Goal: Task Accomplishment & Management: Complete application form

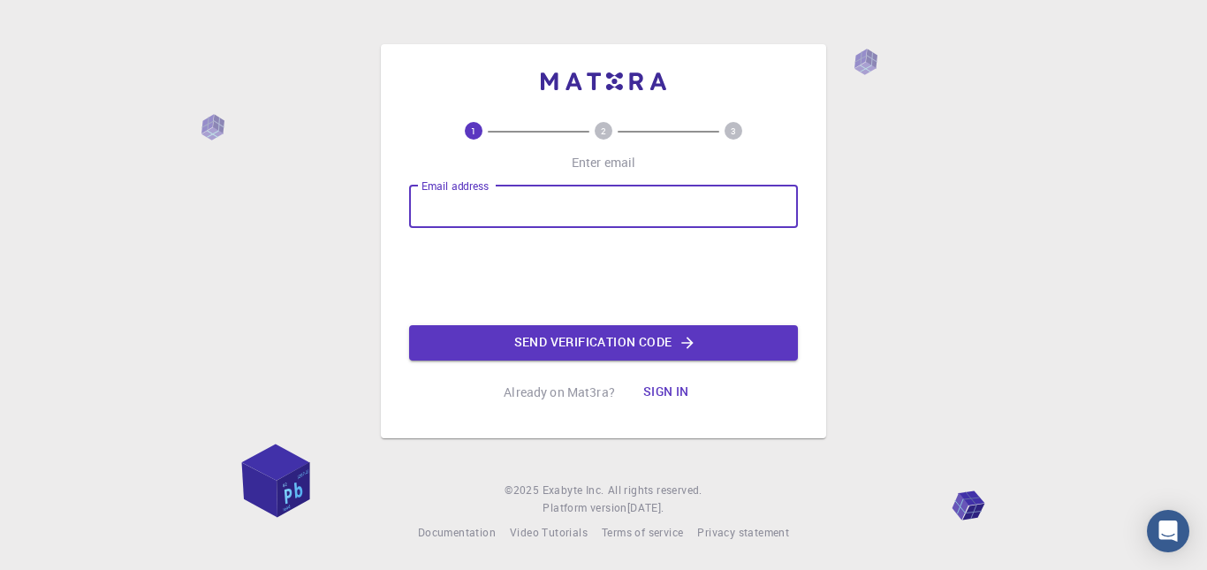
type input "[EMAIL_ADDRESS][DOMAIN_NAME]"
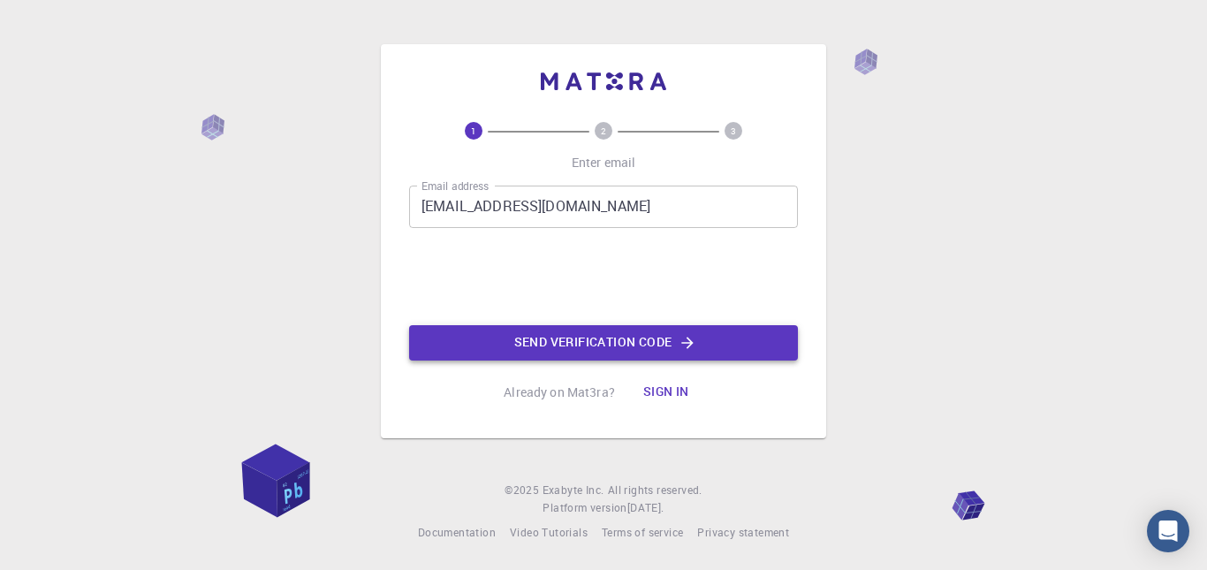
click at [750, 346] on button "Send verification code" at bounding box center [603, 342] width 389 height 35
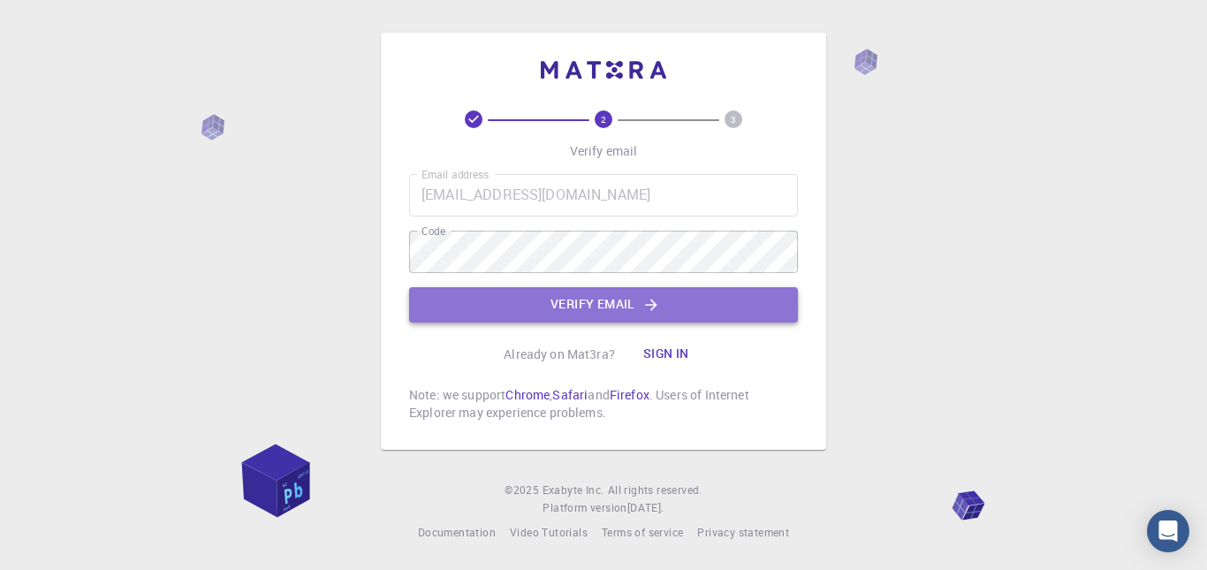
click at [559, 308] on button "Verify email" at bounding box center [603, 304] width 389 height 35
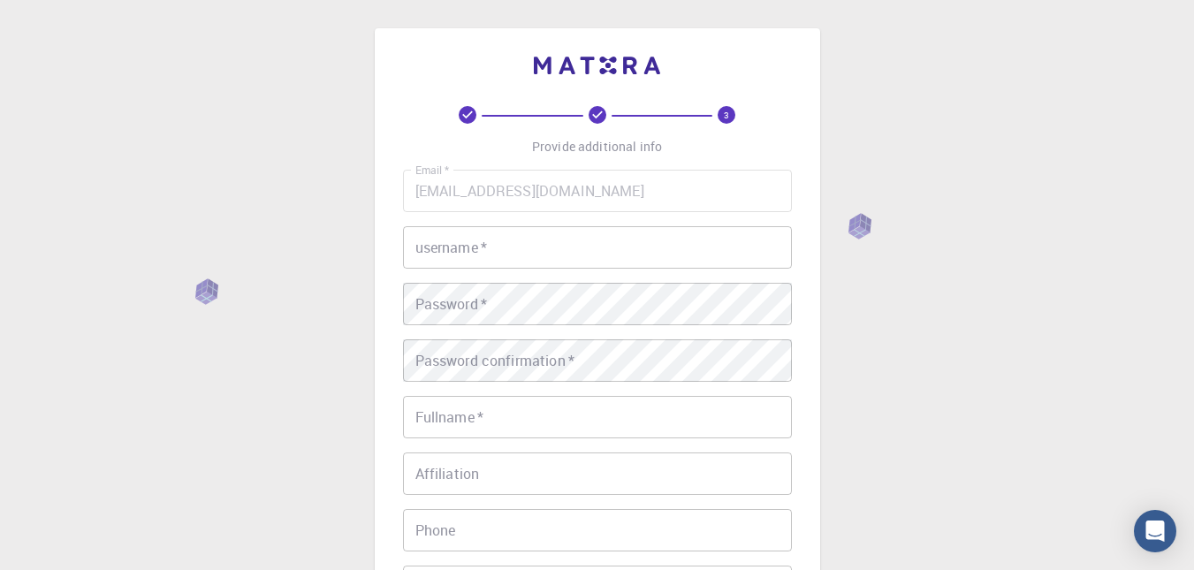
click at [499, 243] on input "username   *" at bounding box center [597, 247] width 389 height 42
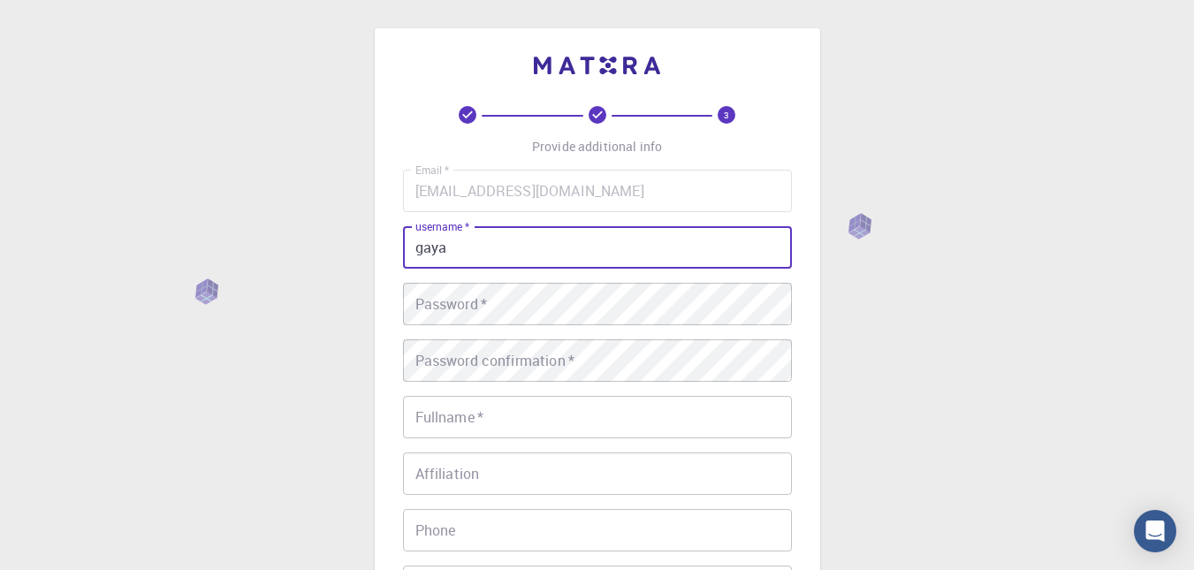
type input "gaya"
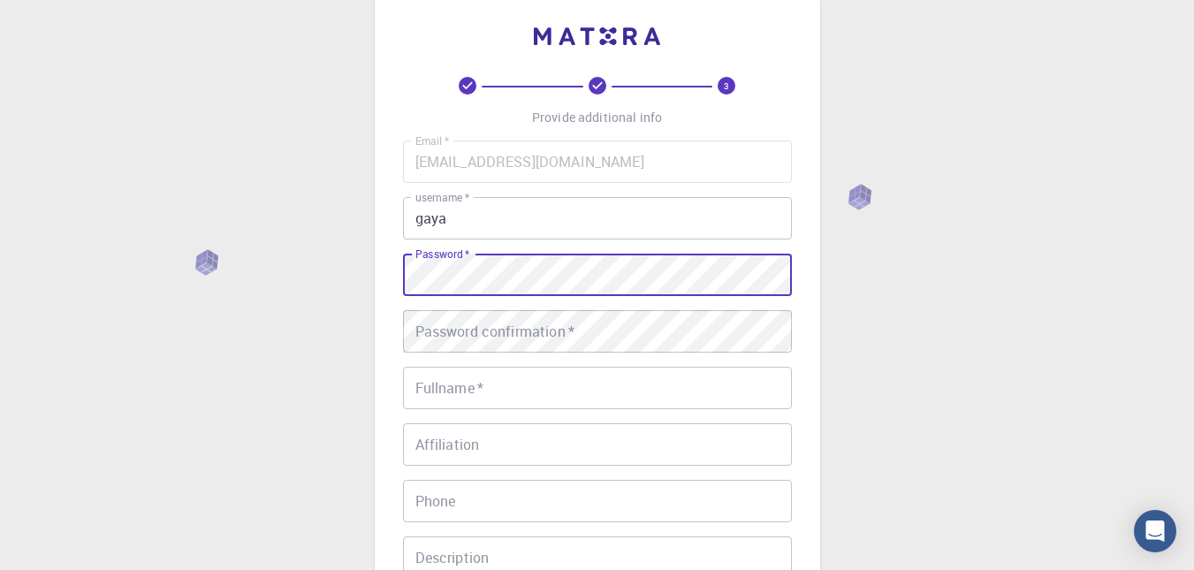
click at [549, 353] on div "Email   * [EMAIL_ADDRESS][DOMAIN_NAME] Email   * username   * gaya username   *…" at bounding box center [597, 383] width 389 height 486
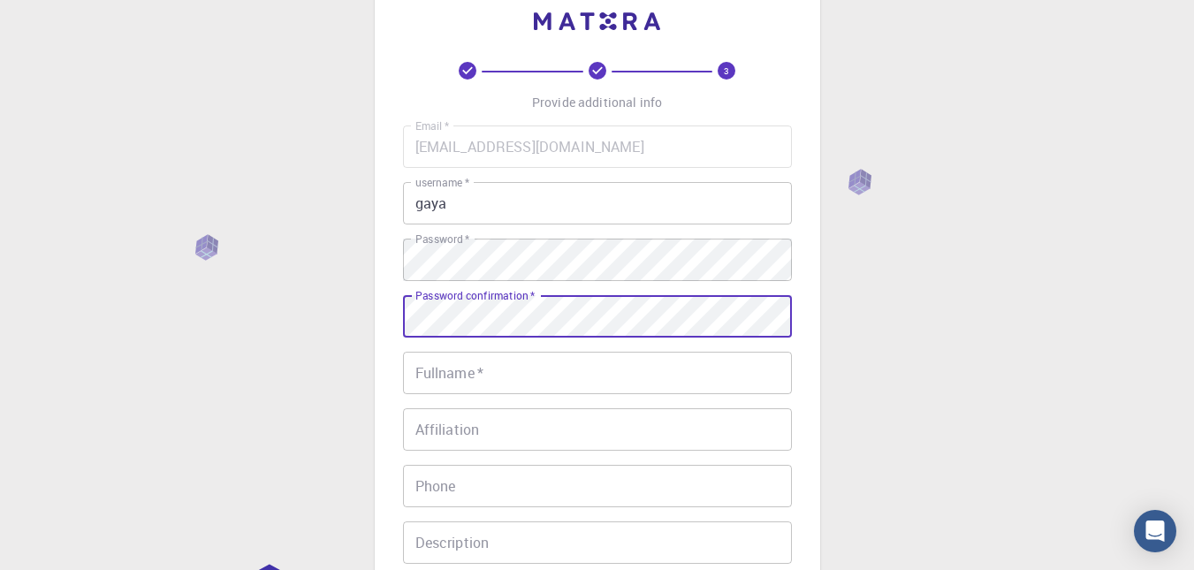
scroll to position [45, 0]
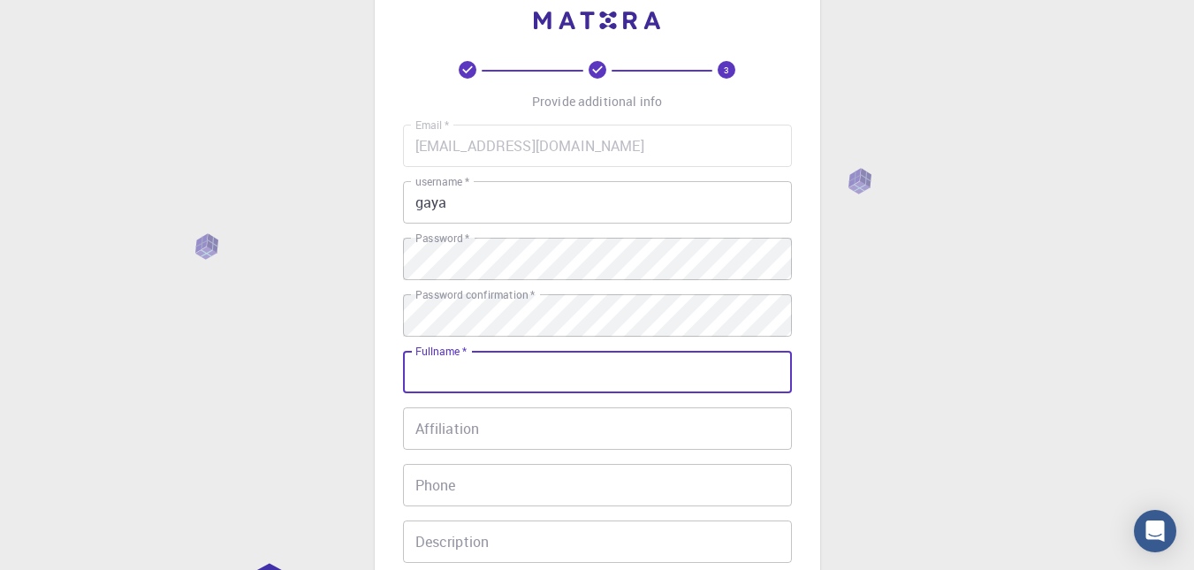
click at [492, 368] on input "Fullname   *" at bounding box center [597, 372] width 389 height 42
type input "[PERSON_NAME]"
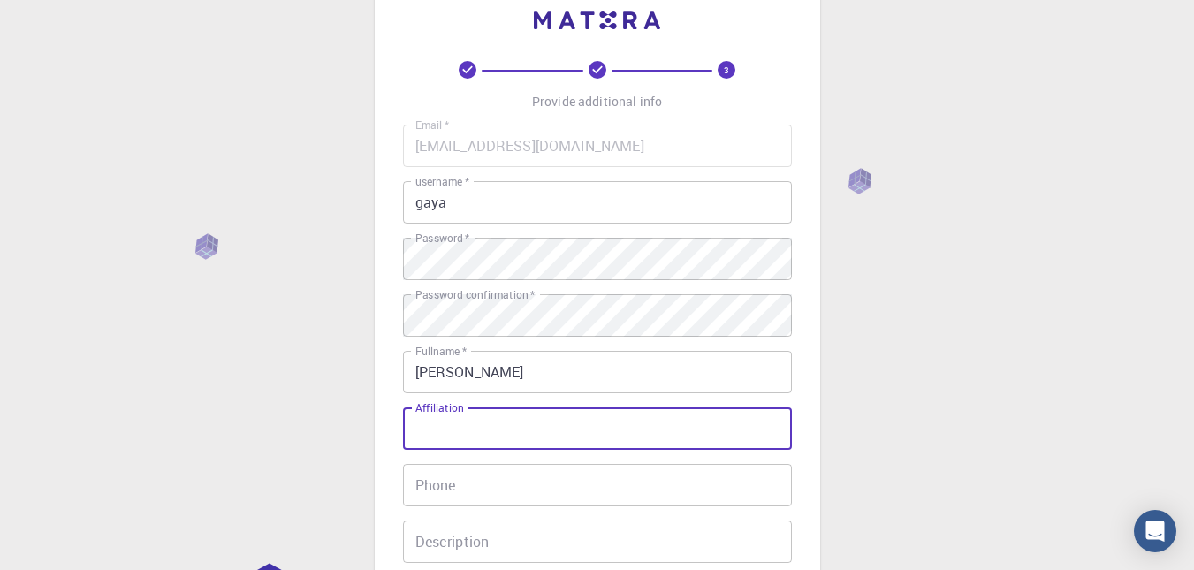
click at [478, 425] on input "Affiliation" at bounding box center [597, 428] width 389 height 42
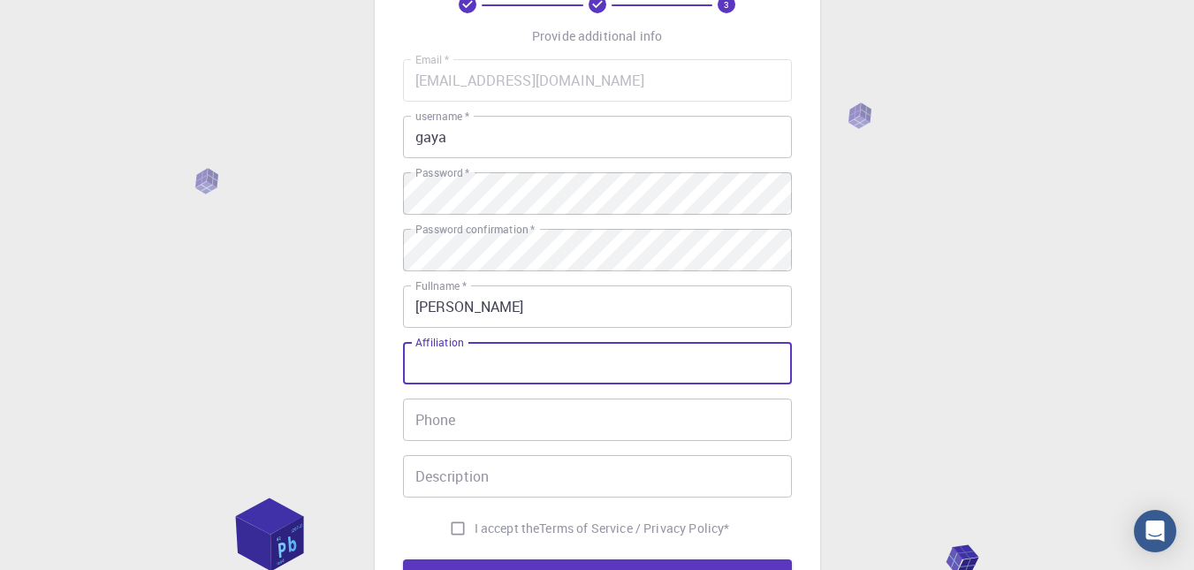
scroll to position [225, 0]
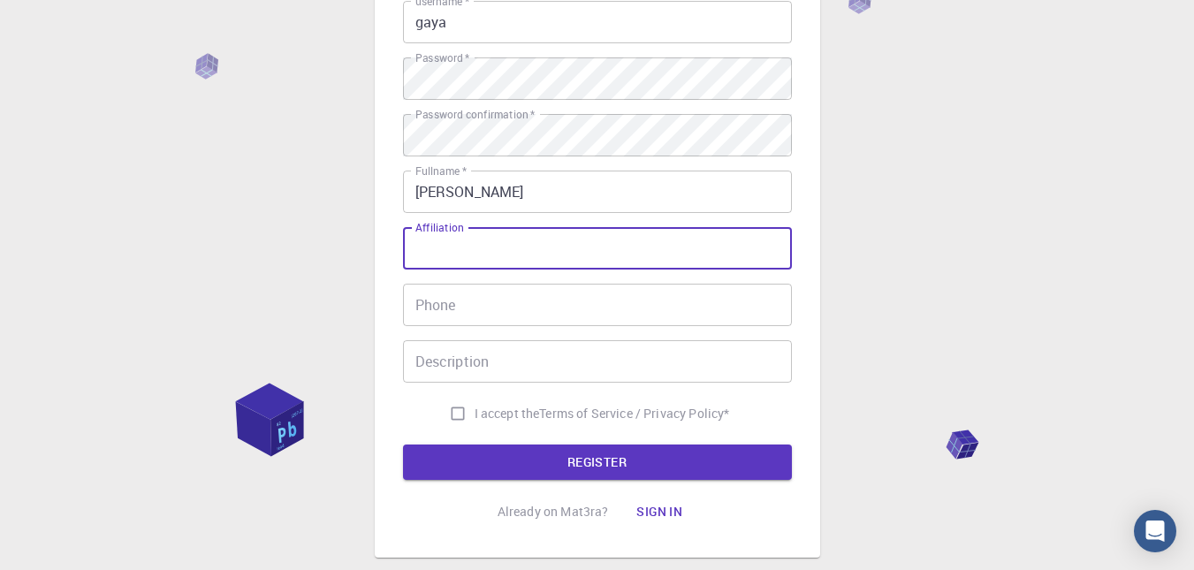
click at [459, 410] on input "I accept the Terms of Service / Privacy Policy *" at bounding box center [458, 414] width 34 height 34
checkbox input "true"
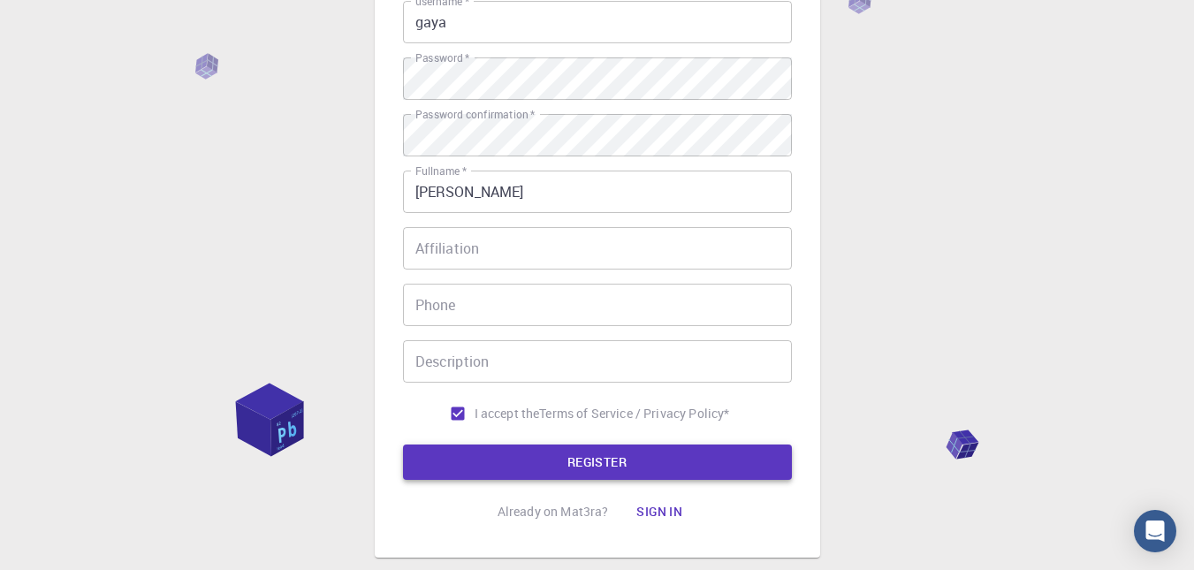
click at [570, 457] on button "REGISTER" at bounding box center [597, 461] width 389 height 35
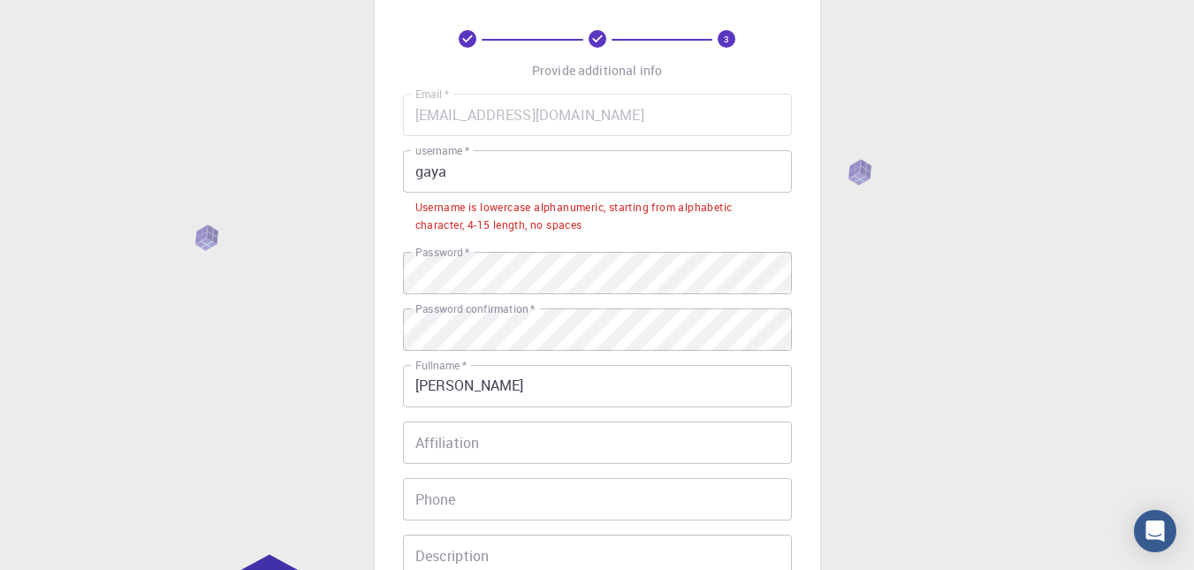
scroll to position [13, 0]
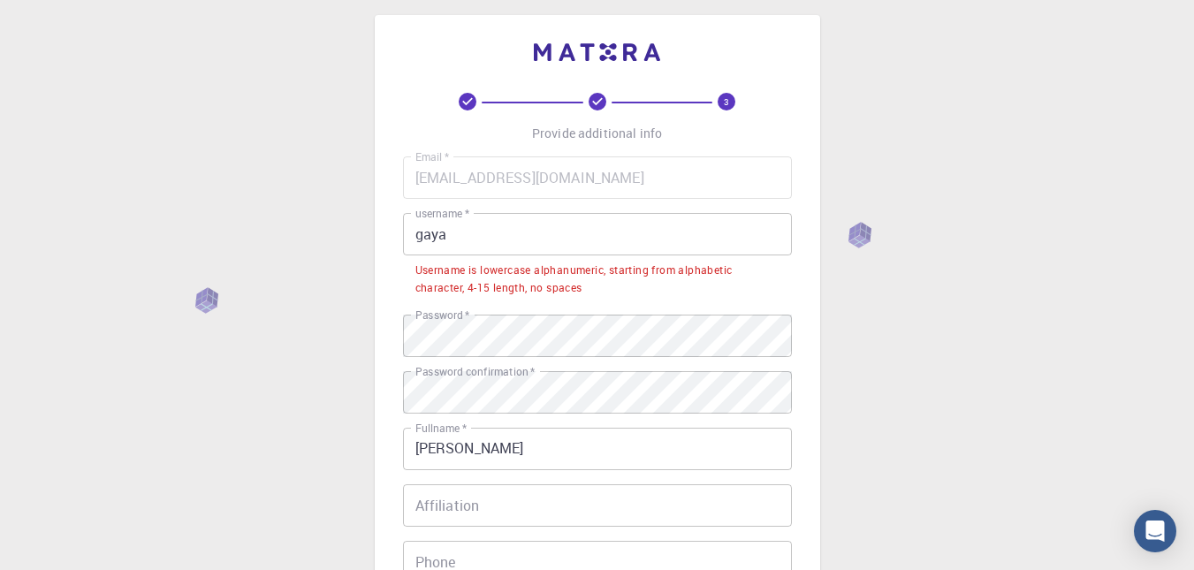
click at [467, 245] on input "gaya" at bounding box center [597, 234] width 389 height 42
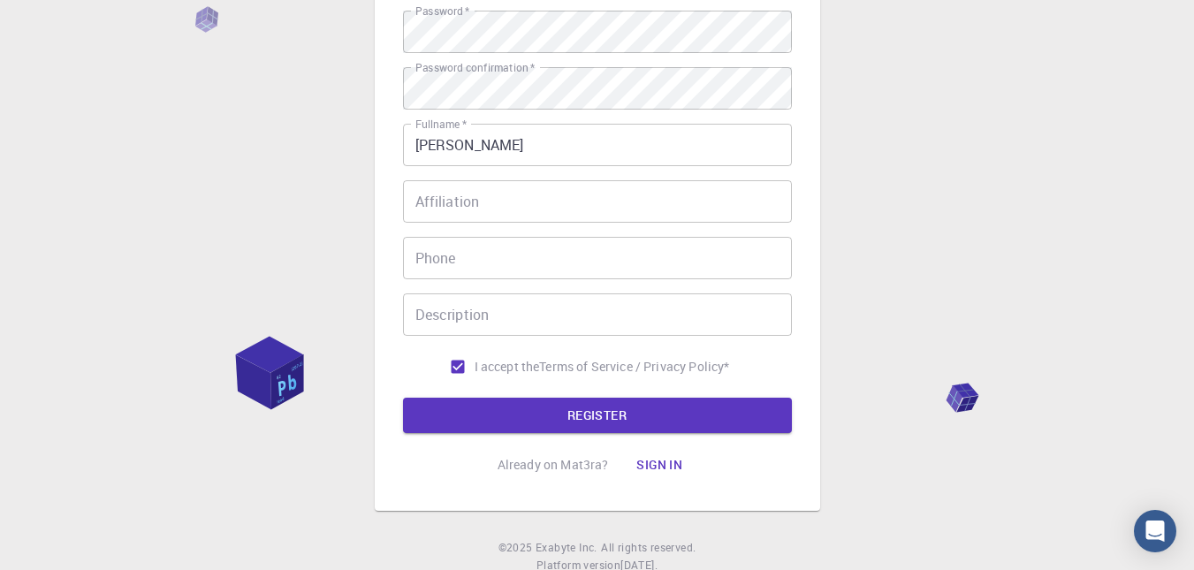
scroll to position [330, 0]
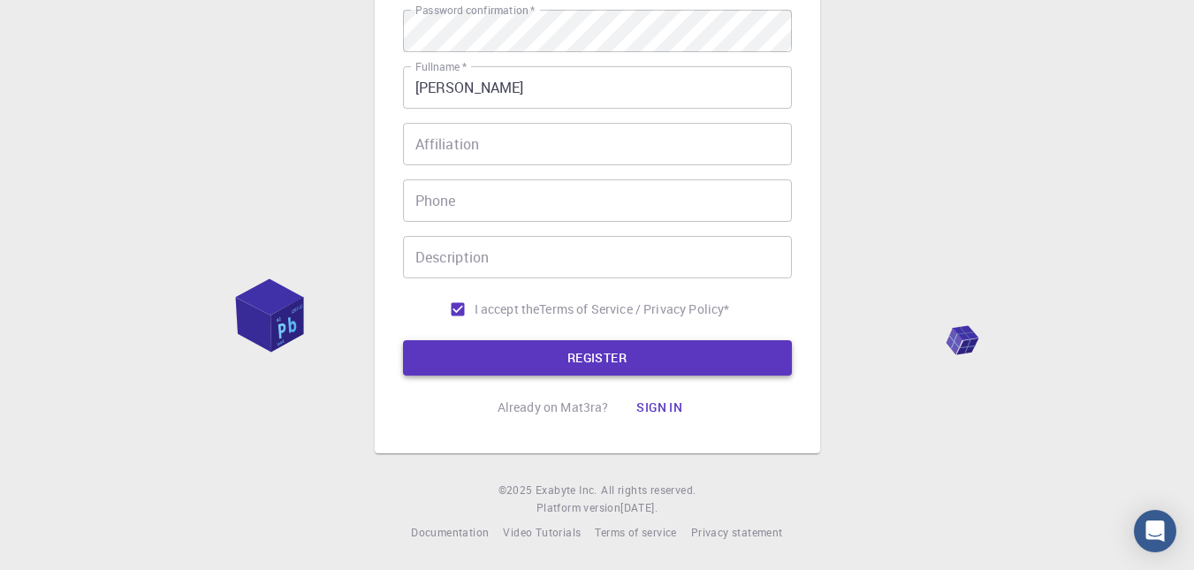
click at [634, 361] on button "REGISTER" at bounding box center [597, 357] width 389 height 35
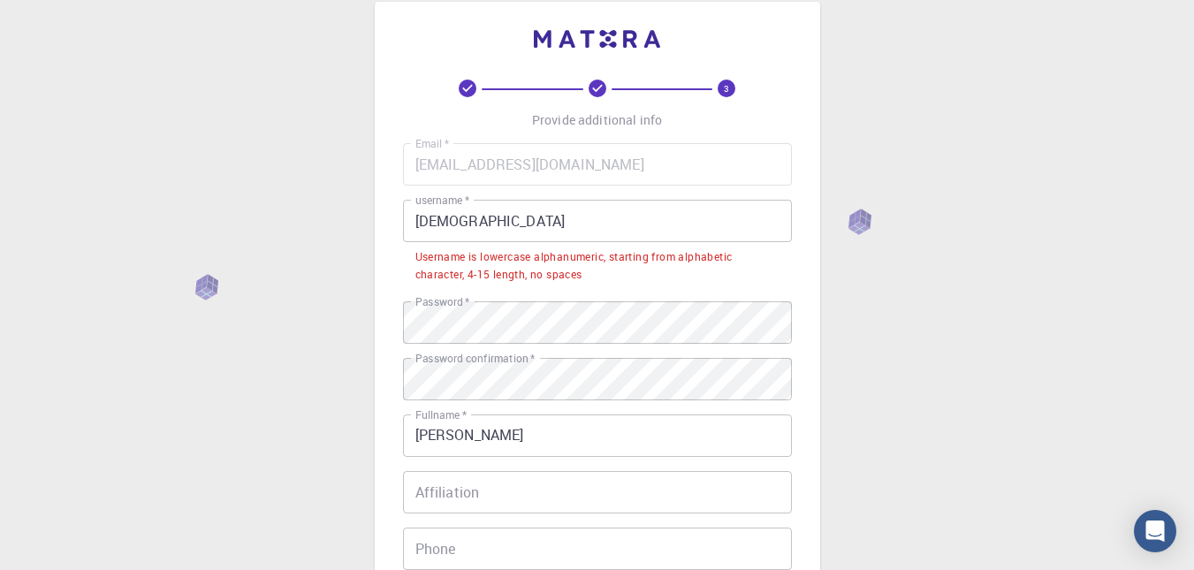
scroll to position [31, 0]
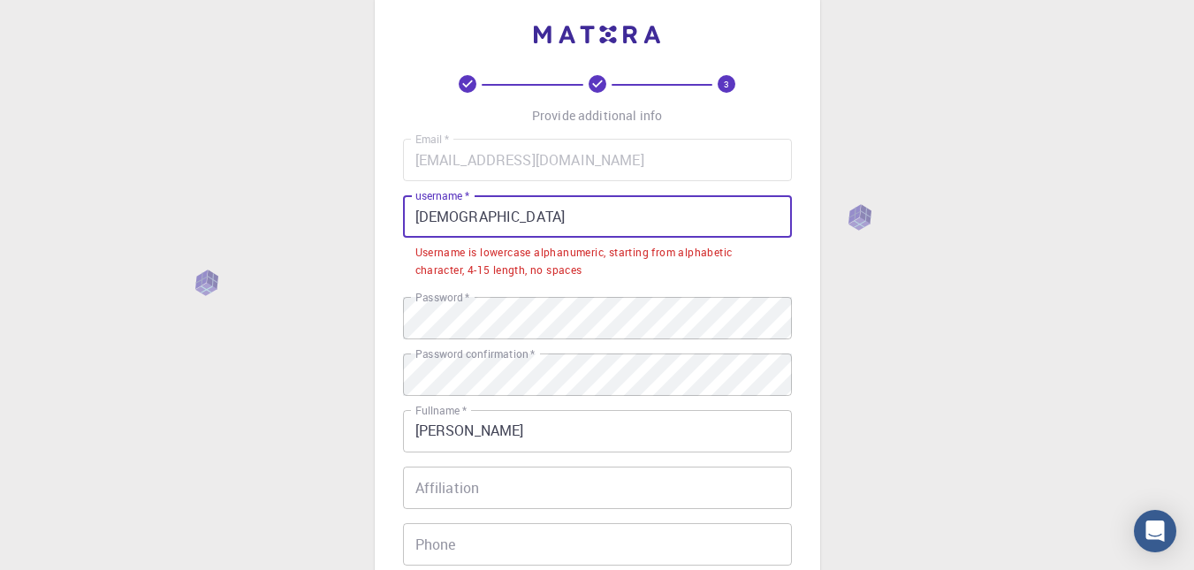
click at [569, 218] on input "gayanath thiranagama" at bounding box center [597, 216] width 389 height 42
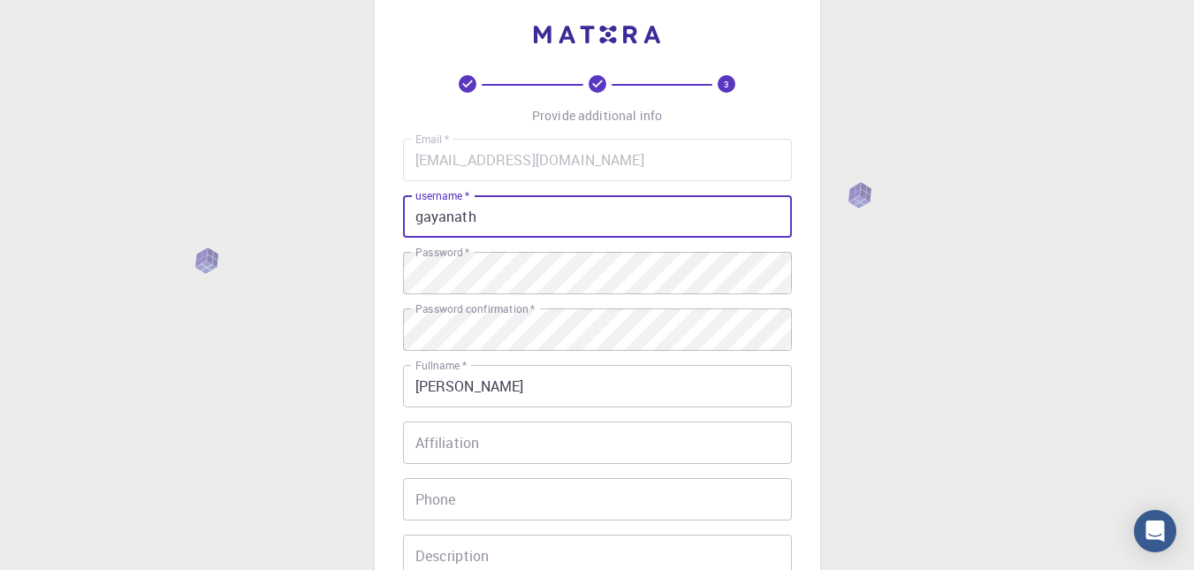
click at [423, 219] on input "gayanath" at bounding box center [597, 216] width 389 height 42
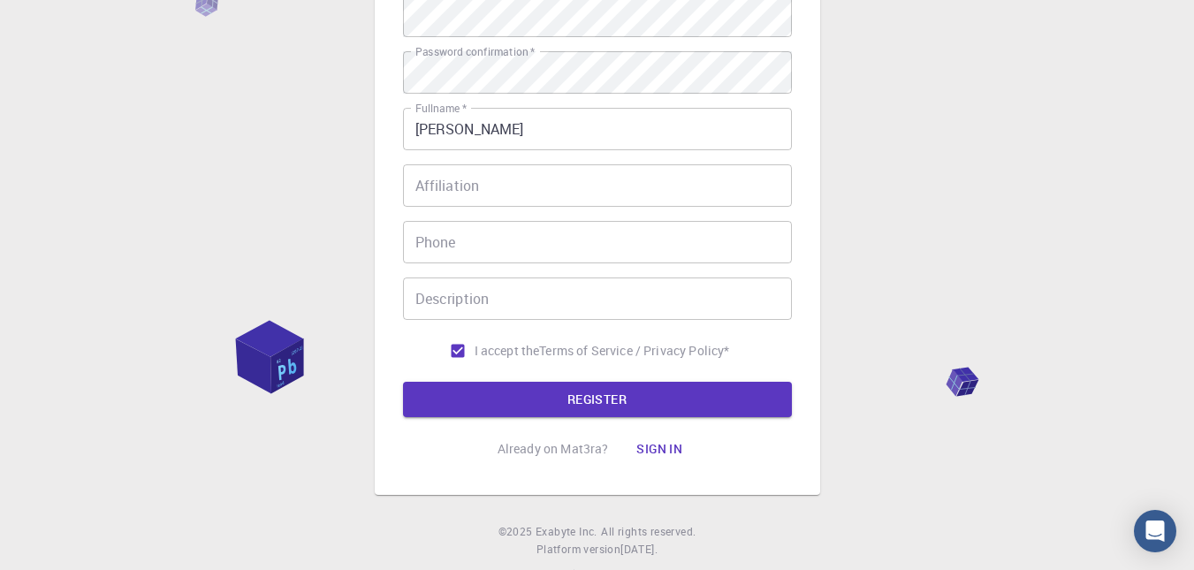
scroll to position [330, 0]
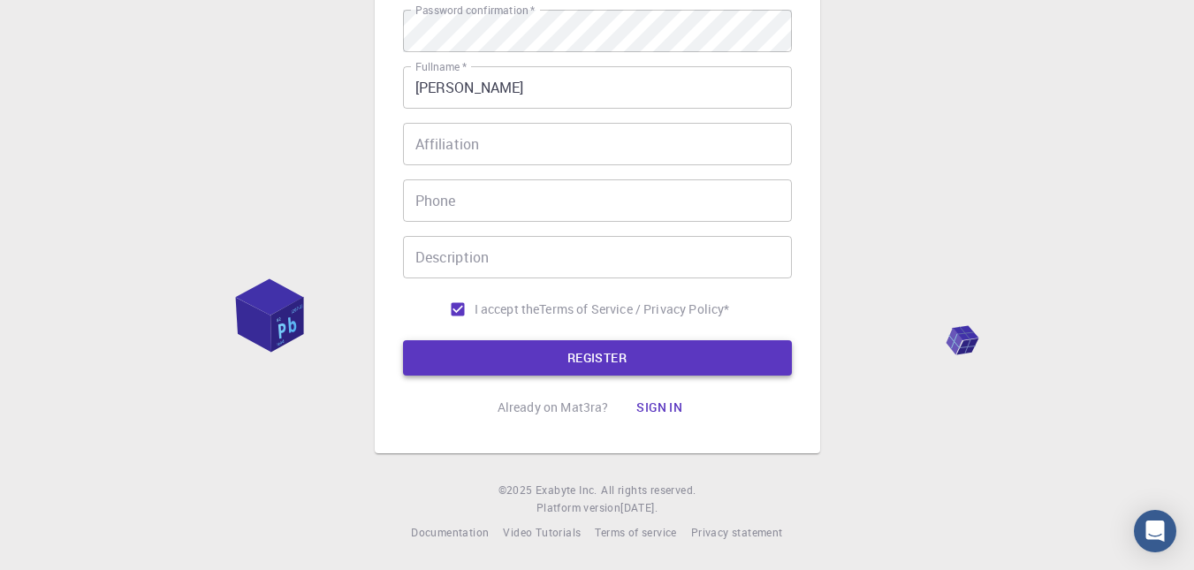
click at [598, 354] on button "REGISTER" at bounding box center [597, 357] width 389 height 35
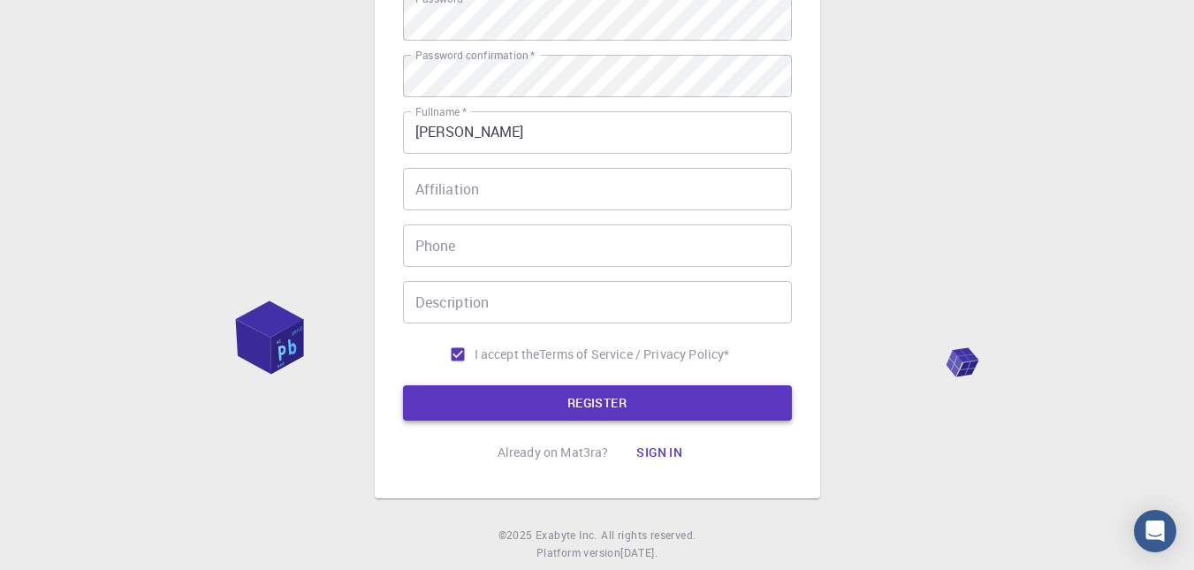
scroll to position [375, 0]
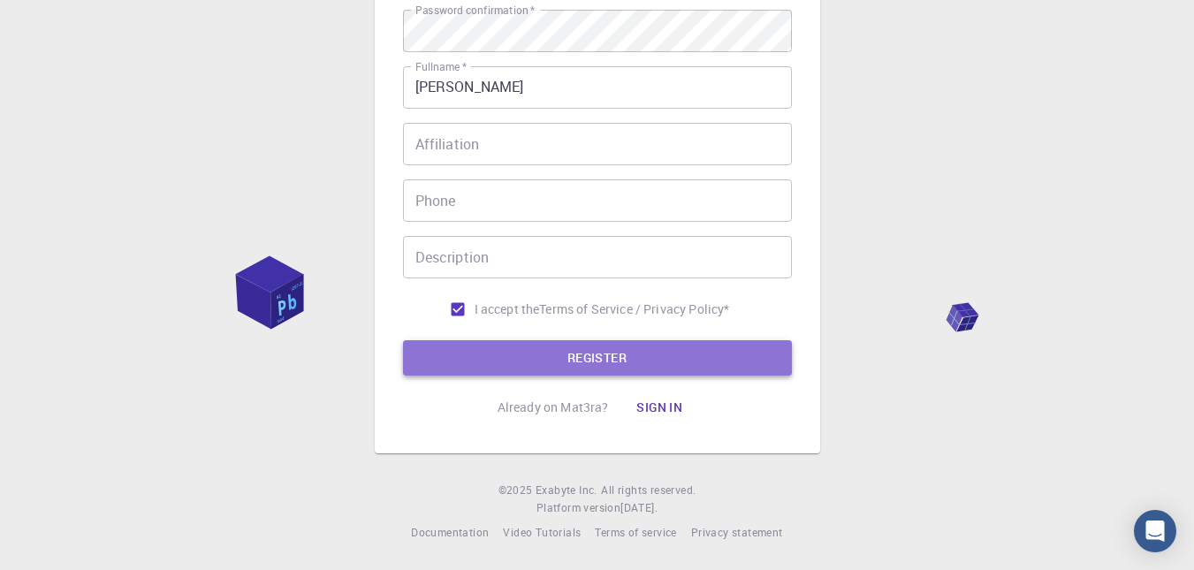
click at [598, 354] on button "REGISTER" at bounding box center [597, 357] width 389 height 35
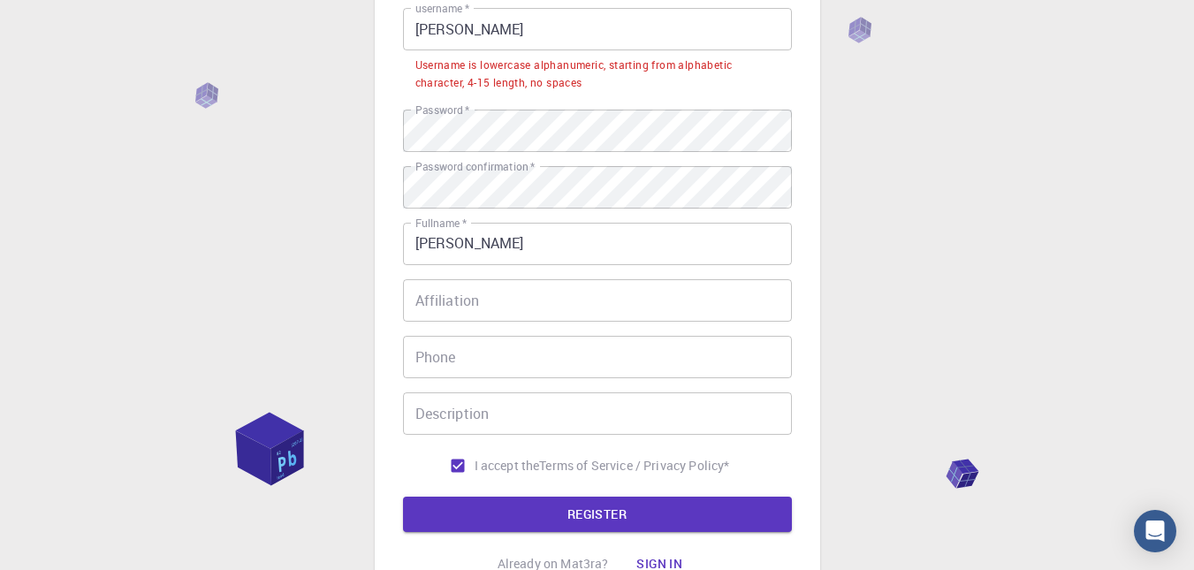
scroll to position [216, 0]
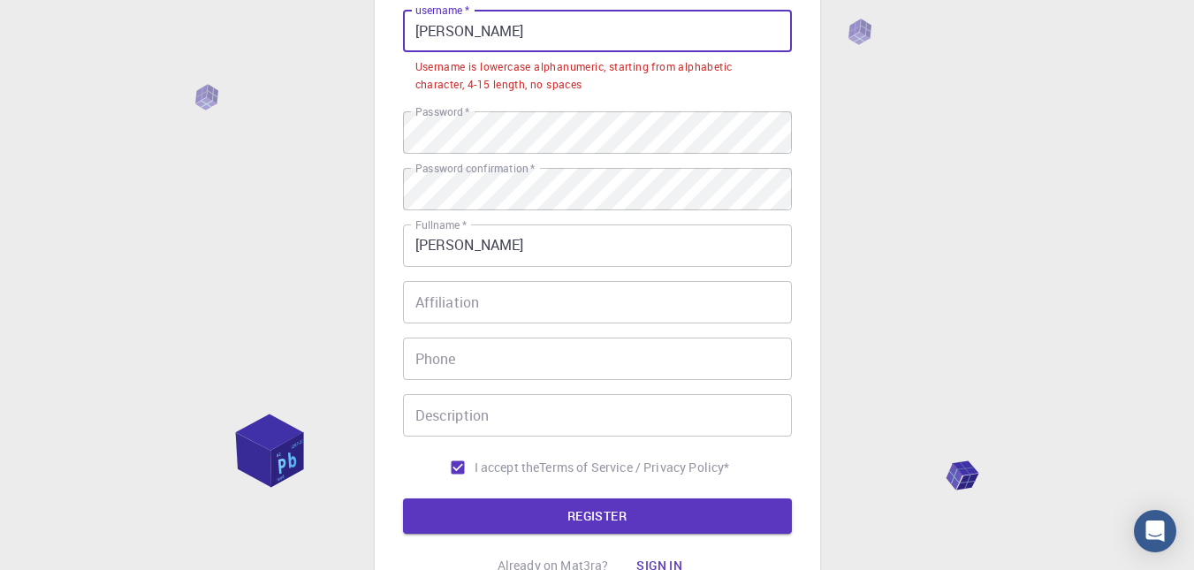
click at [482, 33] on input "Gayanath" at bounding box center [597, 31] width 389 height 42
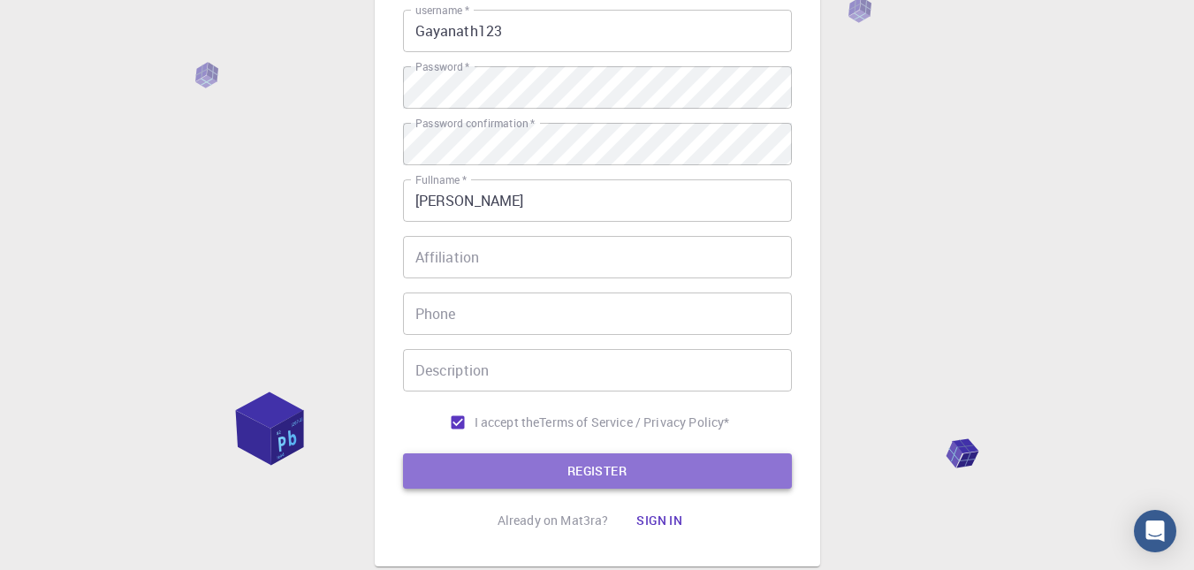
click at [686, 475] on button "REGISTER" at bounding box center [597, 470] width 389 height 35
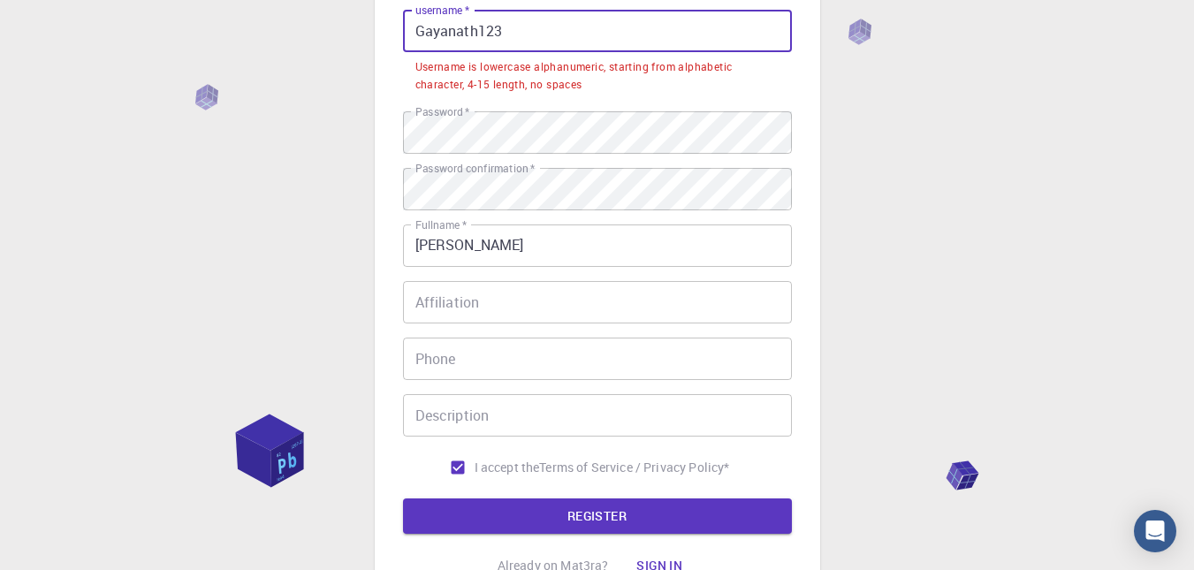
click at [423, 31] on input "Gayanath123" at bounding box center [597, 31] width 389 height 42
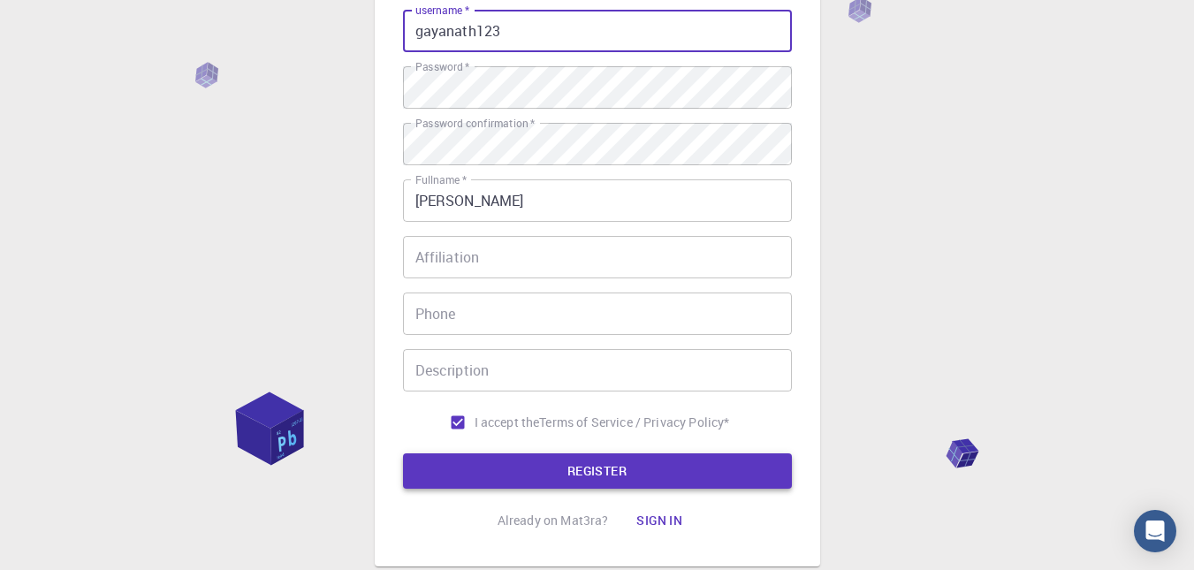
type input "gayanath123"
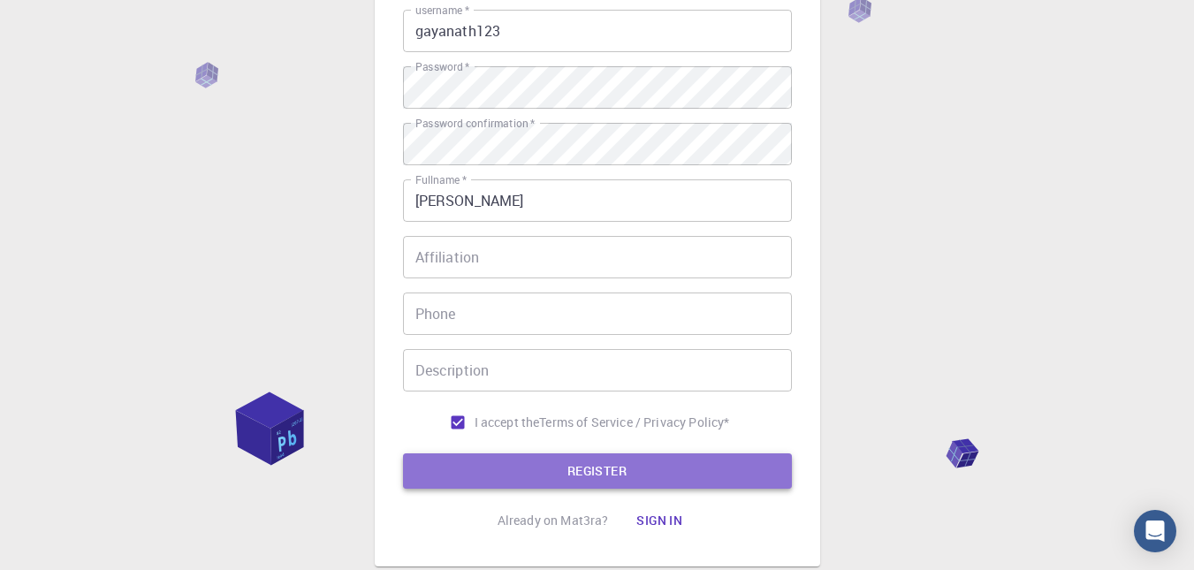
click at [563, 472] on button "REGISTER" at bounding box center [597, 470] width 389 height 35
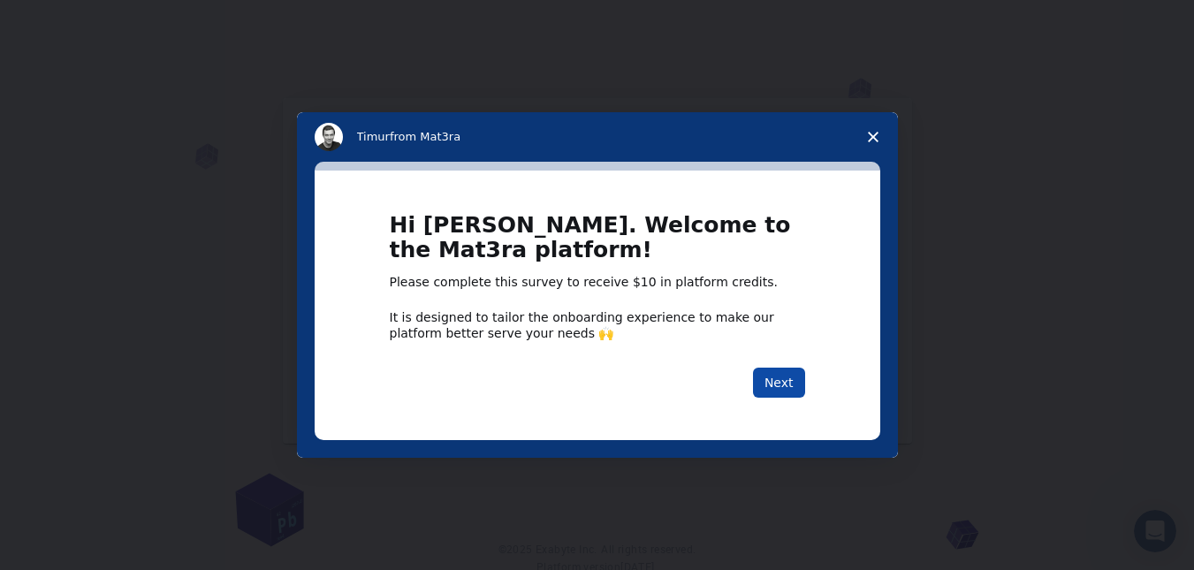
click at [764, 383] on button "Next" at bounding box center [779, 383] width 52 height 30
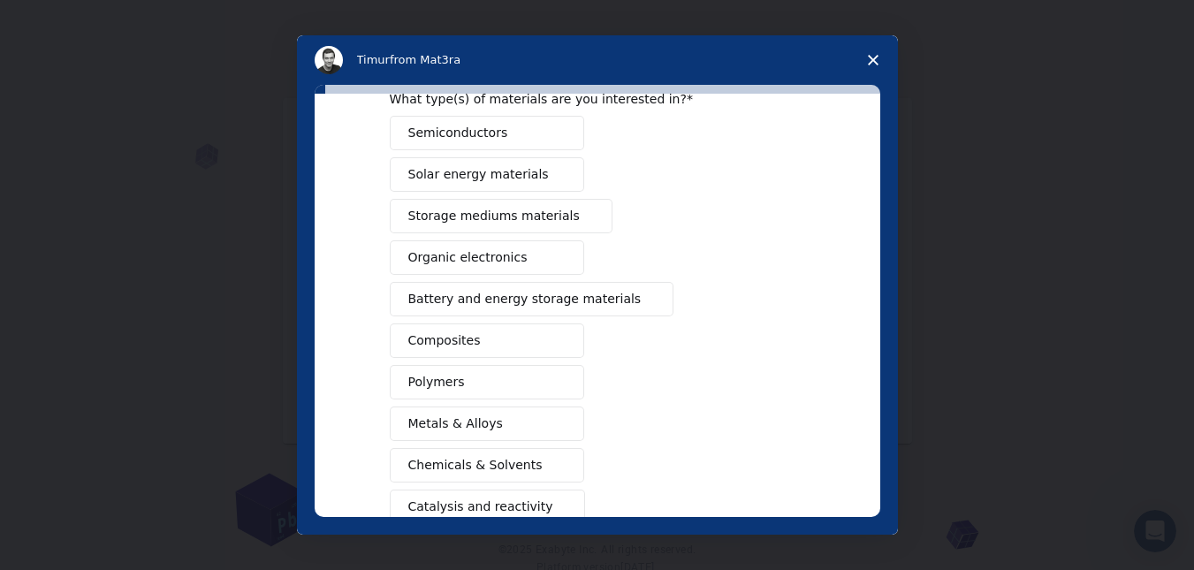
scroll to position [70, 0]
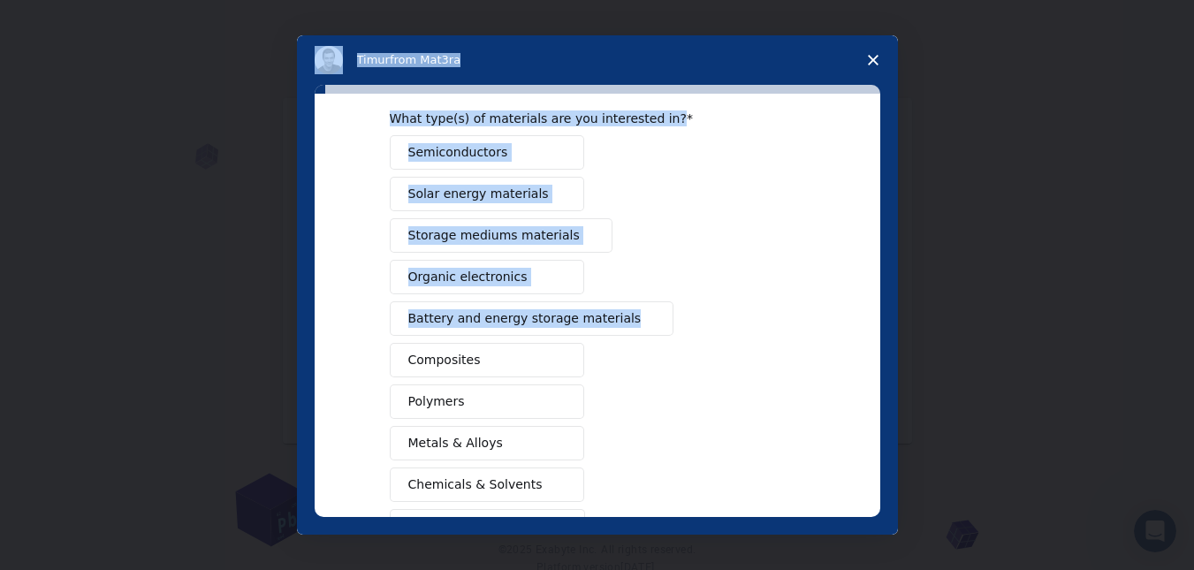
drag, startPoint x: 892, startPoint y: 196, endPoint x: 902, endPoint y: 421, distance: 225.5
click at [902, 421] on div "Timur from Mat3ra What type(s) of materials are you interested in? Semiconducto…" at bounding box center [597, 285] width 1194 height 570
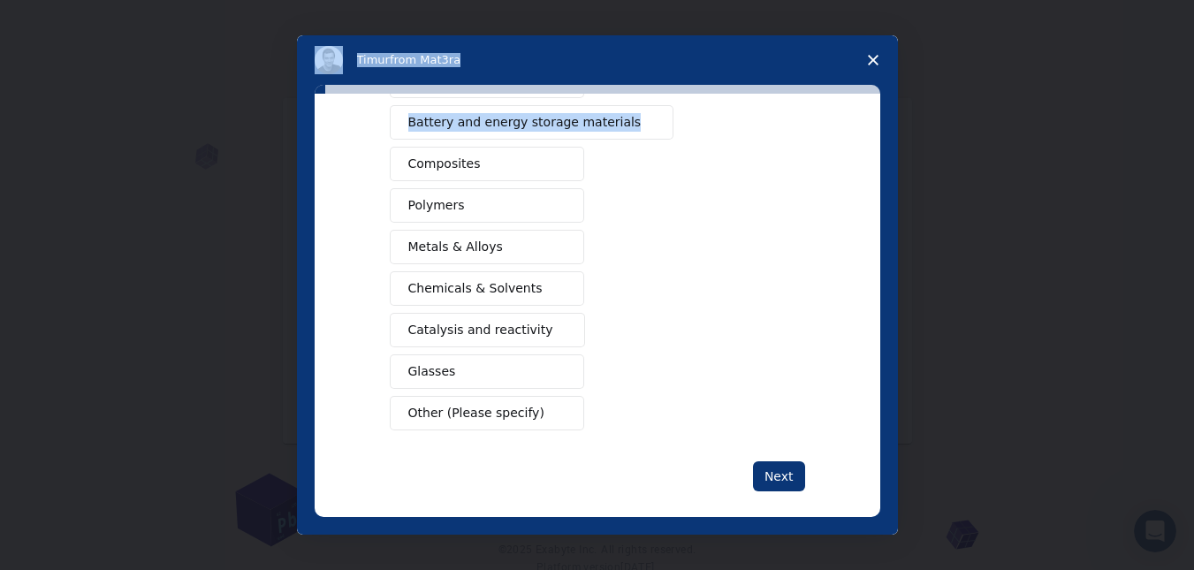
scroll to position [269, 0]
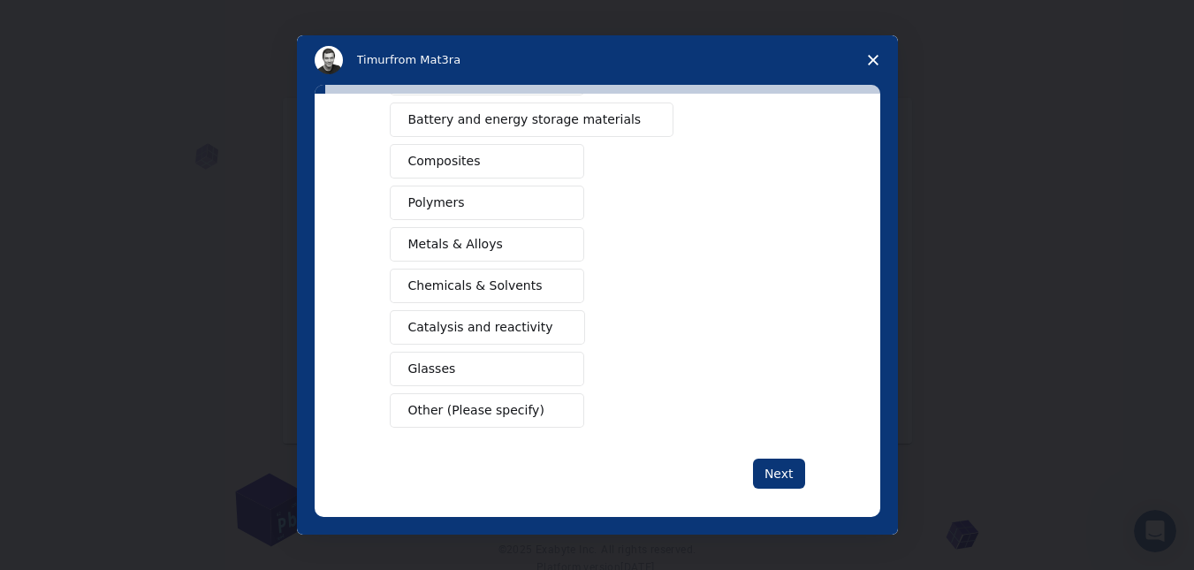
click at [745, 400] on div "Semiconductors Solar energy materials Storage mediums materials Organic electro…" at bounding box center [597, 181] width 415 height 491
click at [530, 292] on button "Chemicals & Solvents" at bounding box center [487, 286] width 194 height 34
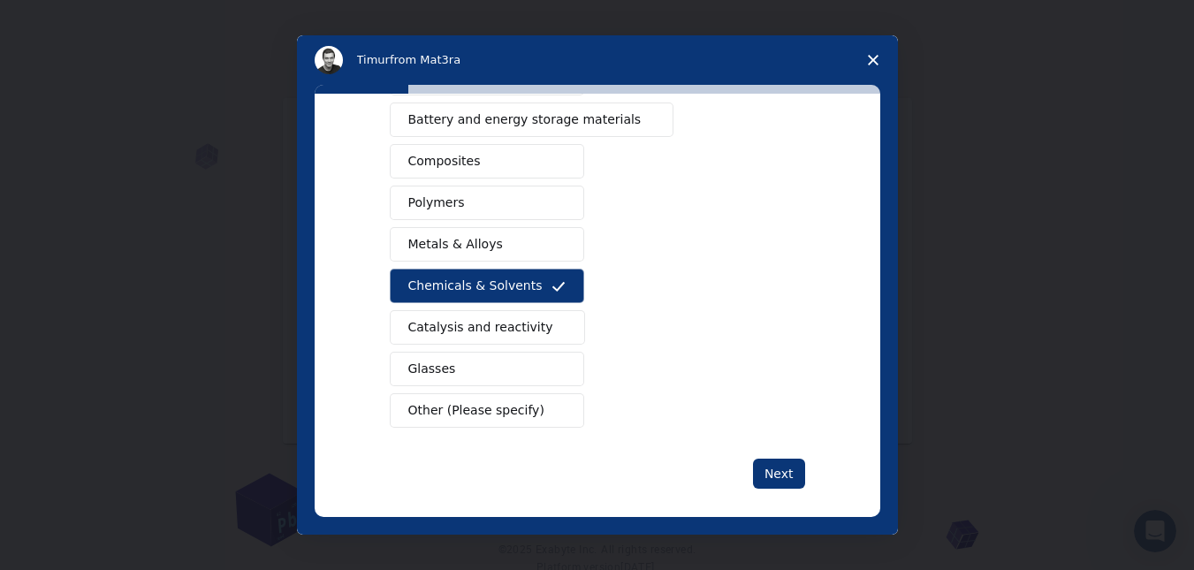
click at [521, 259] on button "Metals & Alloys" at bounding box center [487, 244] width 194 height 34
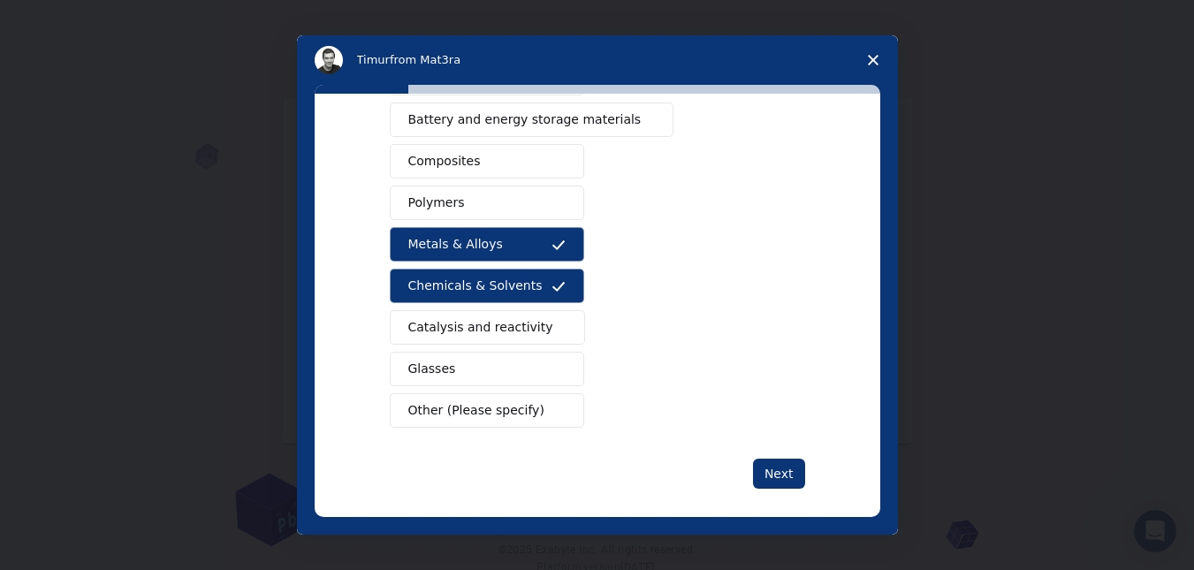
click at [528, 256] on button "Metals & Alloys" at bounding box center [487, 244] width 194 height 34
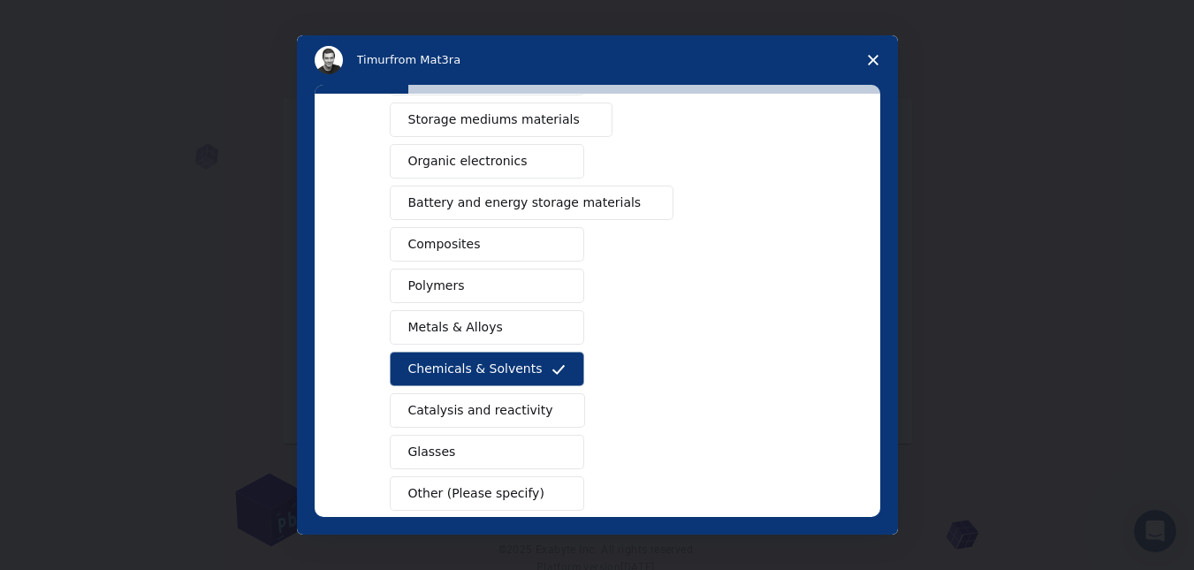
scroll to position [174, 0]
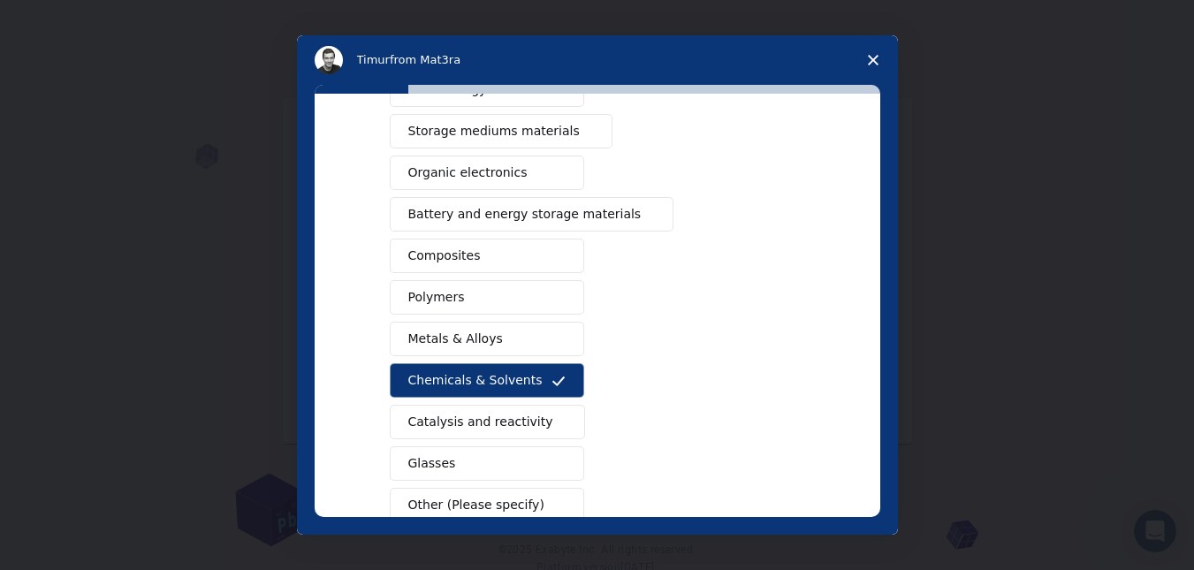
click at [458, 267] on button "Composites" at bounding box center [487, 256] width 194 height 34
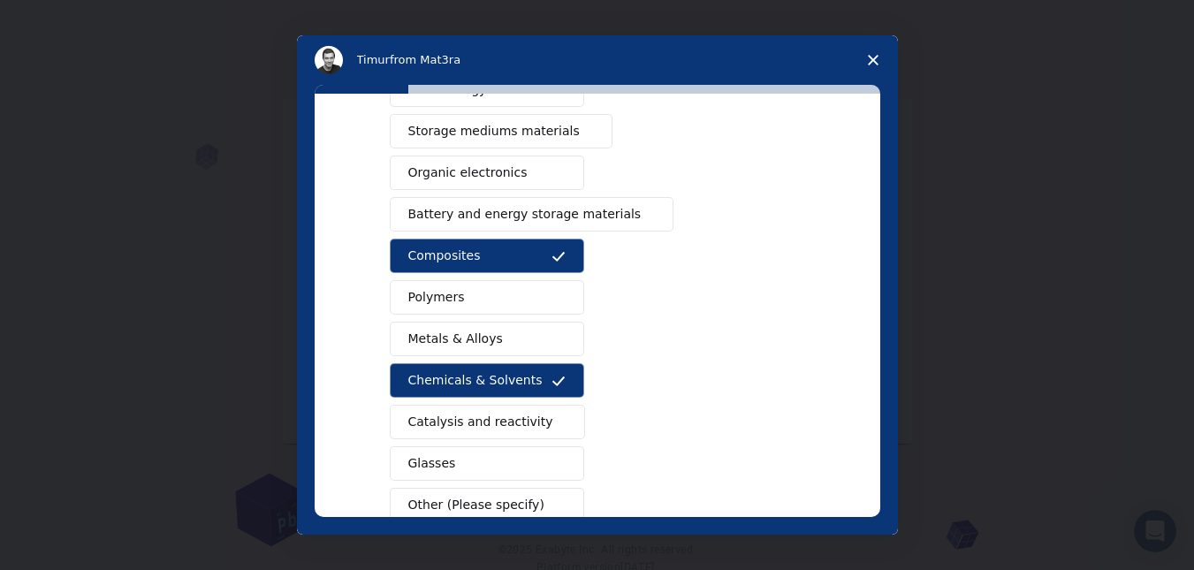
click at [493, 290] on button "Polymers" at bounding box center [487, 297] width 194 height 34
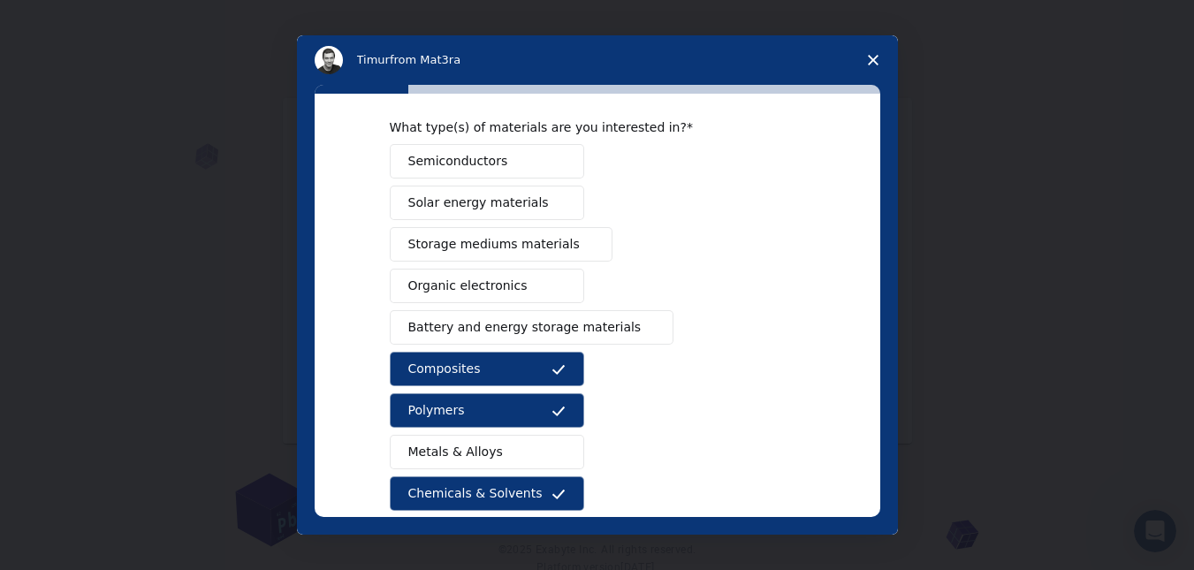
scroll to position [56, 0]
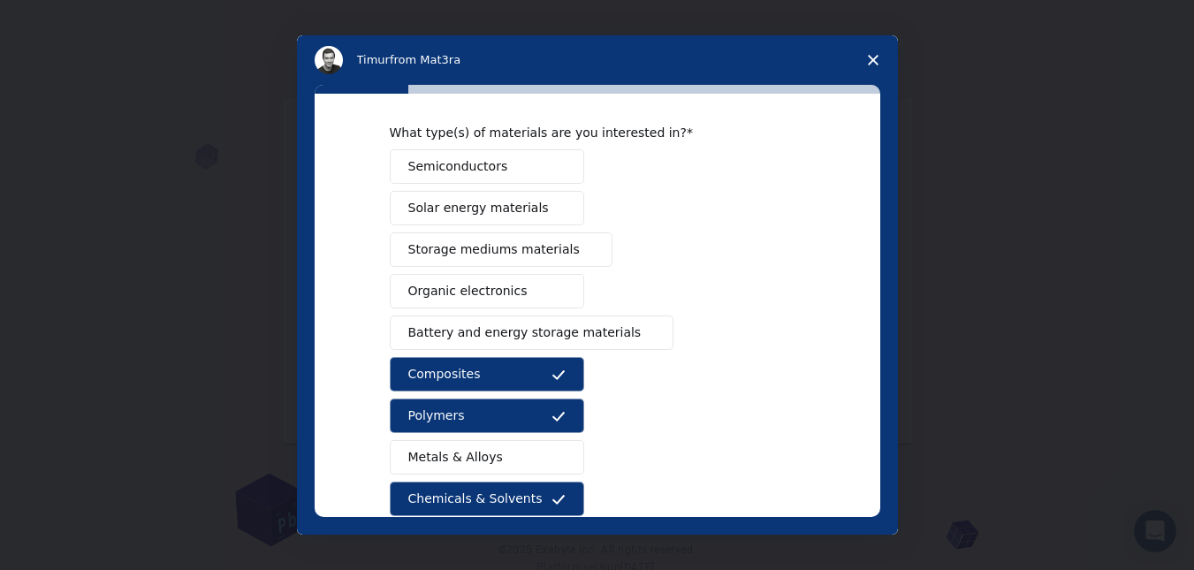
click at [443, 216] on span "Solar energy materials" at bounding box center [478, 208] width 140 height 19
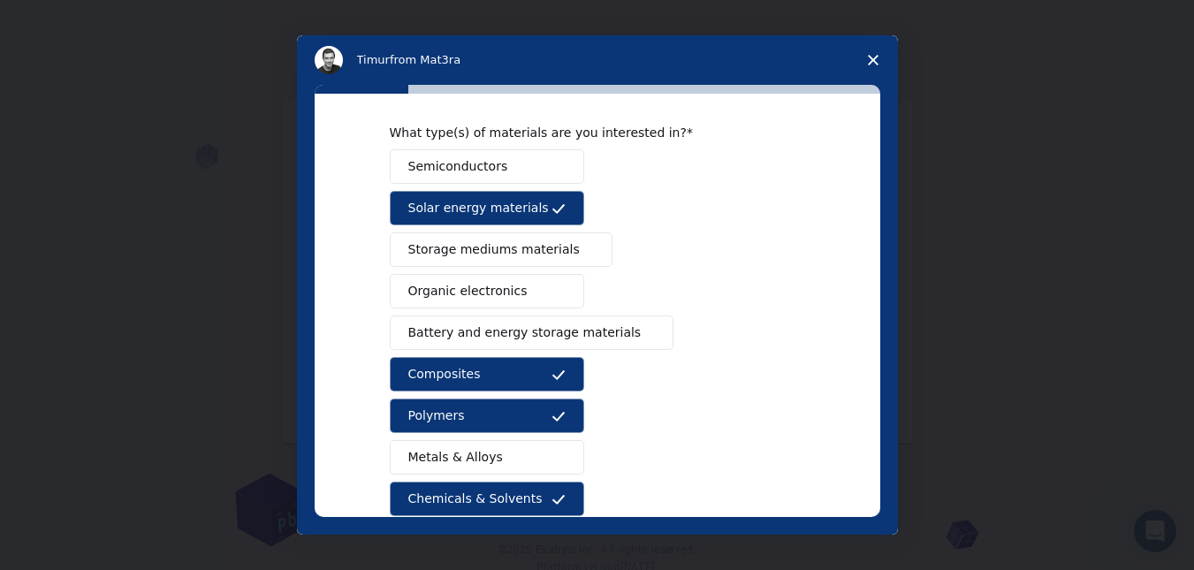
click at [478, 176] on span "Semiconductors" at bounding box center [458, 166] width 100 height 19
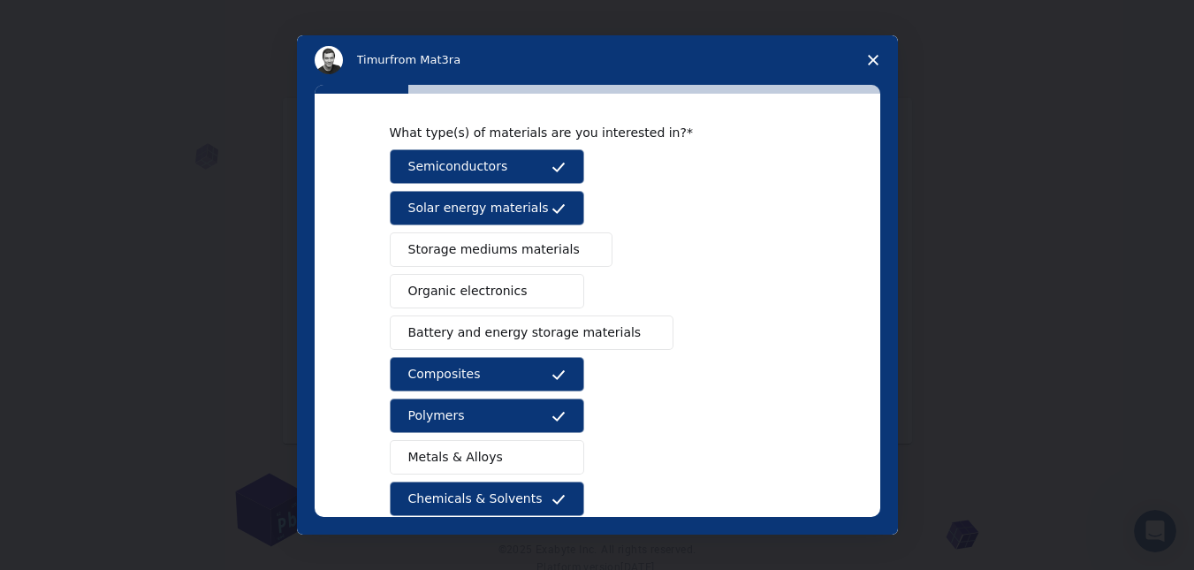
click at [518, 242] on span "Storage mediums materials" at bounding box center [493, 249] width 171 height 19
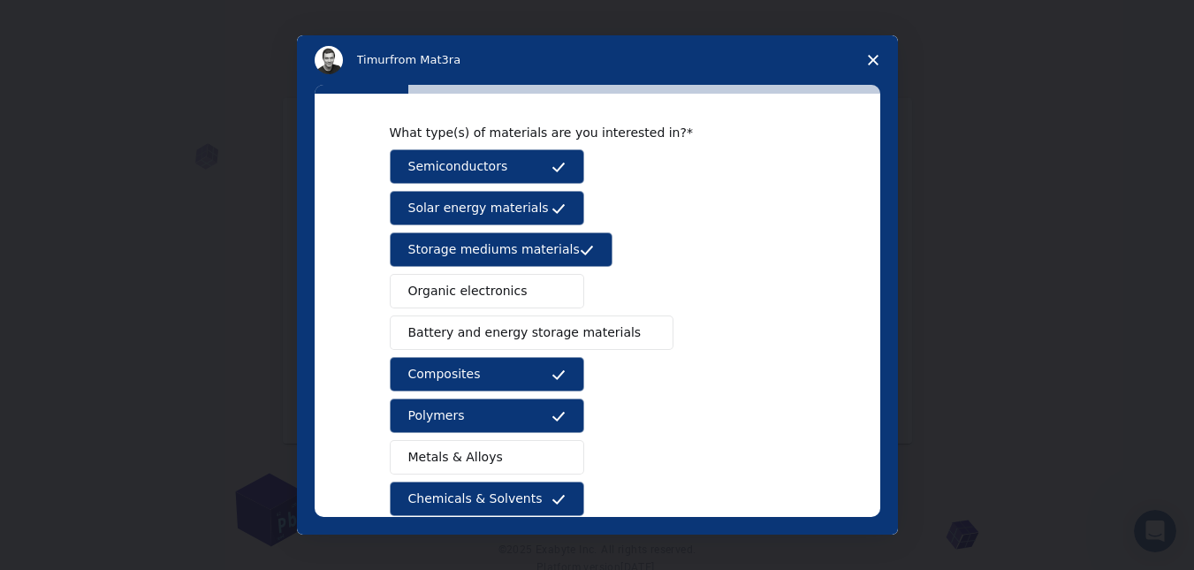
click at [526, 292] on button "Organic electronics" at bounding box center [487, 291] width 194 height 34
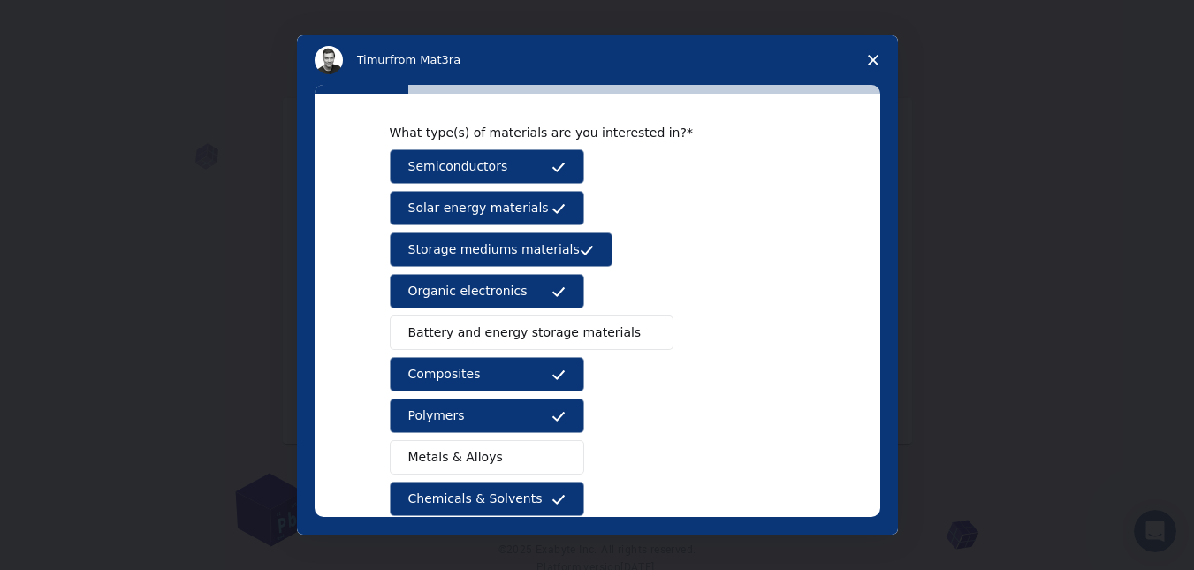
click at [594, 338] on span "Battery and energy storage materials" at bounding box center [524, 332] width 233 height 19
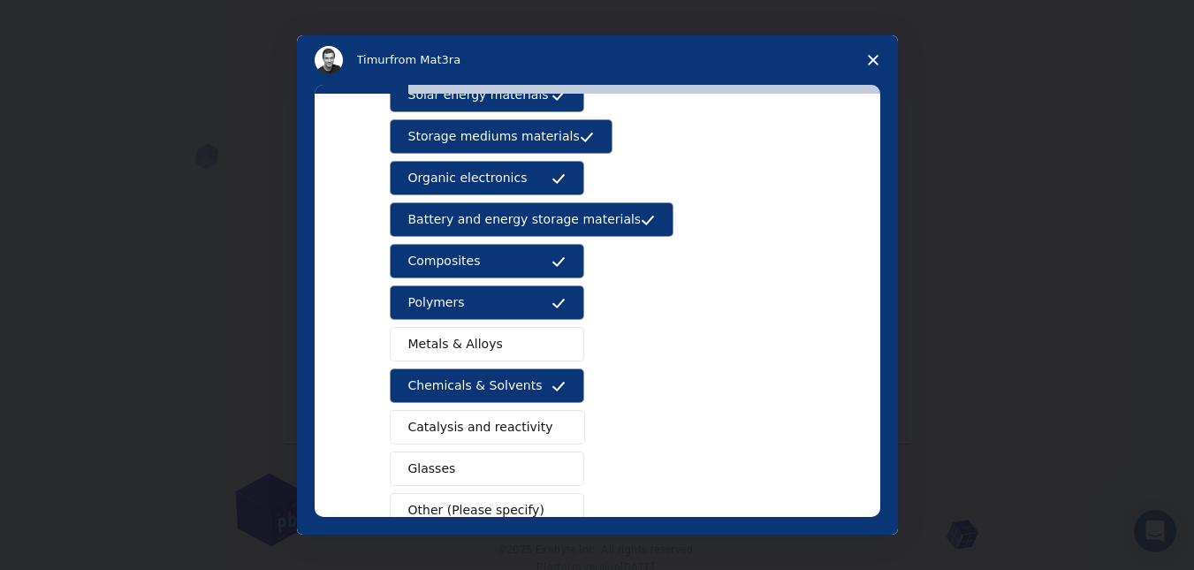
scroll to position [177, 0]
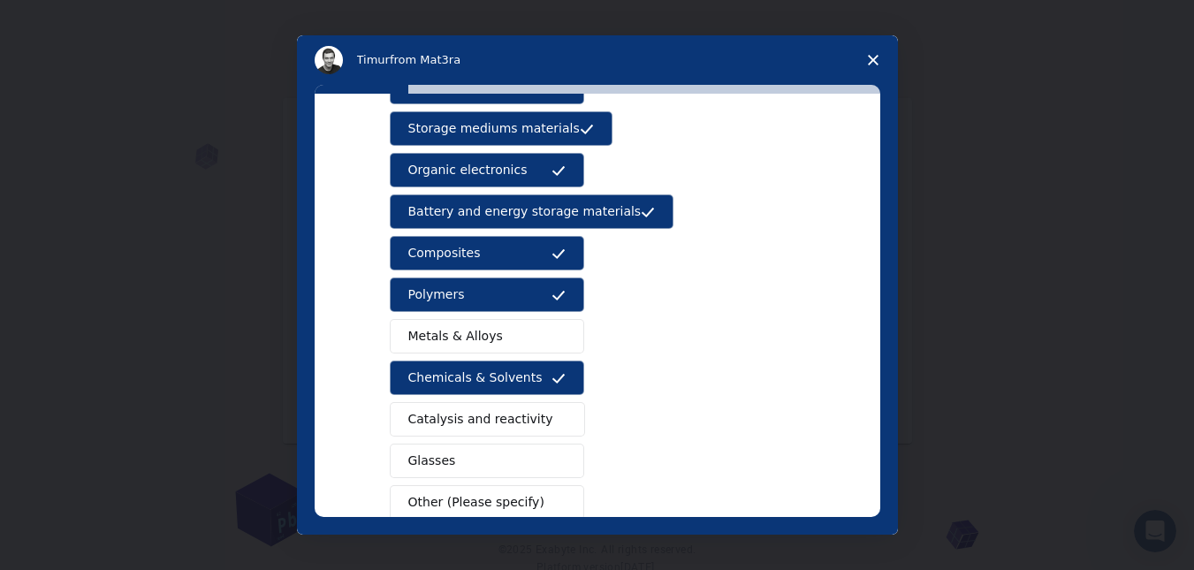
click at [453, 338] on span "Metals & Alloys" at bounding box center [455, 336] width 95 height 19
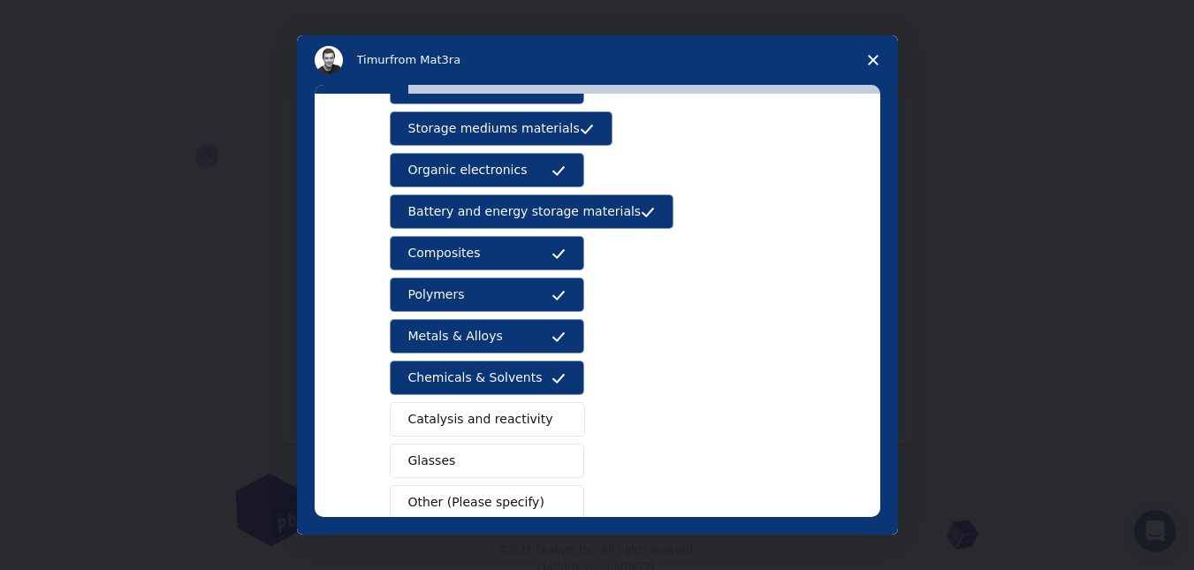
click at [496, 421] on span "Catalysis and reactivity" at bounding box center [480, 419] width 145 height 19
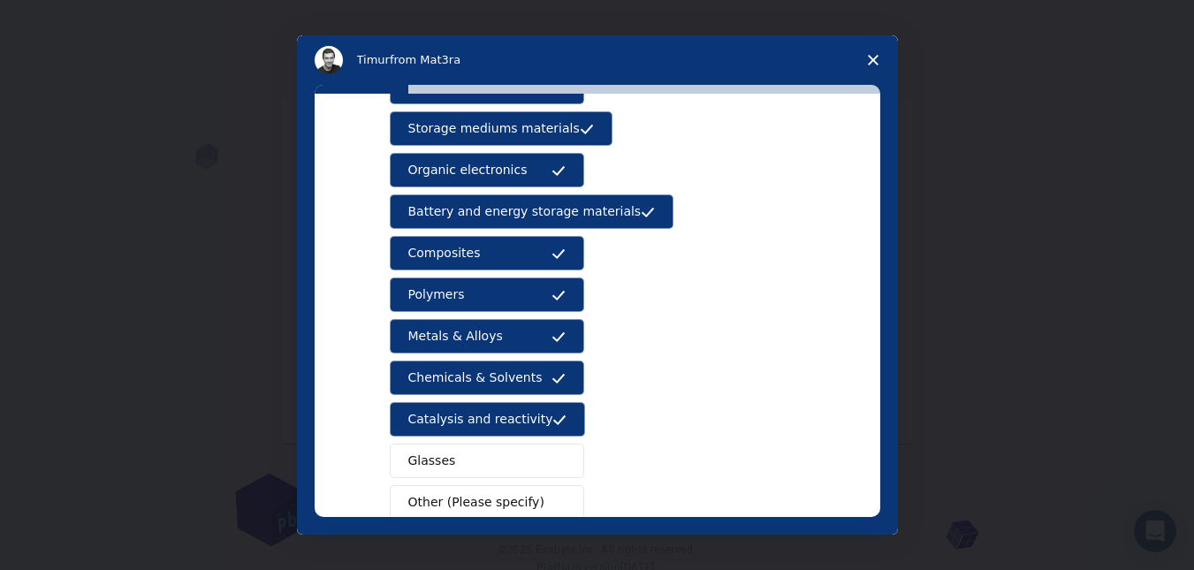
click at [515, 463] on button "Glasses" at bounding box center [487, 461] width 194 height 34
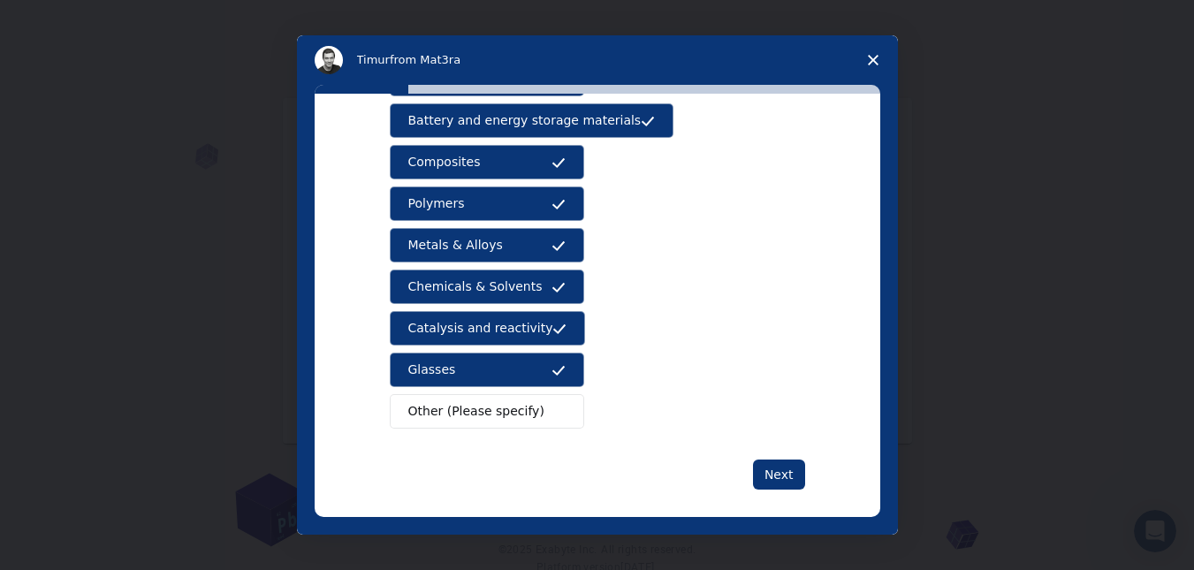
scroll to position [283, 0]
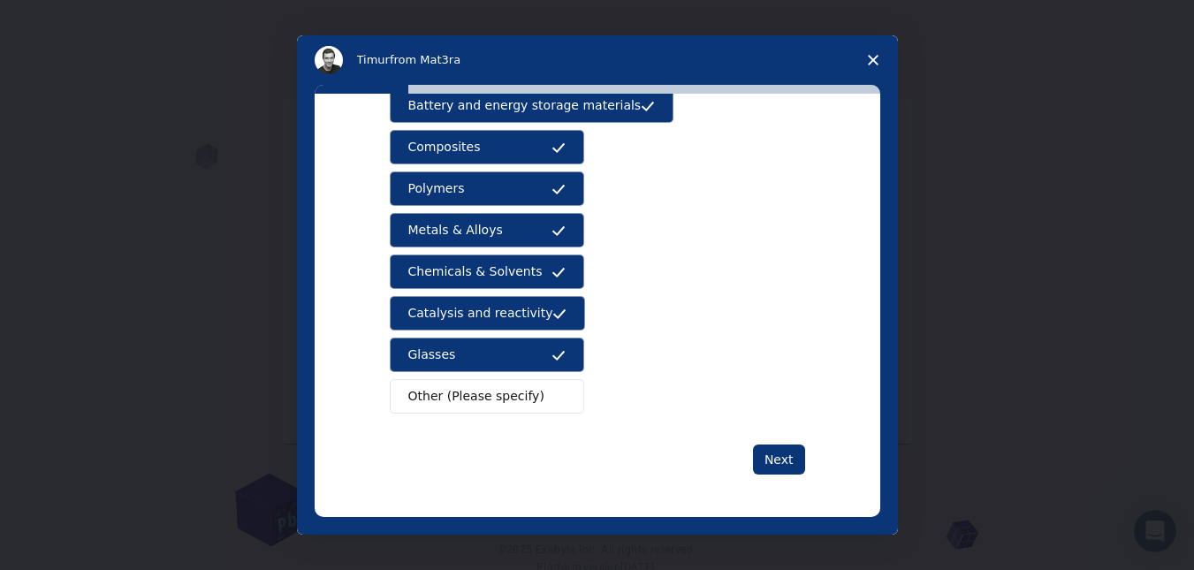
click at [771, 480] on div "What type(s) of materials are you interested in? Semiconductors Solar energy ma…" at bounding box center [598, 305] width 566 height 423
click at [772, 461] on button "Next" at bounding box center [779, 459] width 52 height 30
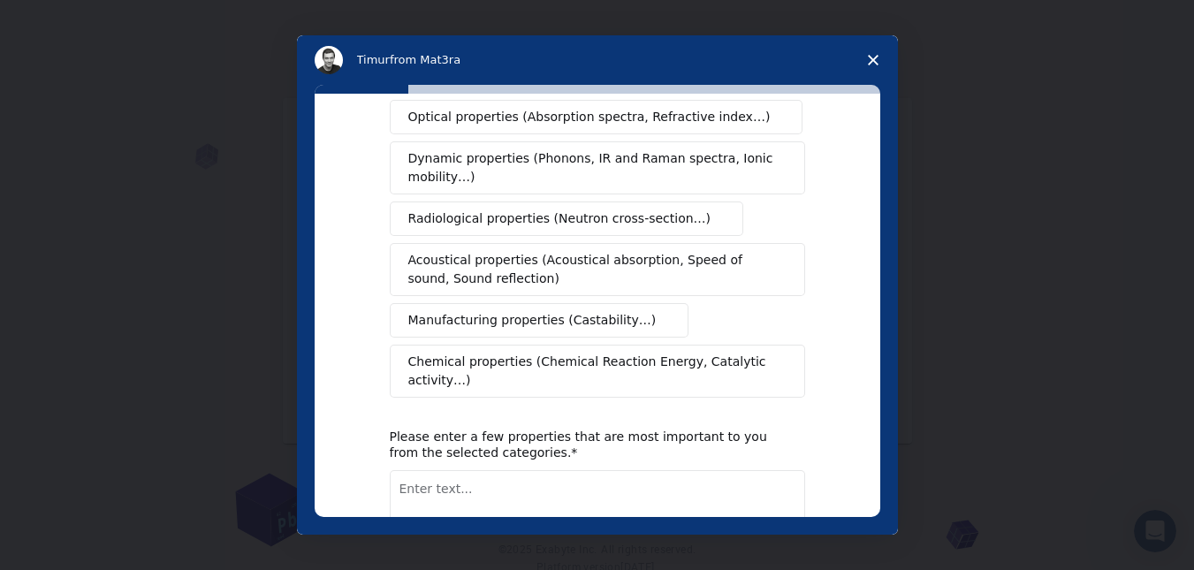
scroll to position [0, 0]
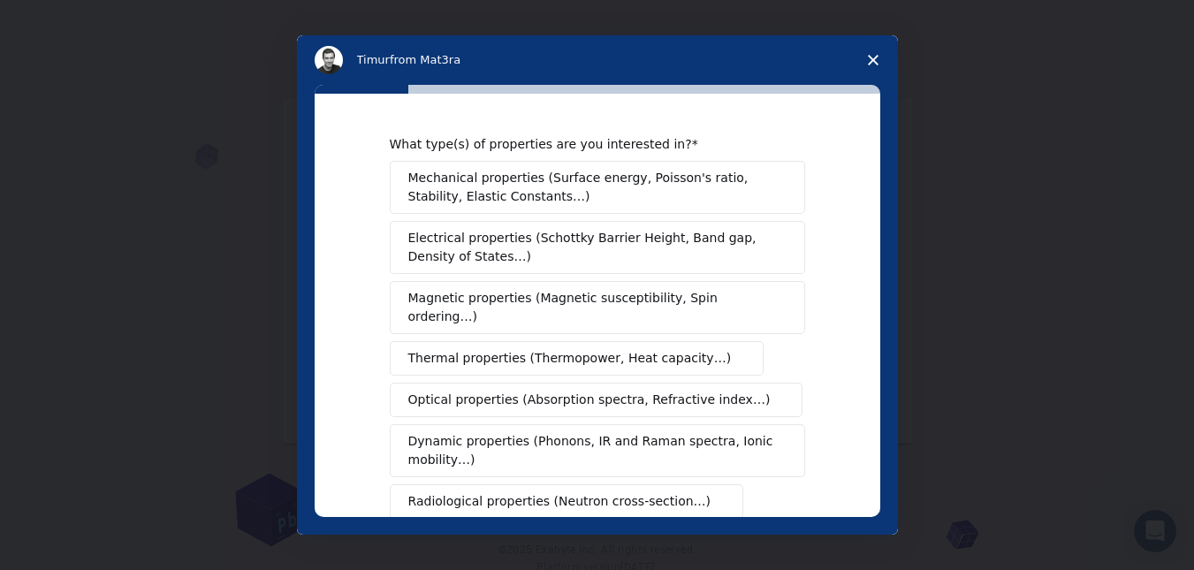
click at [585, 190] on span "Mechanical properties (Surface energy, Poisson's ratio, Stability, Elastic Cons…" at bounding box center [592, 187] width 368 height 37
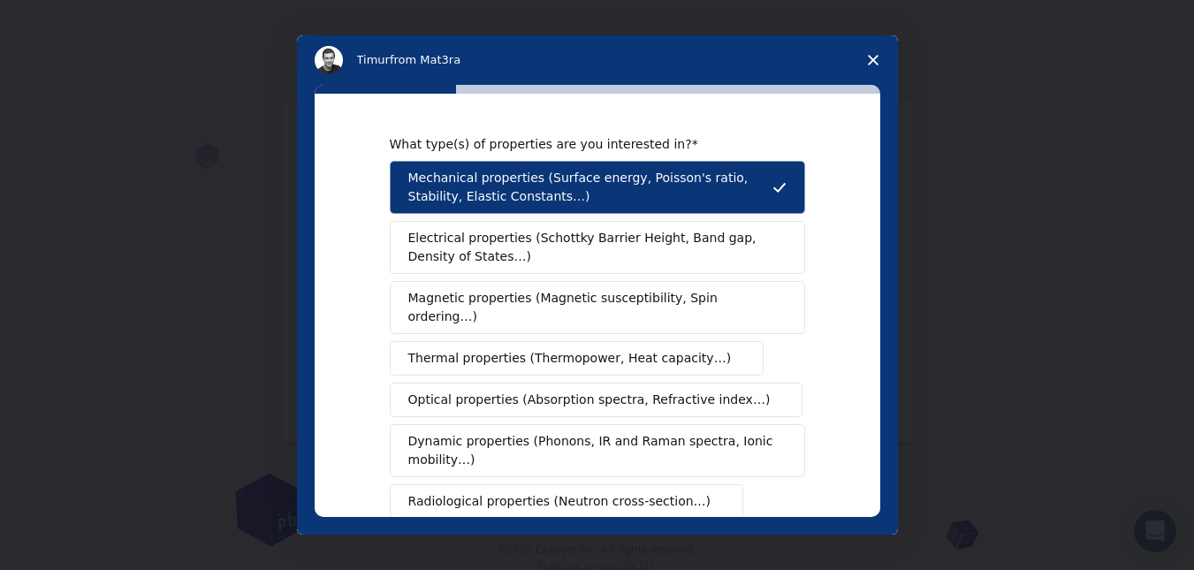
click at [583, 247] on span "Electrical properties (Schottky Barrier Height, Band gap, Density of States…)" at bounding box center [592, 247] width 368 height 37
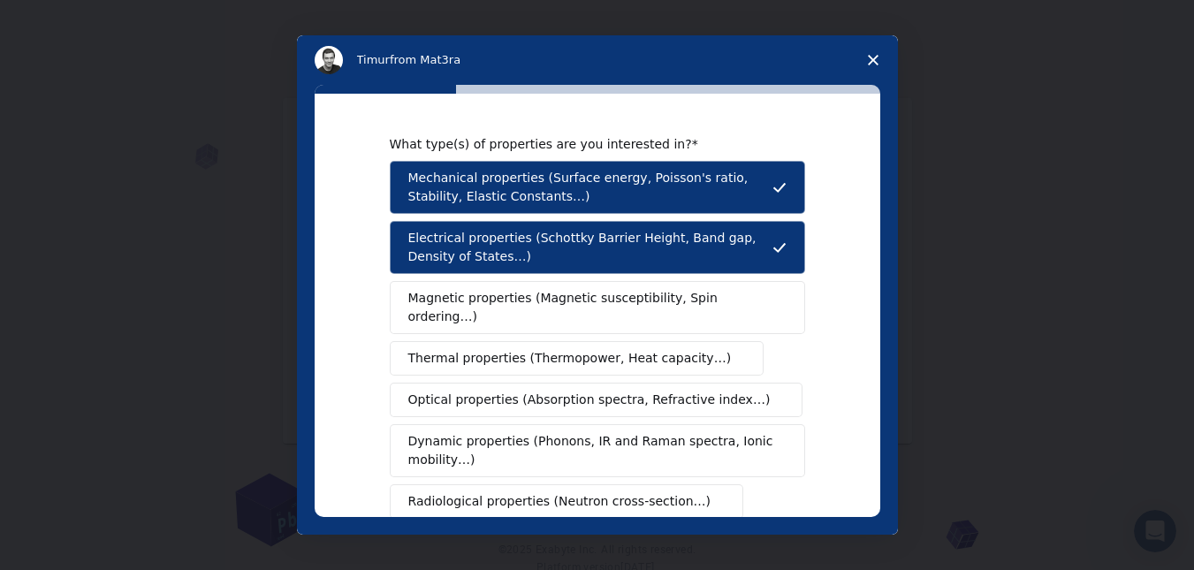
click at [572, 312] on button "Magnetic properties (Magnetic susceptibility, Spin ordering…)" at bounding box center [597, 307] width 415 height 53
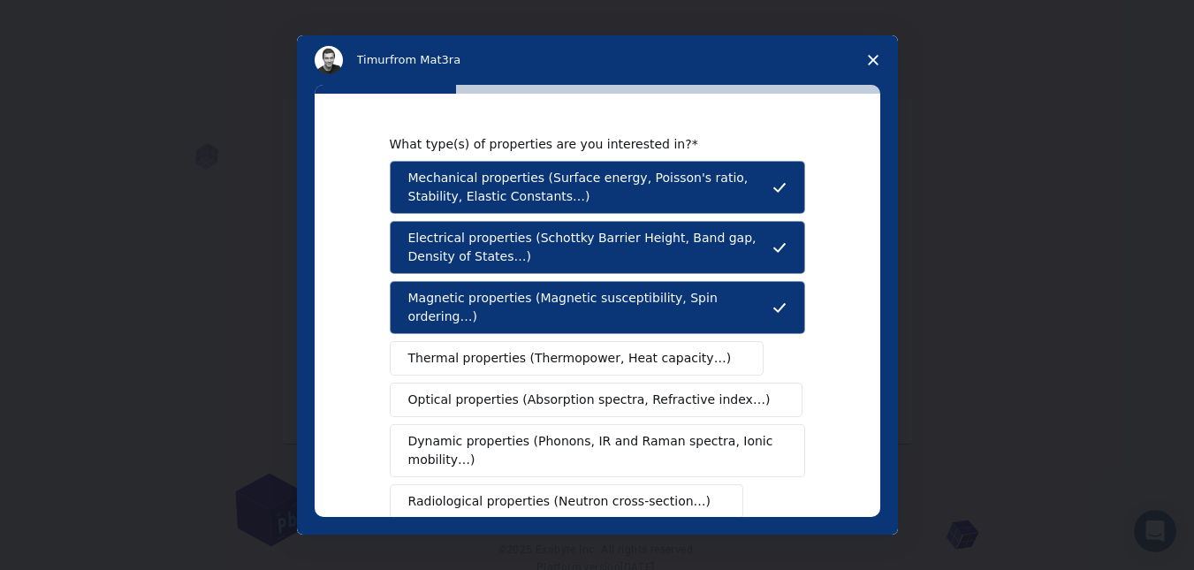
click at [565, 349] on span "Thermal properties (Thermopower, Heat capacity…)" at bounding box center [569, 358] width 323 height 19
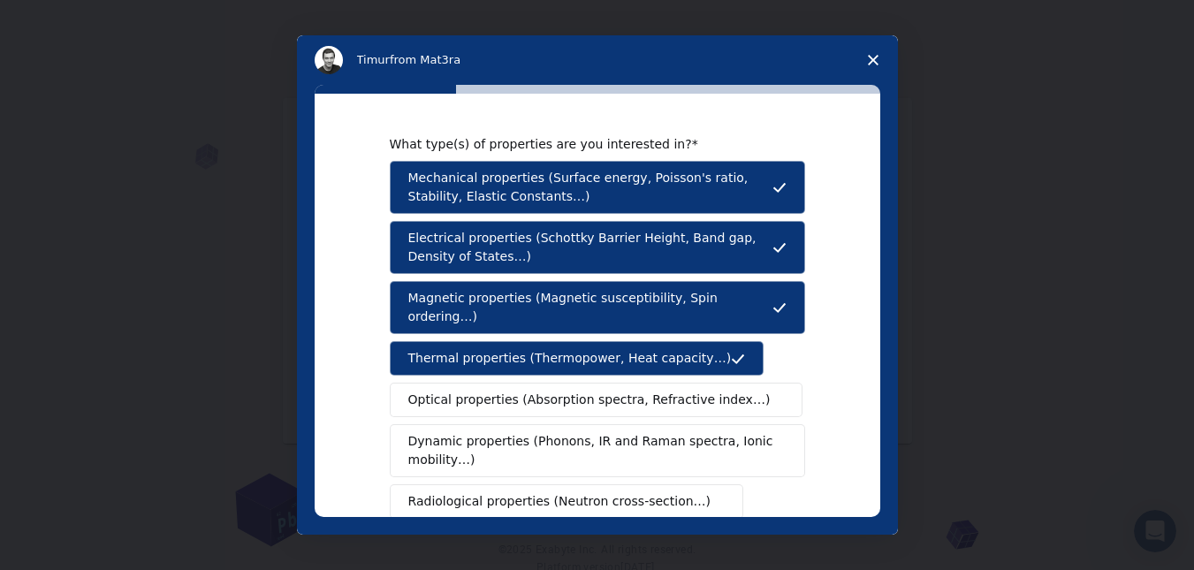
click at [558, 391] on span "Optical properties (Absorption spectra, Refractive index…)" at bounding box center [589, 400] width 362 height 19
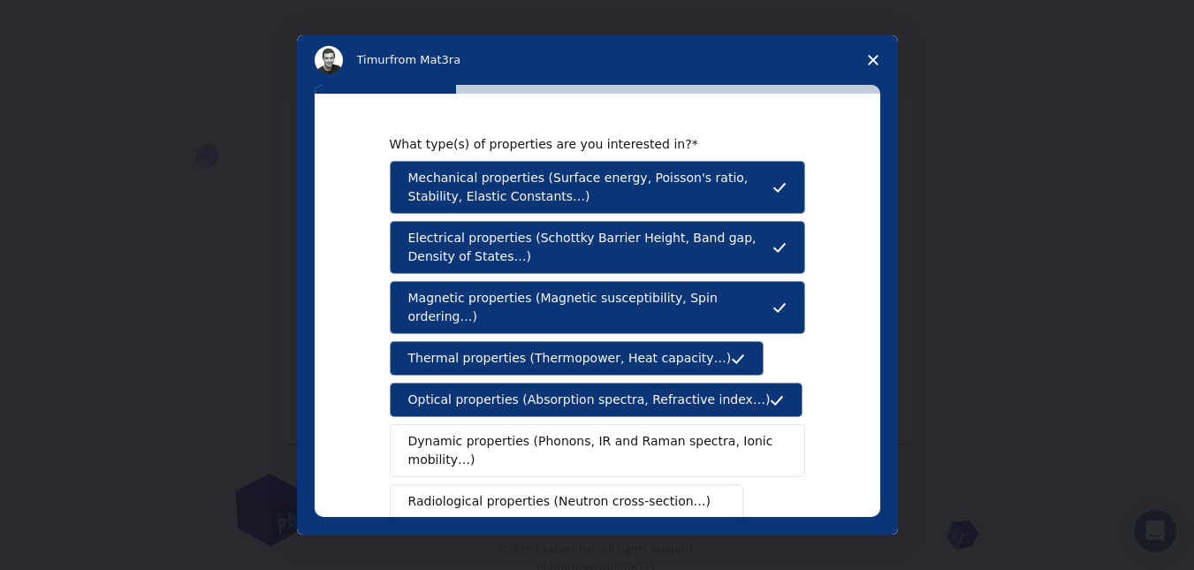
click at [548, 439] on span "Dynamic properties (Phonons, IR and Raman spectra, Ionic mobility…)" at bounding box center [591, 450] width 367 height 37
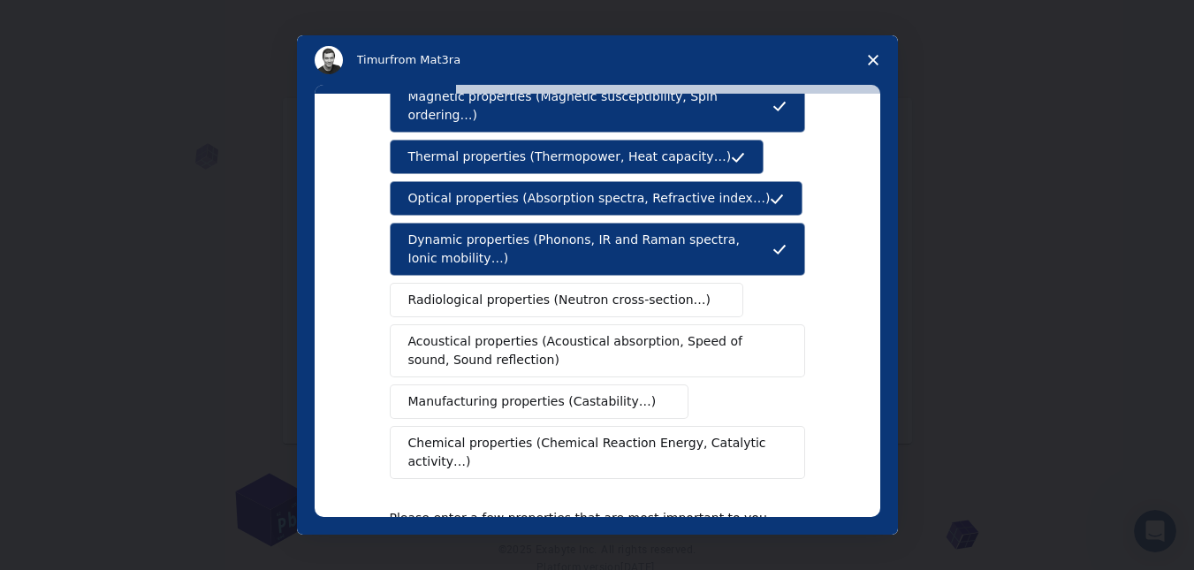
scroll to position [208, 0]
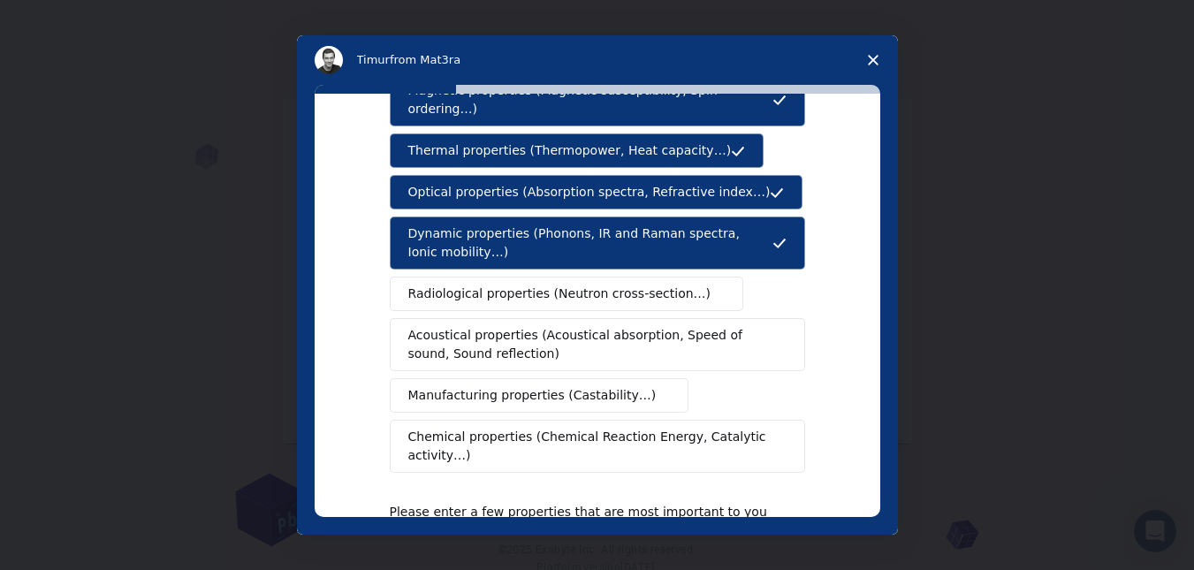
click at [614, 329] on span "Acoustical properties (Acoustical absorption, Speed of sound, Sound reflection)" at bounding box center [592, 344] width 368 height 37
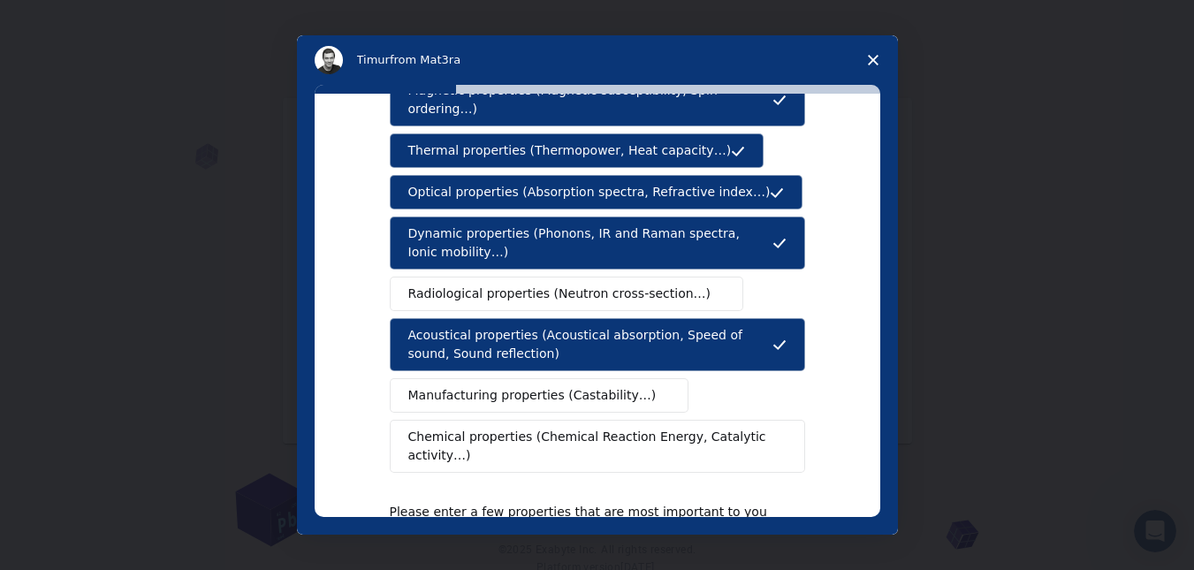
click at [592, 386] on span "Manufacturing properties (Castability…)" at bounding box center [532, 395] width 248 height 19
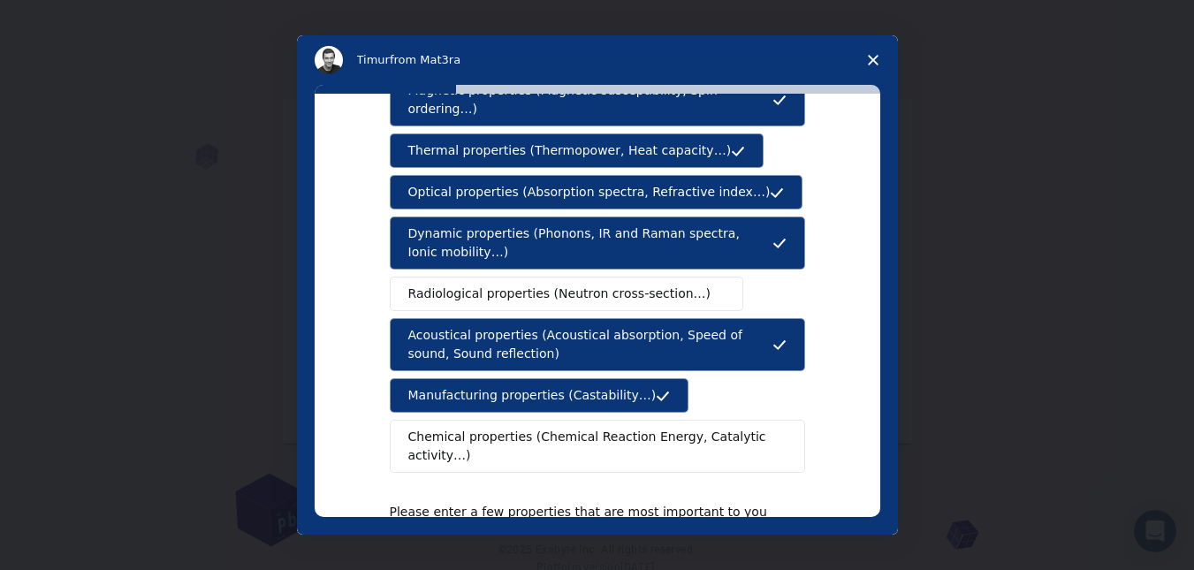
click at [577, 428] on span "Chemical properties (Chemical Reaction Energy, Catalytic activity…)" at bounding box center [591, 446] width 366 height 37
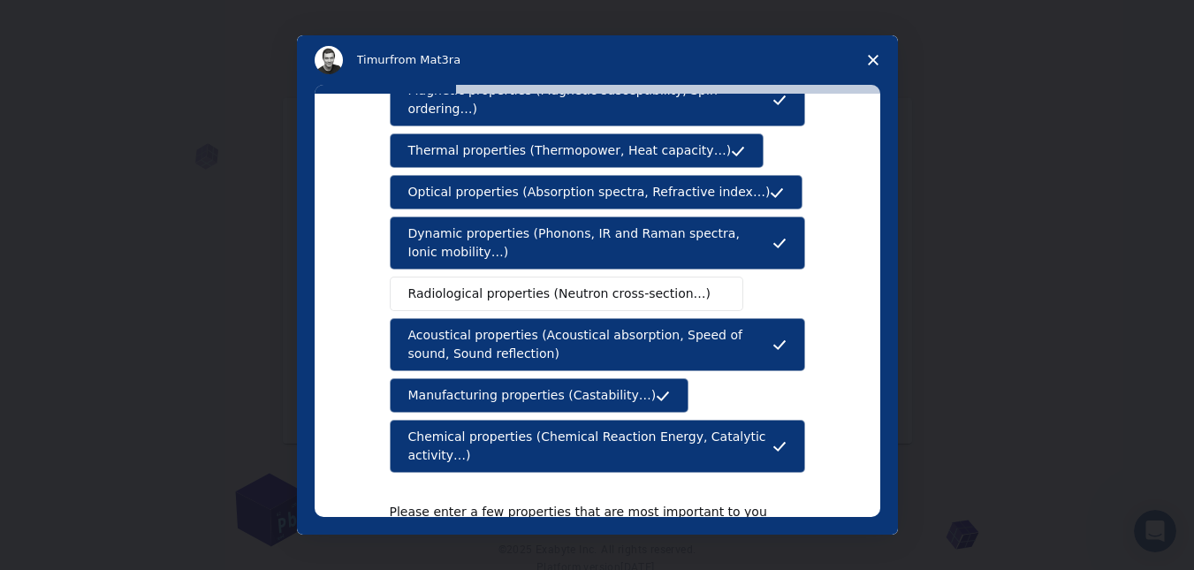
click at [563, 285] on span "Radiological properties (Neutron cross-section…)" at bounding box center [559, 294] width 303 height 19
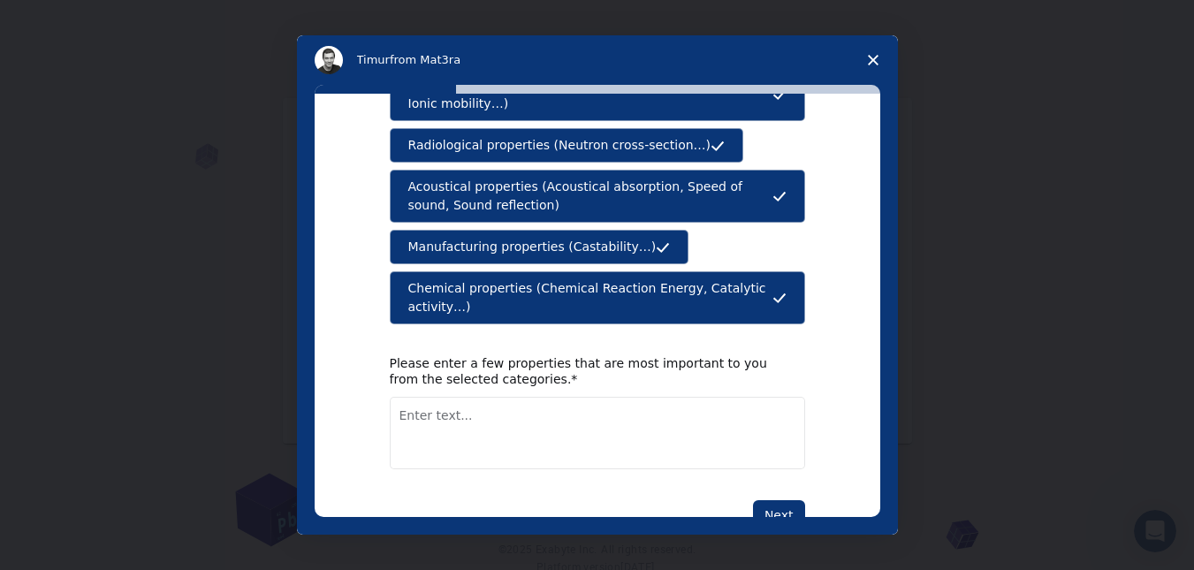
scroll to position [375, 0]
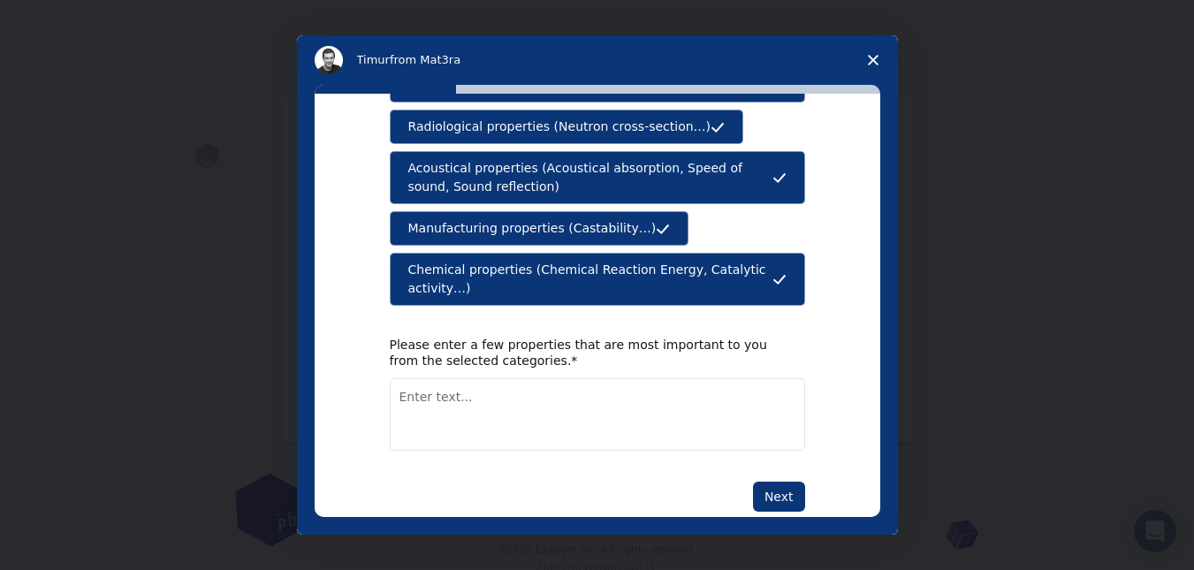
click at [554, 384] on textarea "Enter text..." at bounding box center [597, 414] width 415 height 72
click at [513, 390] on textarea "chemical properties," at bounding box center [597, 414] width 415 height 72
click at [574, 378] on textarea "chemical properties, therme" at bounding box center [597, 414] width 415 height 72
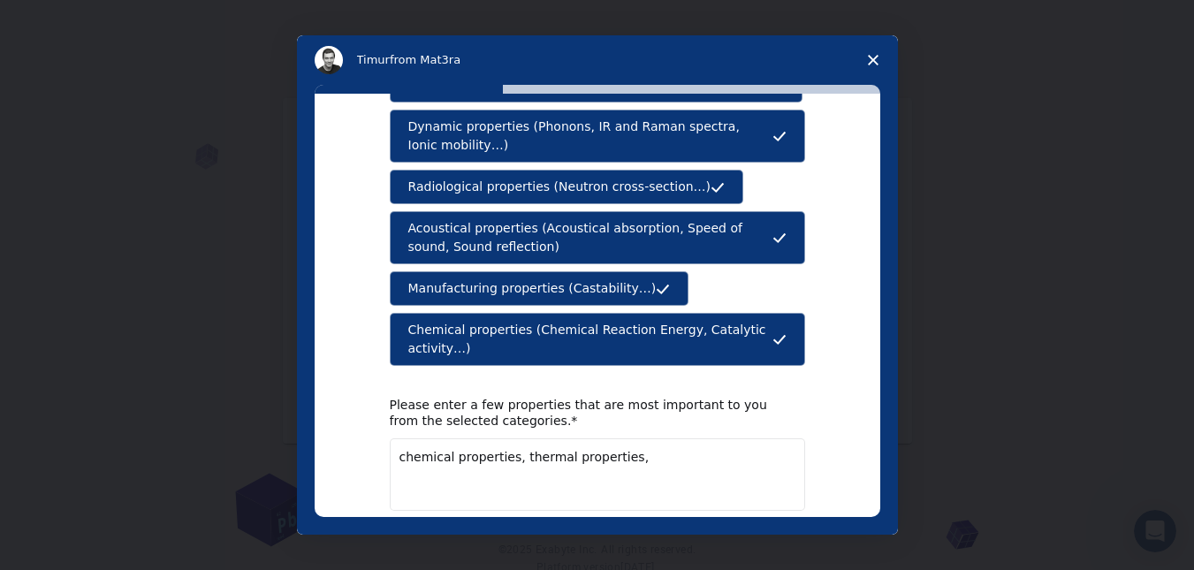
scroll to position [335, 0]
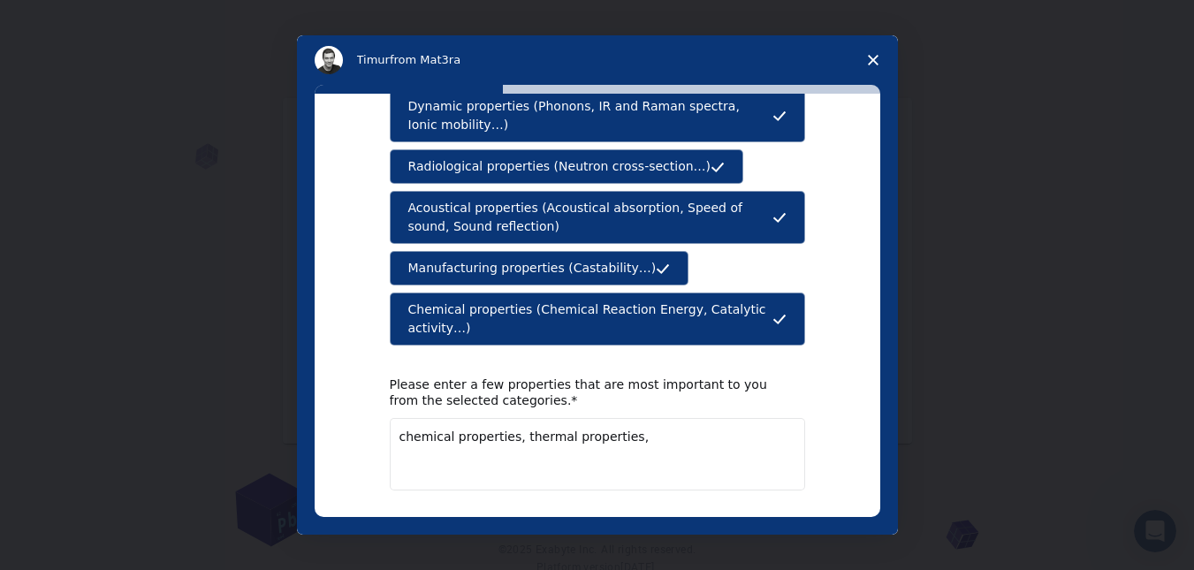
click at [643, 418] on textarea "chemical properties, thermal properties," at bounding box center [597, 454] width 415 height 72
type textarea "chemical properties, thermal properties, mechanical properties, Magnetic proper…"
click at [775, 521] on button "Next" at bounding box center [779, 536] width 52 height 30
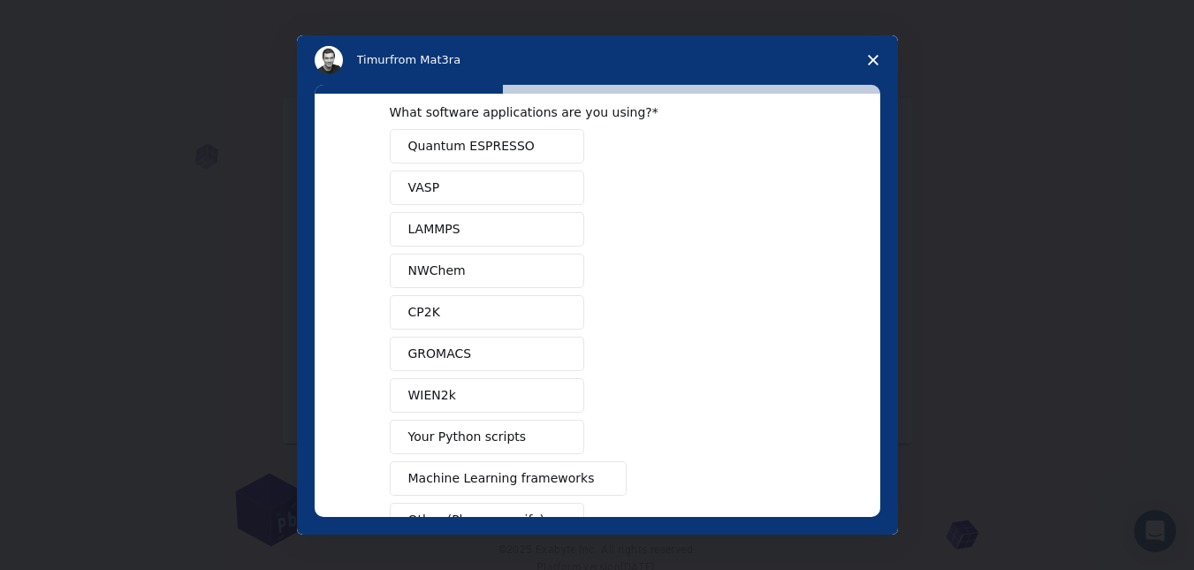
scroll to position [34, 0]
click at [506, 433] on span "Your Python scripts" at bounding box center [467, 435] width 118 height 19
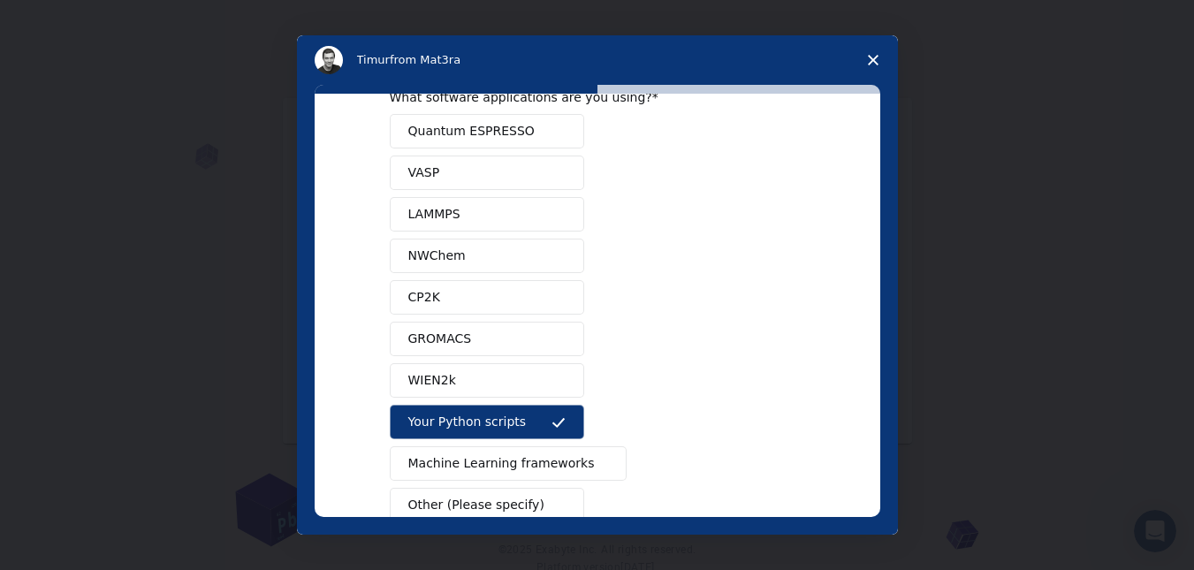
scroll to position [62, 0]
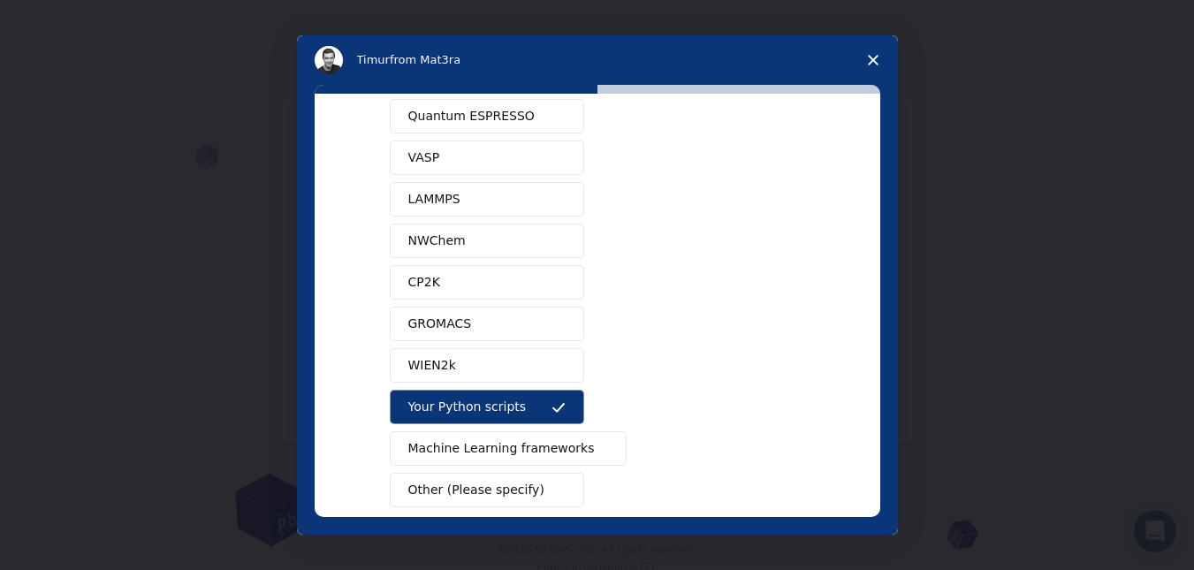
click at [508, 451] on span "Machine Learning frameworks" at bounding box center [501, 448] width 186 height 19
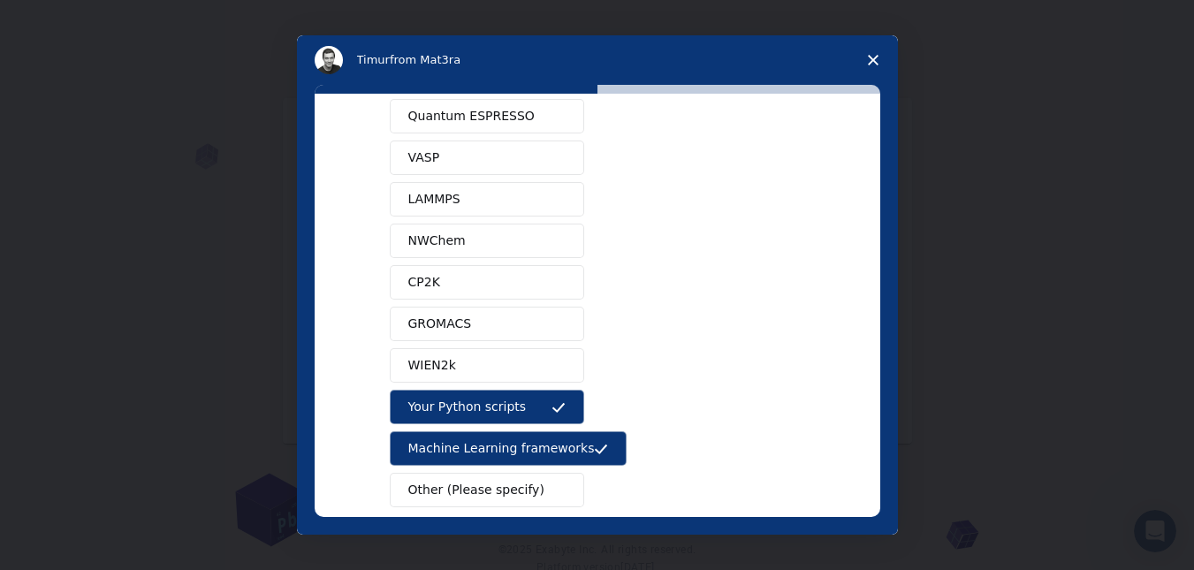
click at [536, 237] on button "NWChem" at bounding box center [487, 241] width 194 height 34
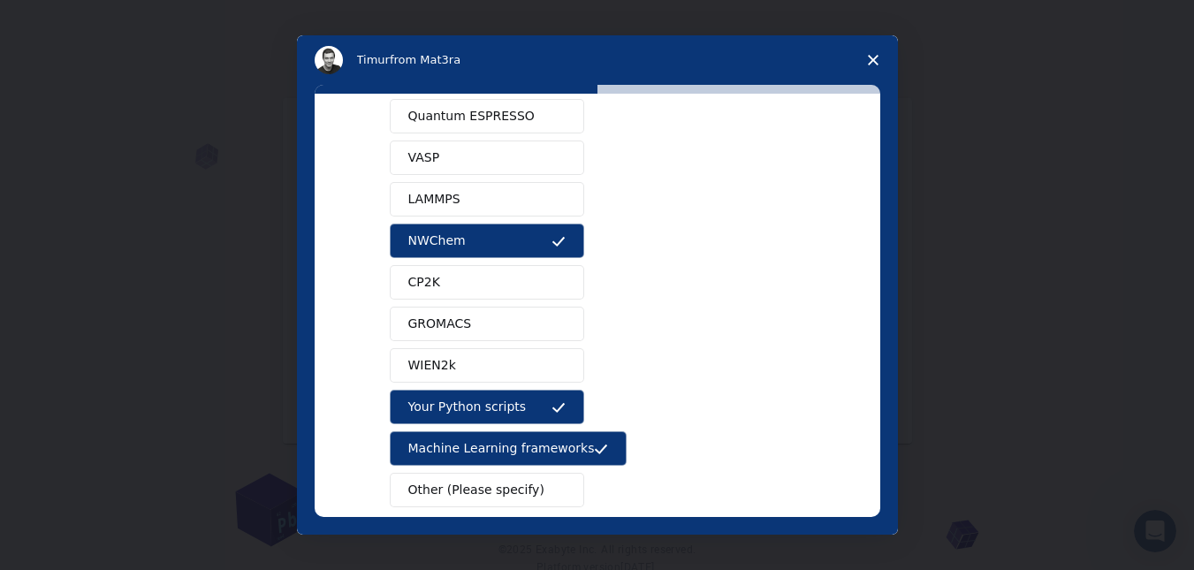
click at [519, 126] on button "Quantum ESPRESSO" at bounding box center [487, 116] width 194 height 34
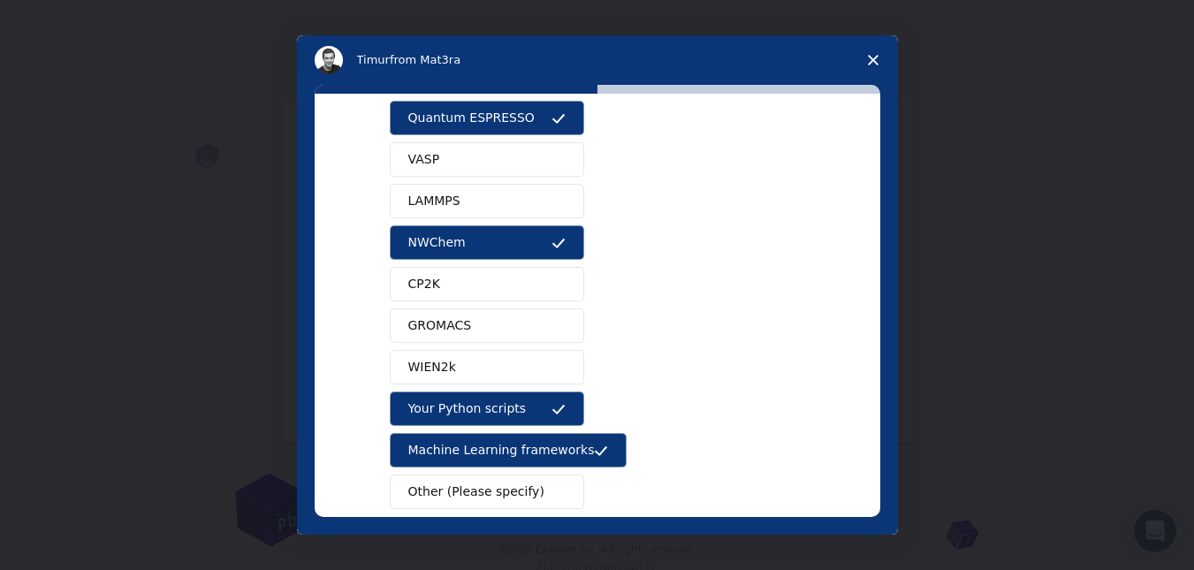
scroll to position [54, 0]
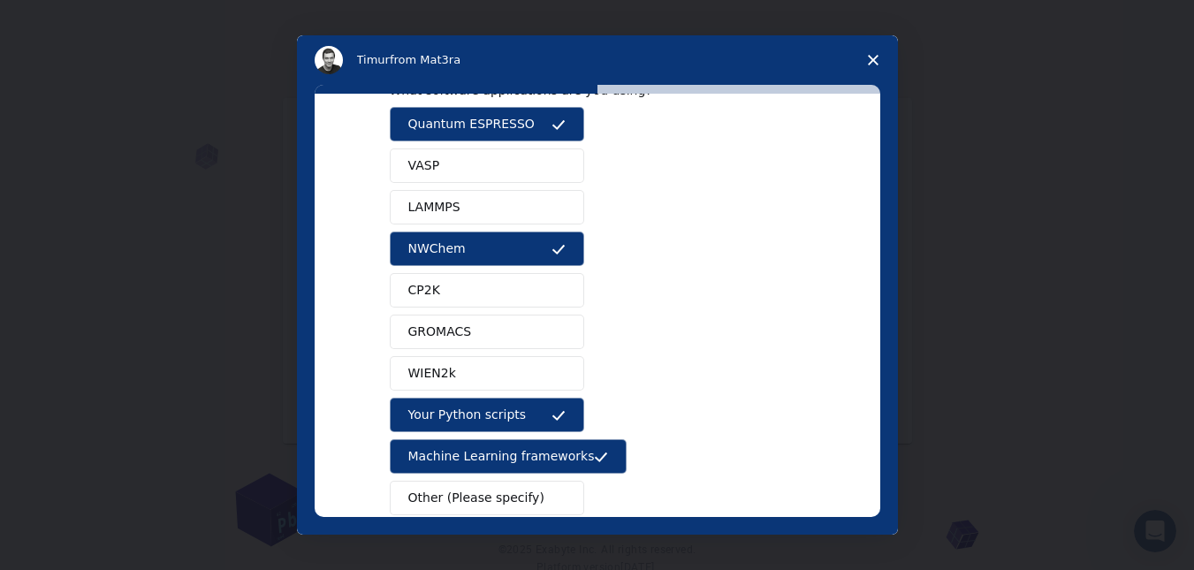
drag, startPoint x: 907, startPoint y: 306, endPoint x: 974, endPoint y: 81, distance: 234.3
click at [974, 81] on div "Intercom messenger" at bounding box center [597, 285] width 1194 height 570
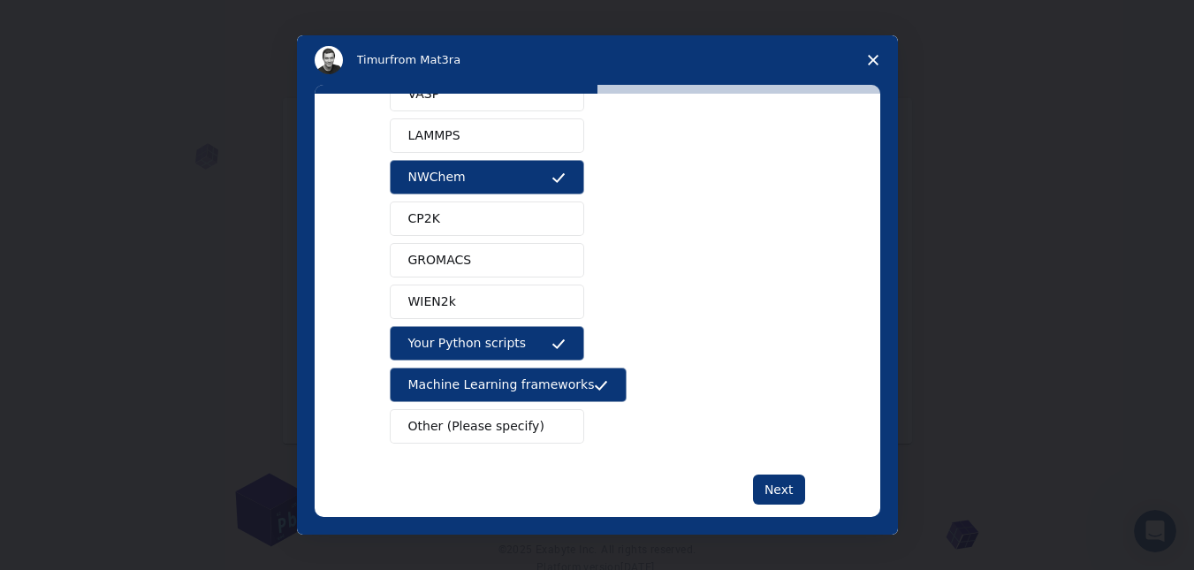
scroll to position [156, 0]
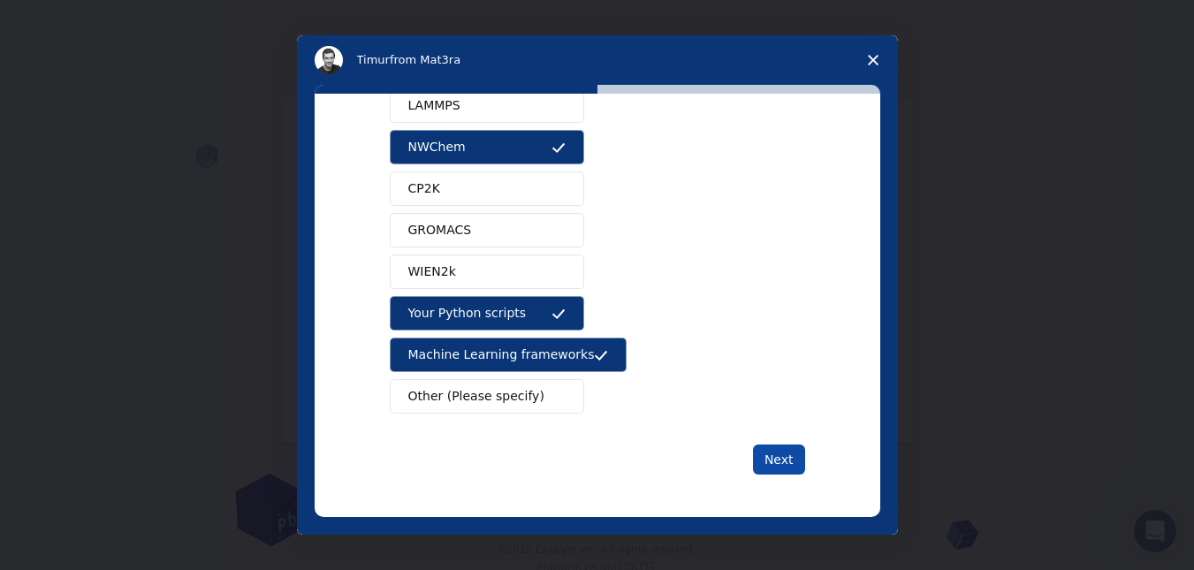
click at [800, 450] on button "Next" at bounding box center [779, 459] width 52 height 30
click at [793, 452] on button "Next" at bounding box center [779, 459] width 52 height 30
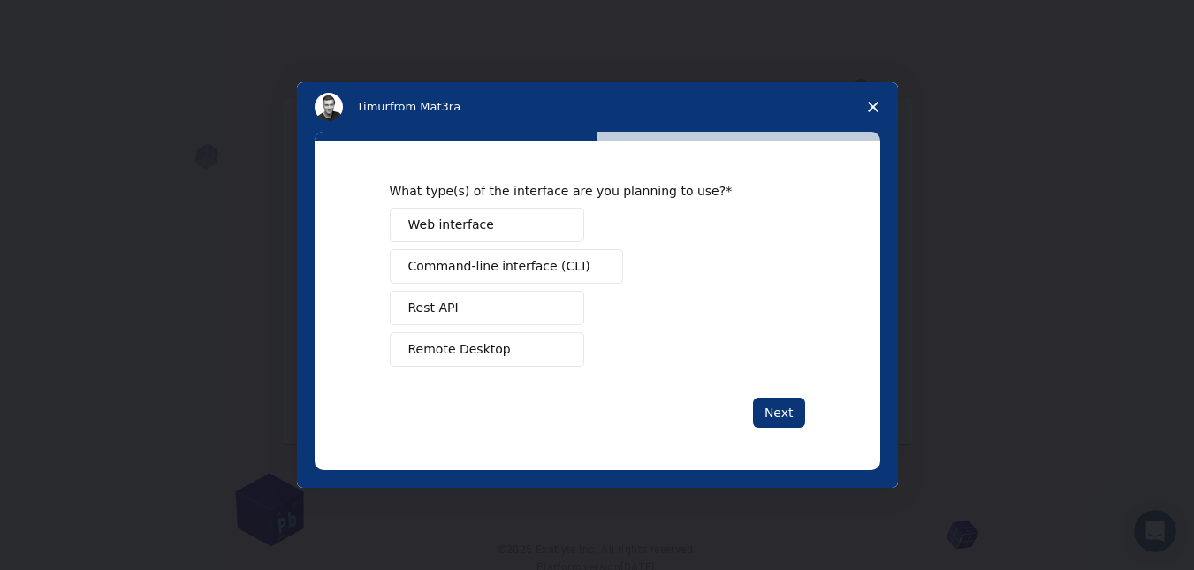
click at [556, 312] on span "Intercom messenger" at bounding box center [558, 308] width 14 height 14
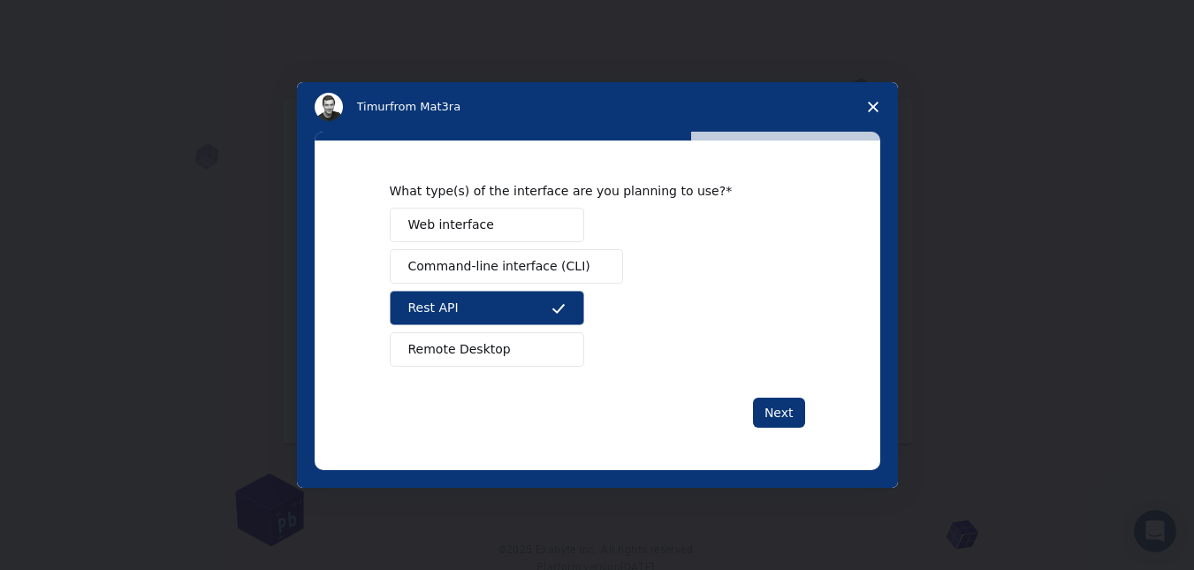
click at [560, 348] on span "Intercom messenger" at bounding box center [558, 350] width 14 height 14
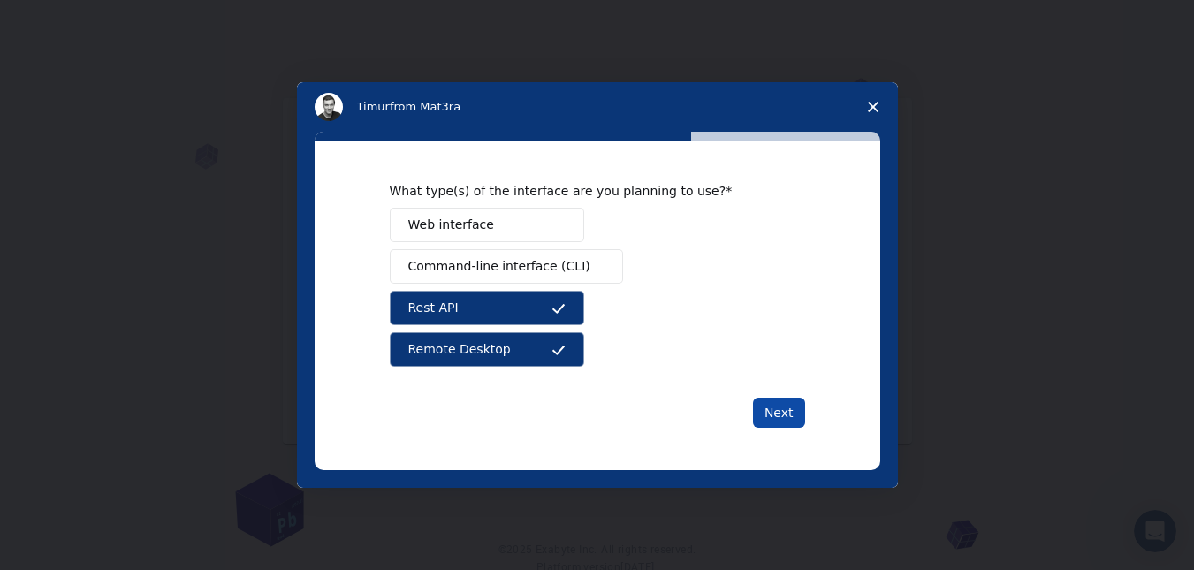
click at [769, 403] on button "Next" at bounding box center [779, 413] width 52 height 30
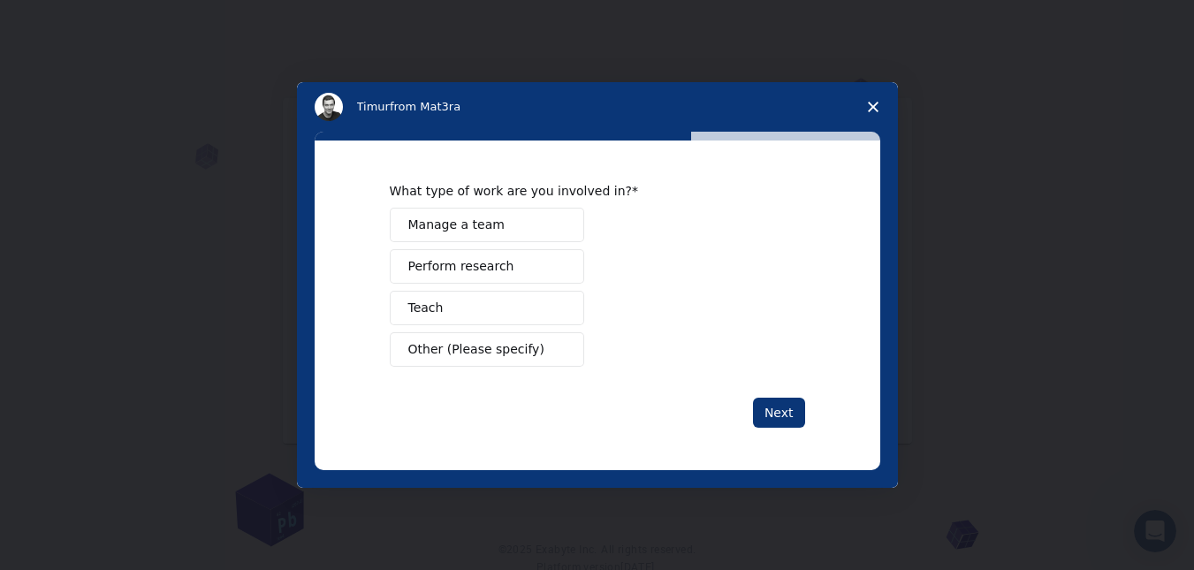
click at [537, 254] on button "Perform research" at bounding box center [487, 266] width 194 height 34
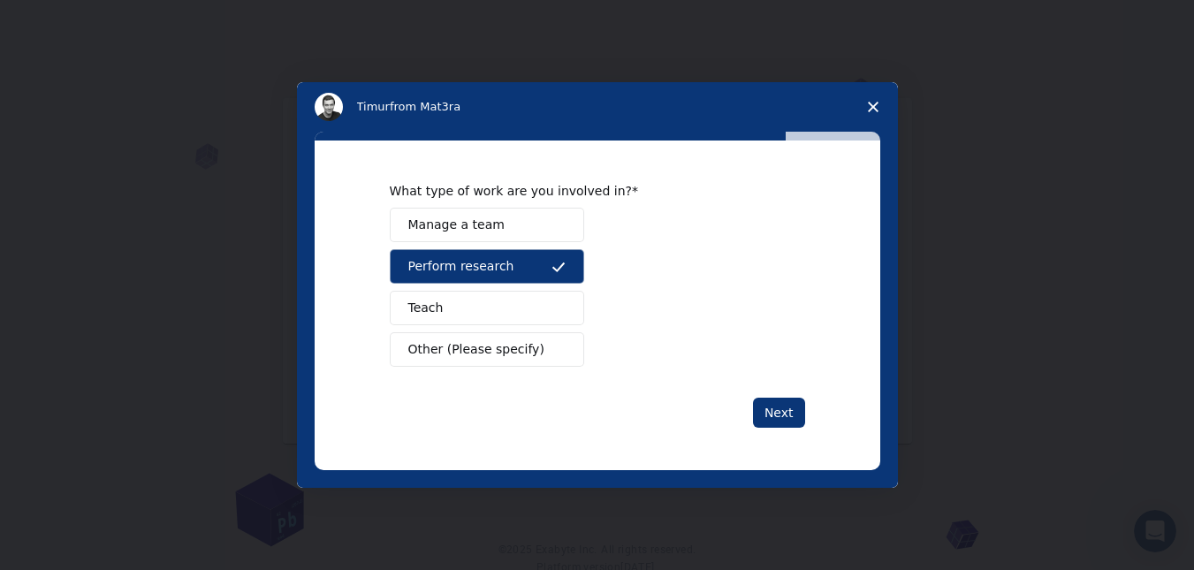
click at [575, 310] on button "Teach" at bounding box center [487, 308] width 194 height 34
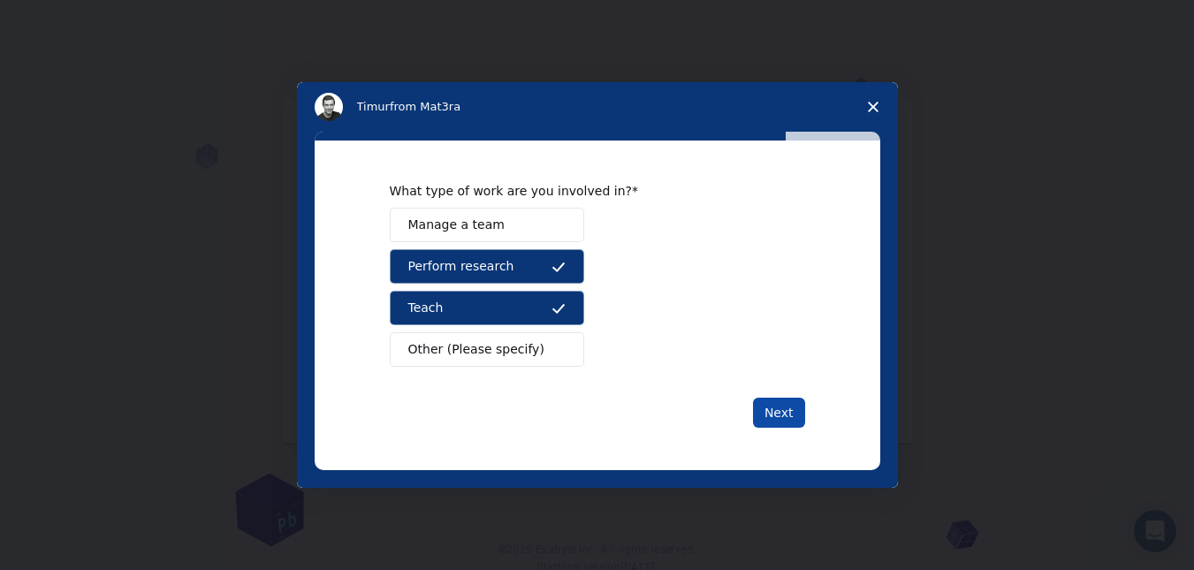
click at [760, 402] on button "Next" at bounding box center [779, 413] width 52 height 30
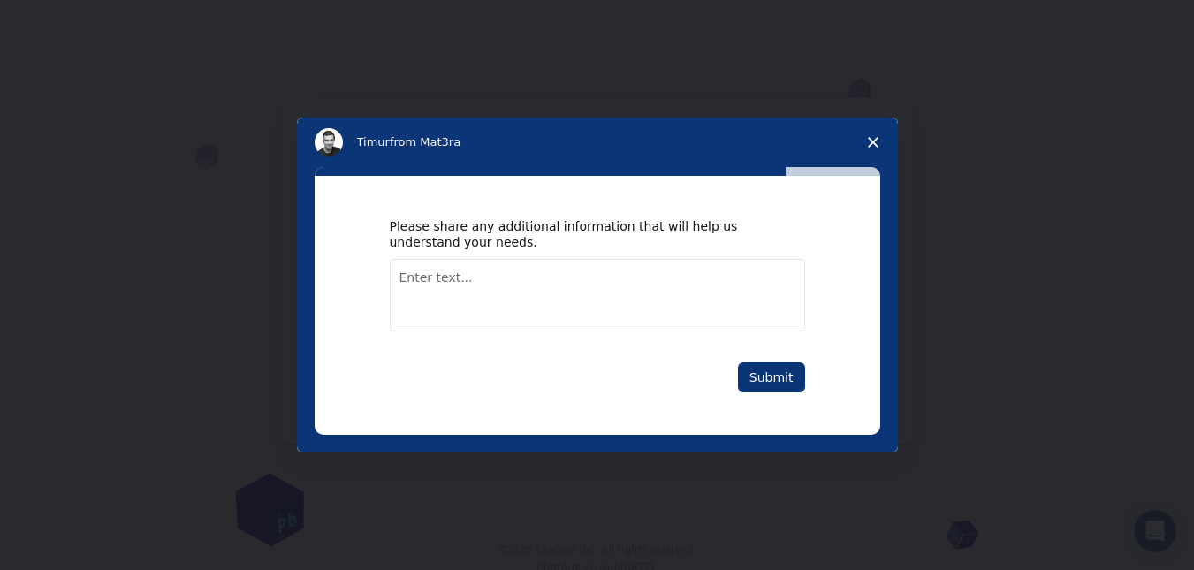
click at [776, 404] on div "Please share any additional information that will help us understand your needs…" at bounding box center [598, 305] width 566 height 259
click at [775, 394] on div "Please share any additional information that will help us understand your needs…" at bounding box center [598, 305] width 566 height 259
click at [773, 385] on button "Submit" at bounding box center [771, 377] width 67 height 30
click at [579, 300] on textarea "Enter text..." at bounding box center [597, 295] width 415 height 72
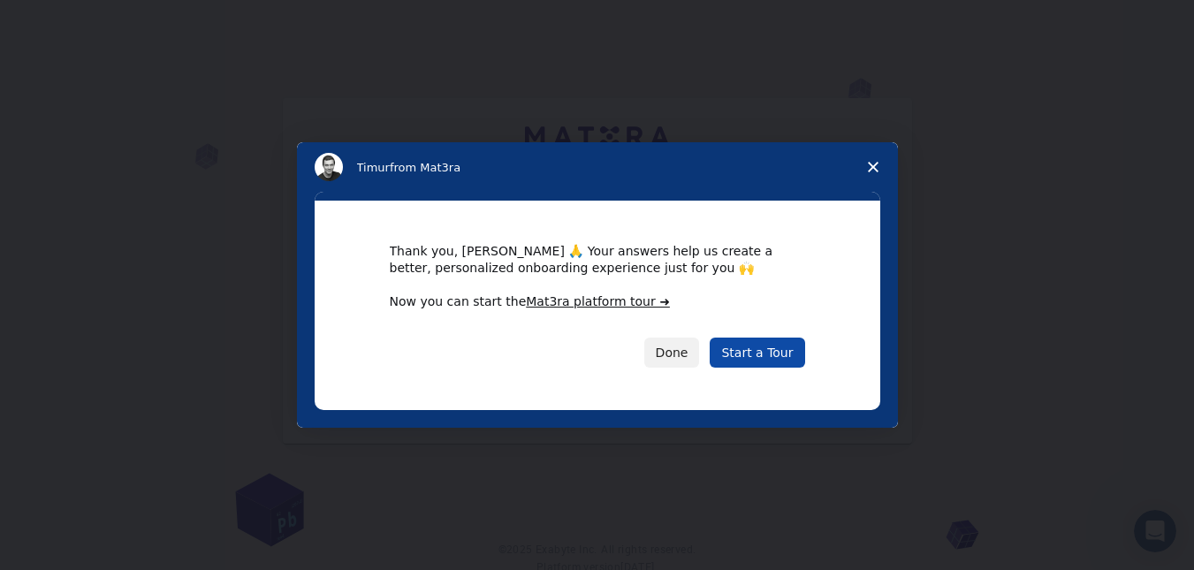
click at [758, 353] on link "Start a Tour" at bounding box center [757, 353] width 95 height 30
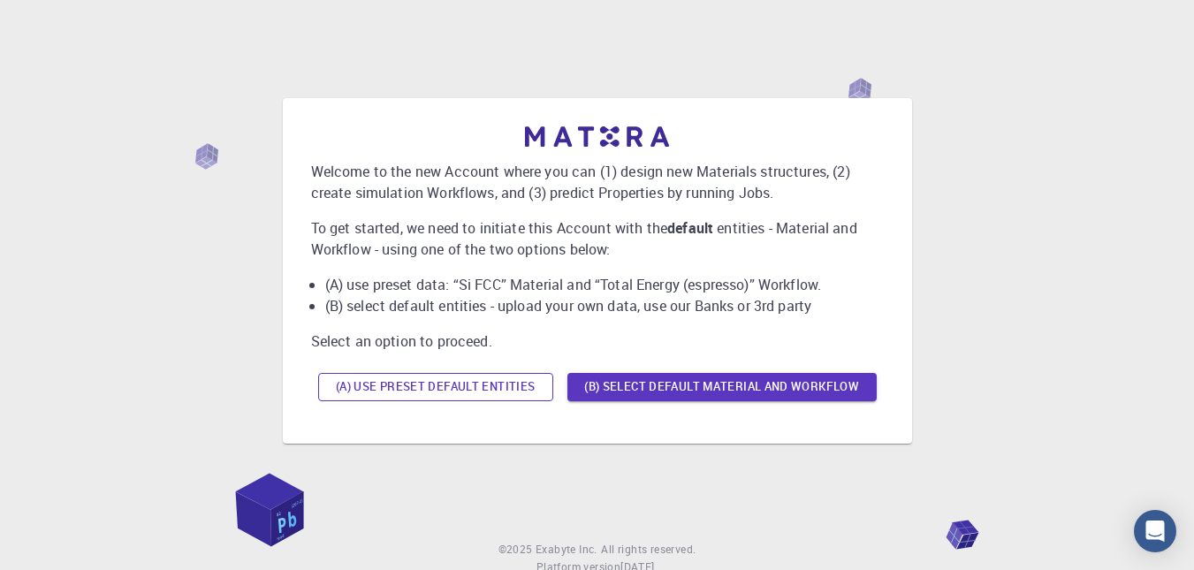
click at [457, 389] on button "(A) Use preset default entities" at bounding box center [435, 387] width 235 height 28
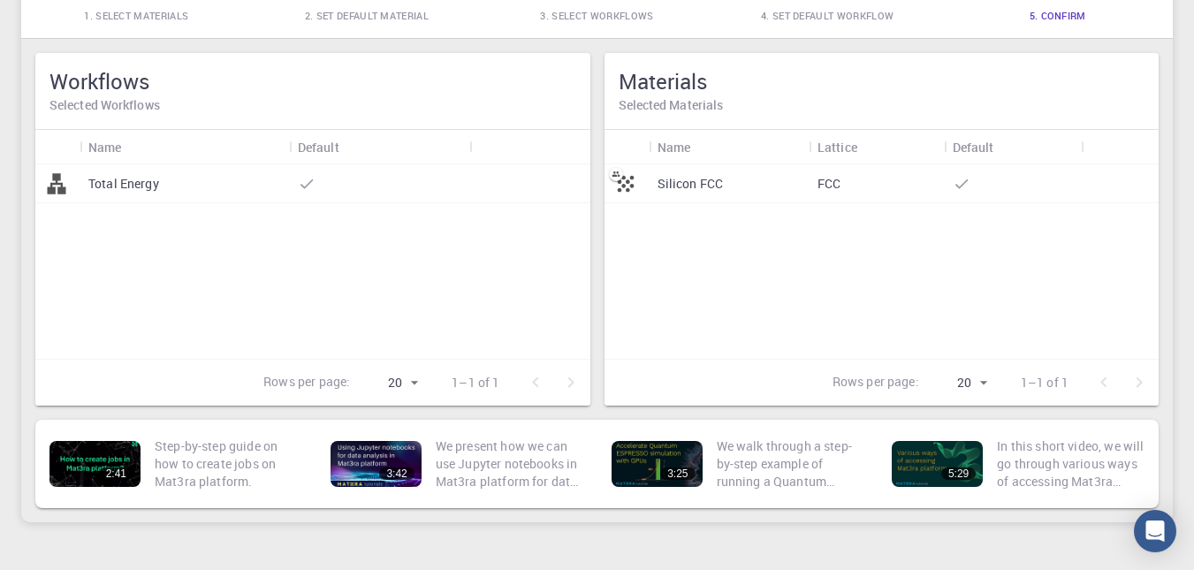
scroll to position [213, 0]
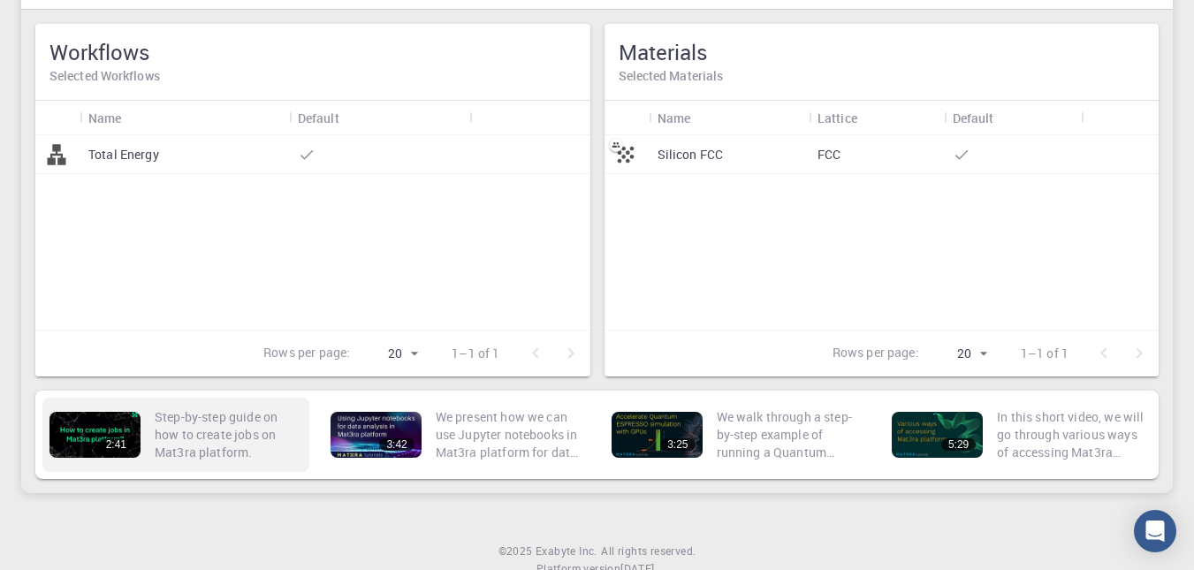
click at [88, 438] on div "2:41" at bounding box center [94, 435] width 91 height 46
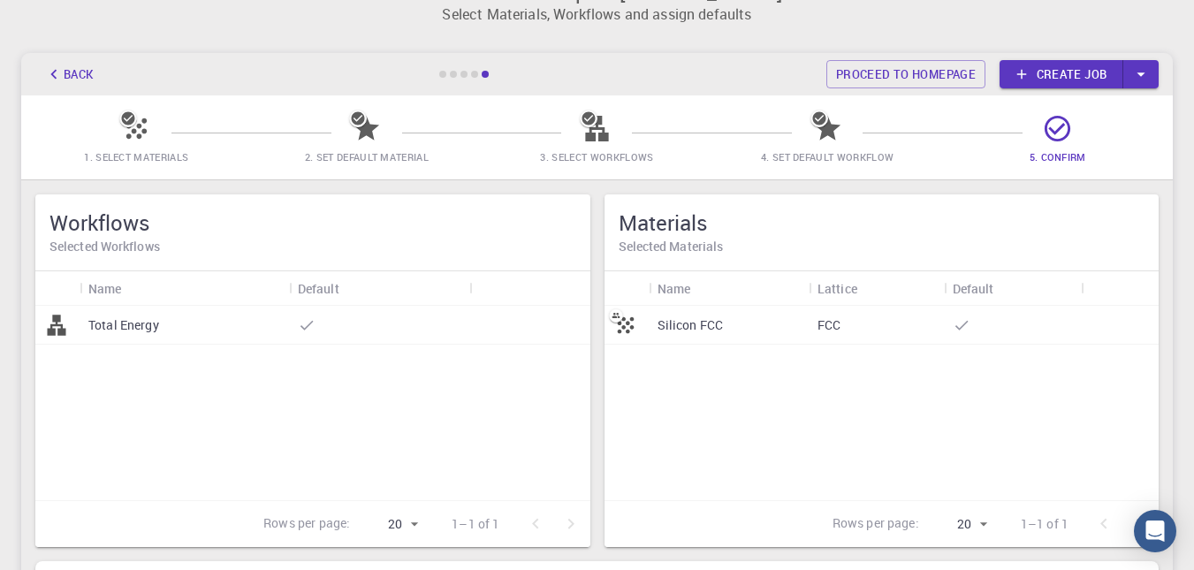
scroll to position [0, 0]
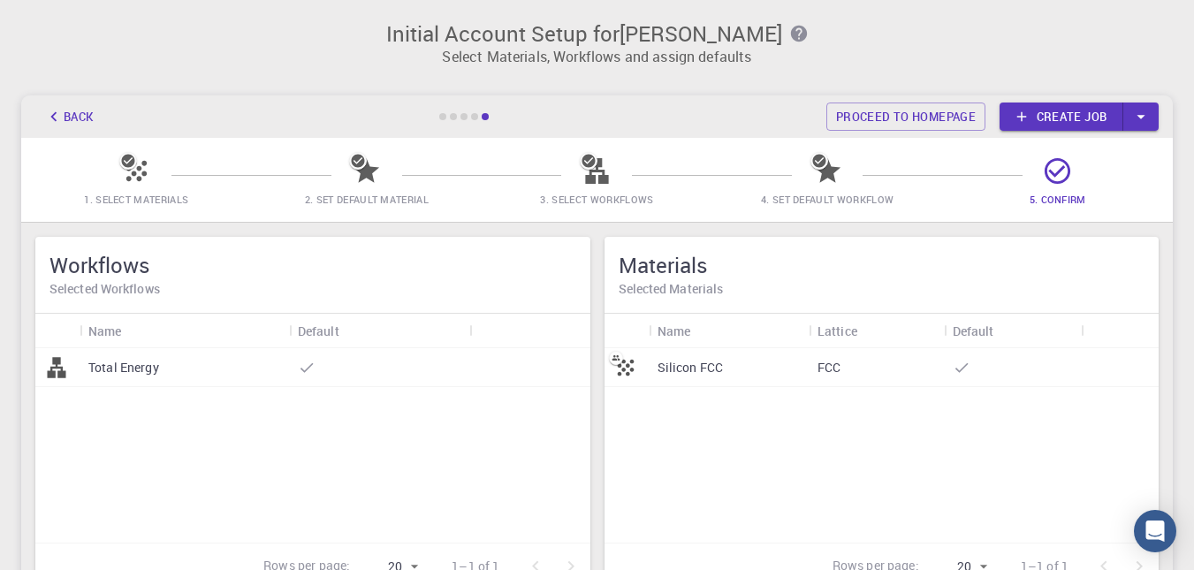
click at [105, 200] on span "1. Select Materials" at bounding box center [136, 199] width 104 height 13
click at [129, 160] on icon at bounding box center [128, 161] width 18 height 18
click at [118, 370] on p "Total Energy" at bounding box center [123, 368] width 71 height 18
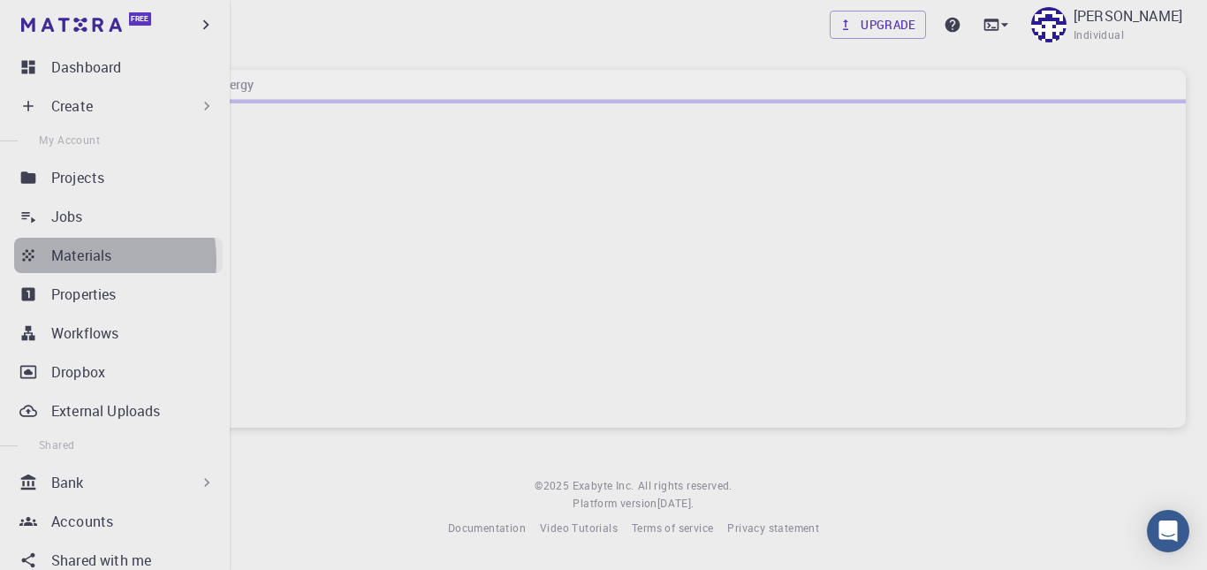
click at [71, 261] on p "Materials" at bounding box center [81, 255] width 60 height 21
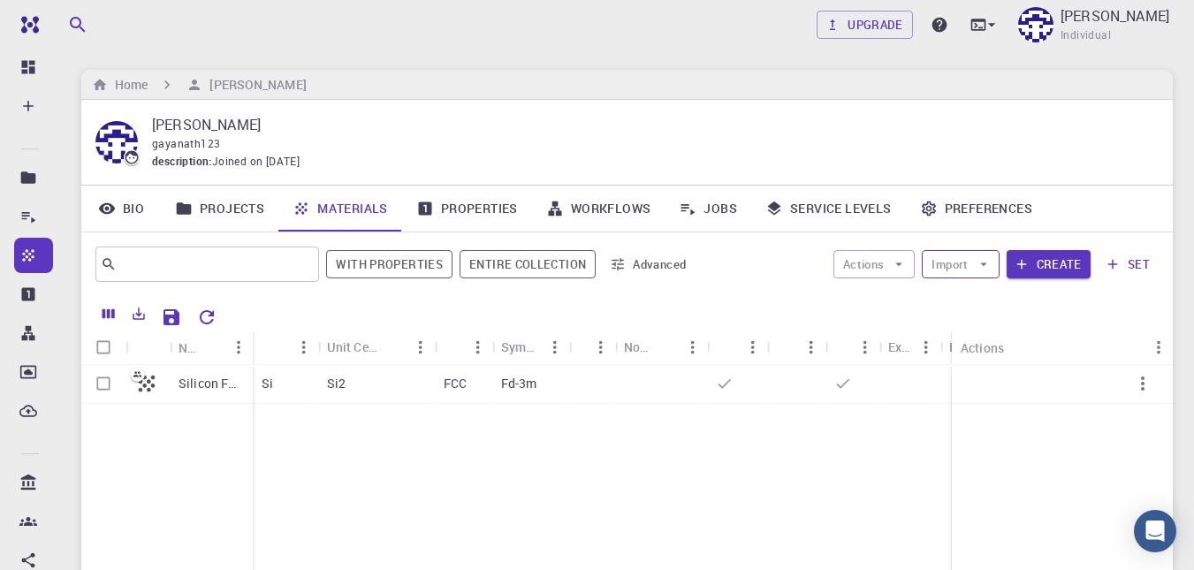
click at [935, 254] on button "Import" at bounding box center [960, 264] width 77 height 28
click at [993, 292] on span "Upload File" at bounding box center [1025, 300] width 112 height 18
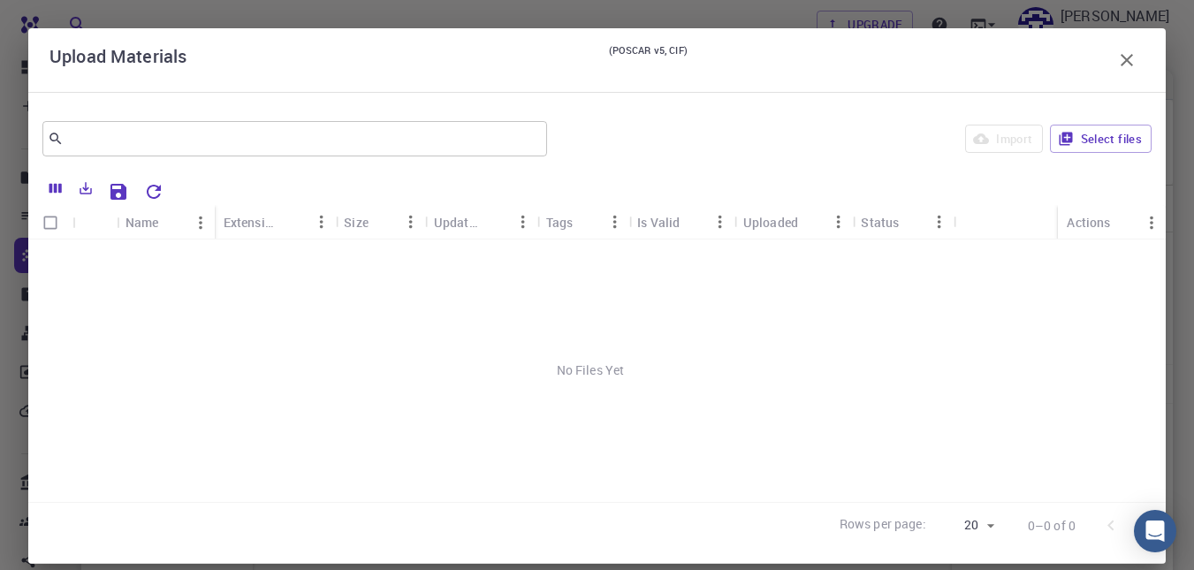
click at [1120, 58] on icon "button" at bounding box center [1126, 59] width 21 height 21
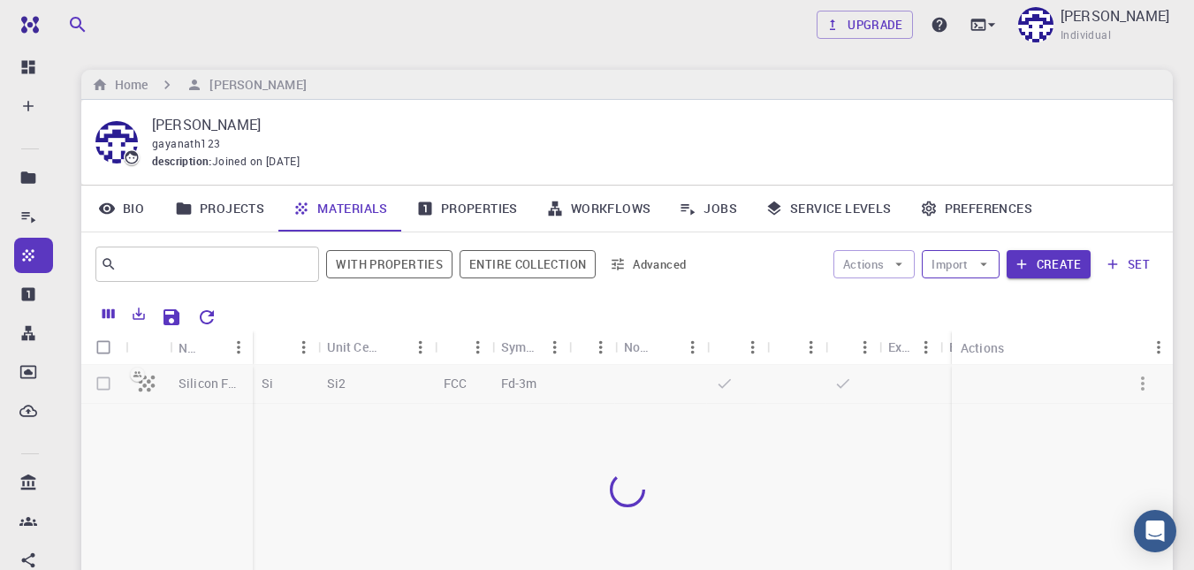
click at [957, 274] on button "Import" at bounding box center [960, 264] width 77 height 28
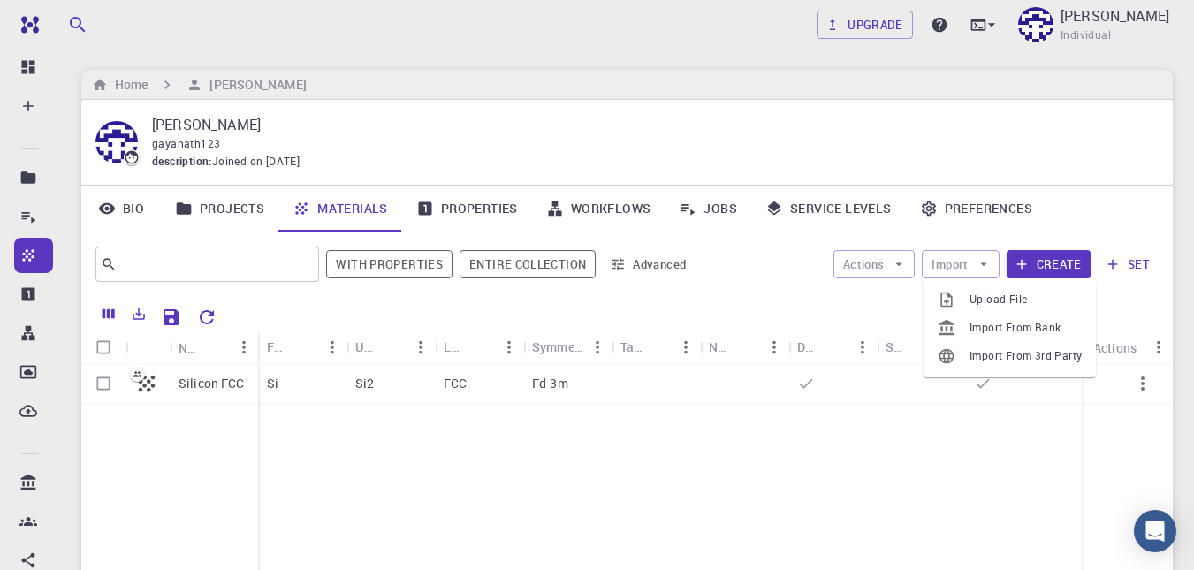
click at [968, 319] on div at bounding box center [954, 328] width 32 height 18
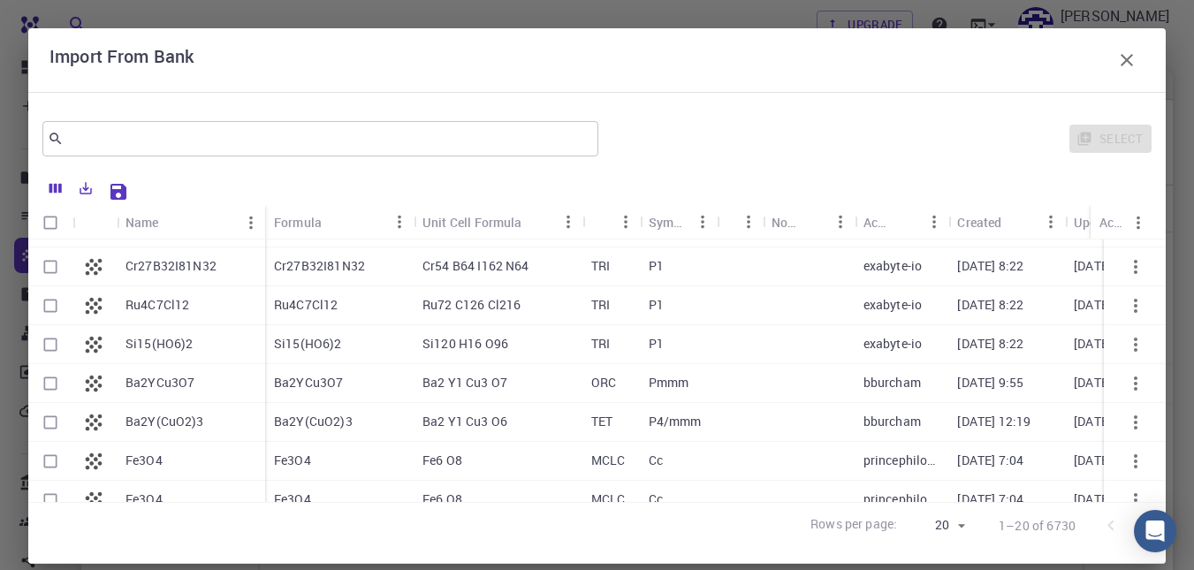
scroll to position [222, 0]
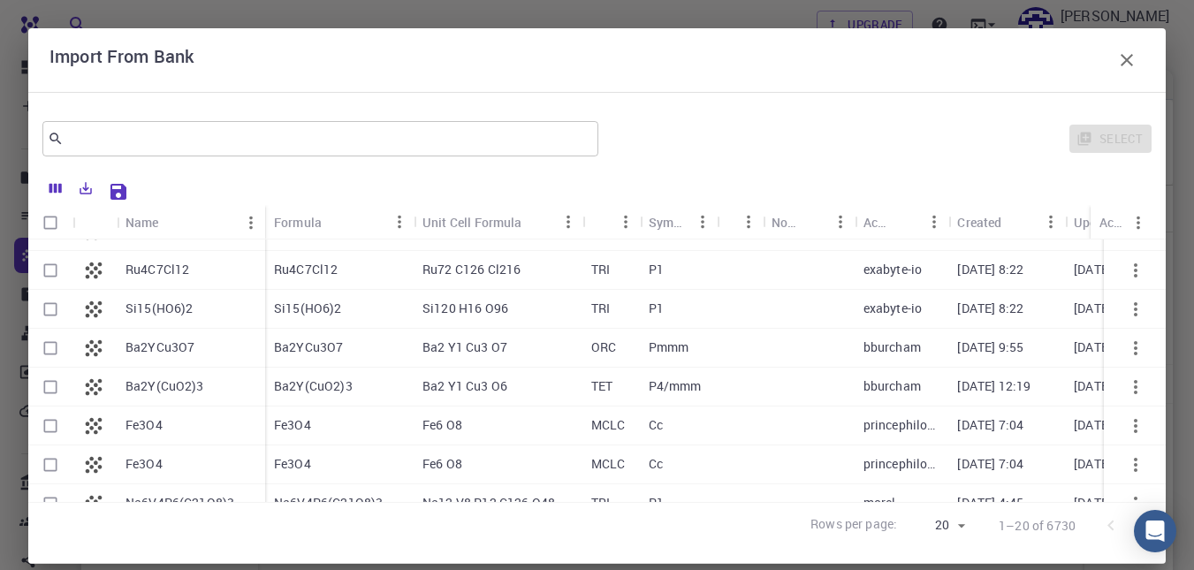
click at [141, 436] on div "Fe3O4" at bounding box center [191, 425] width 148 height 39
checkbox input "true"
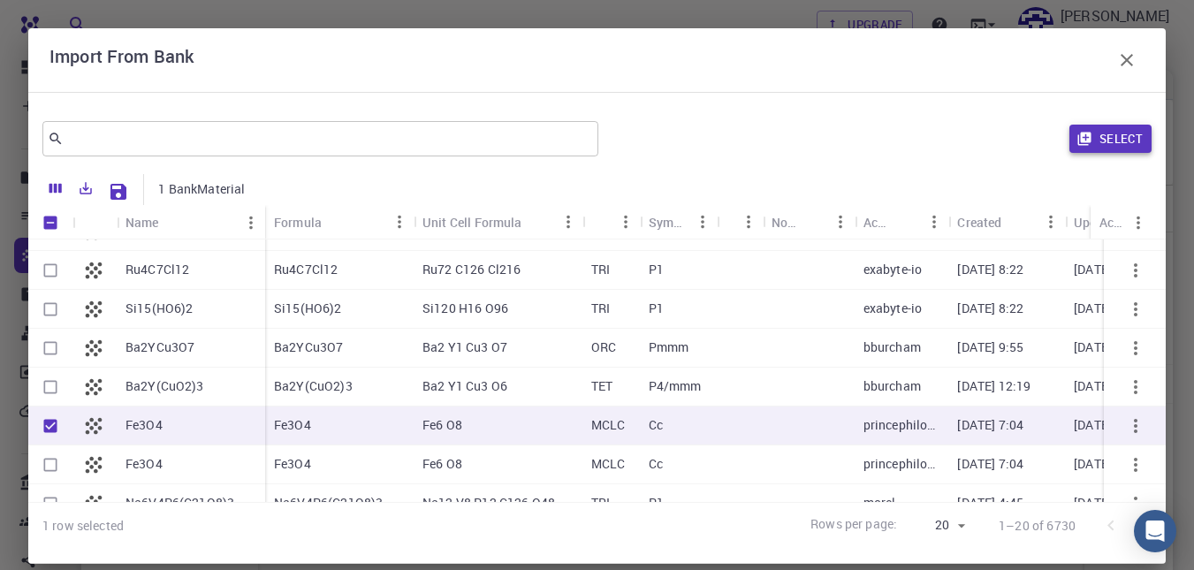
click at [1103, 131] on button "Select" at bounding box center [1110, 139] width 82 height 28
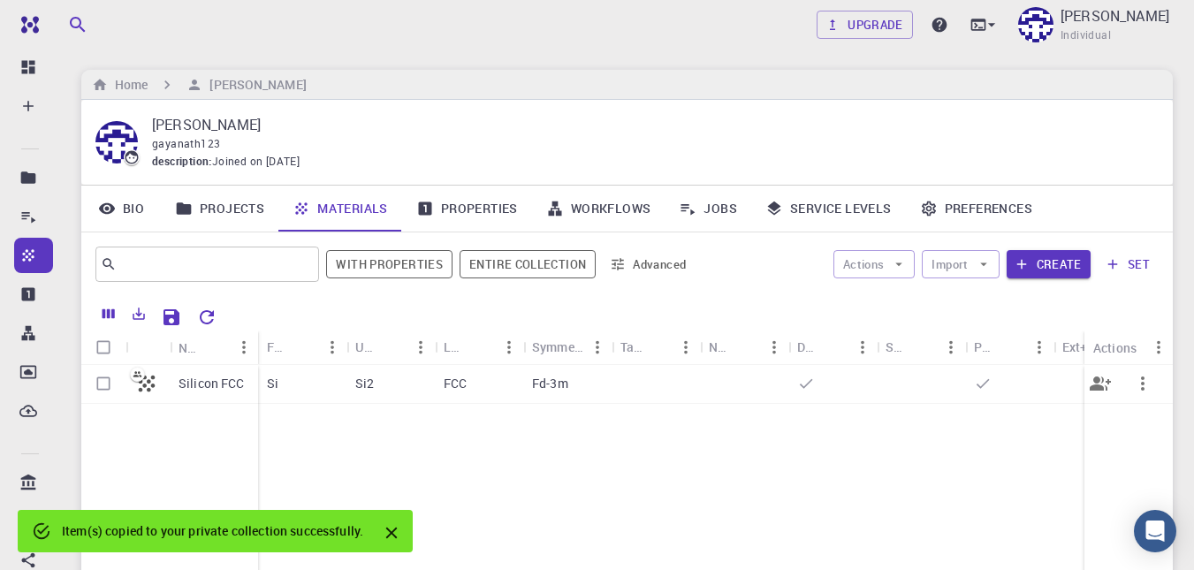
click at [359, 389] on p "Si2" at bounding box center [364, 384] width 19 height 18
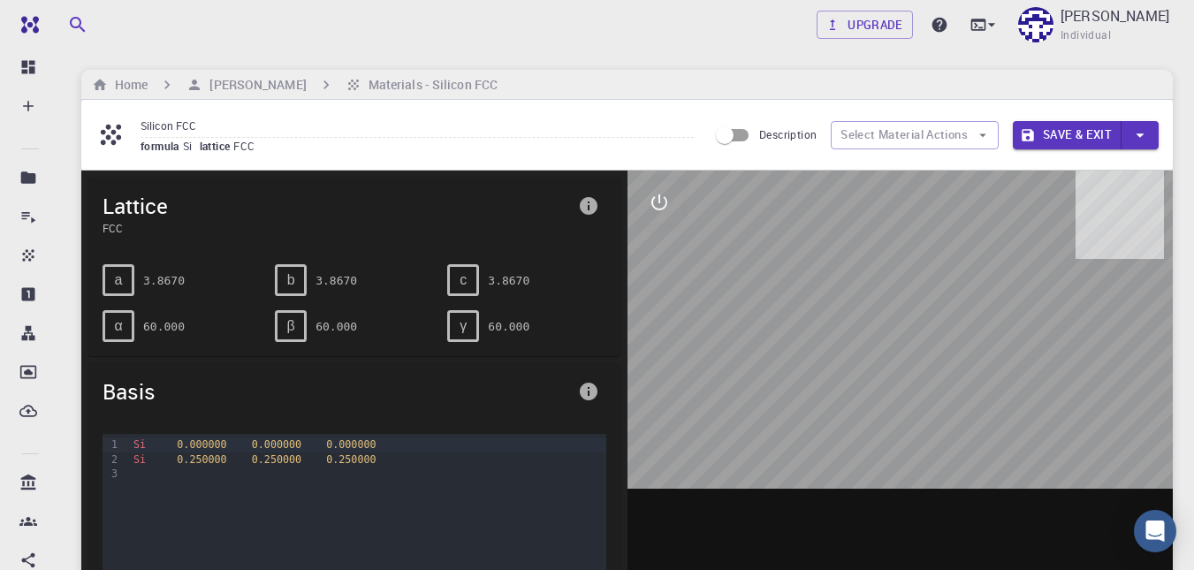
drag, startPoint x: 888, startPoint y: 295, endPoint x: 812, endPoint y: 308, distance: 77.1
click at [812, 308] on div at bounding box center [900, 446] width 546 height 550
drag, startPoint x: 893, startPoint y: 363, endPoint x: 773, endPoint y: 357, distance: 120.3
click at [773, 357] on div at bounding box center [900, 446] width 546 height 550
drag, startPoint x: 868, startPoint y: 239, endPoint x: 913, endPoint y: 268, distance: 53.7
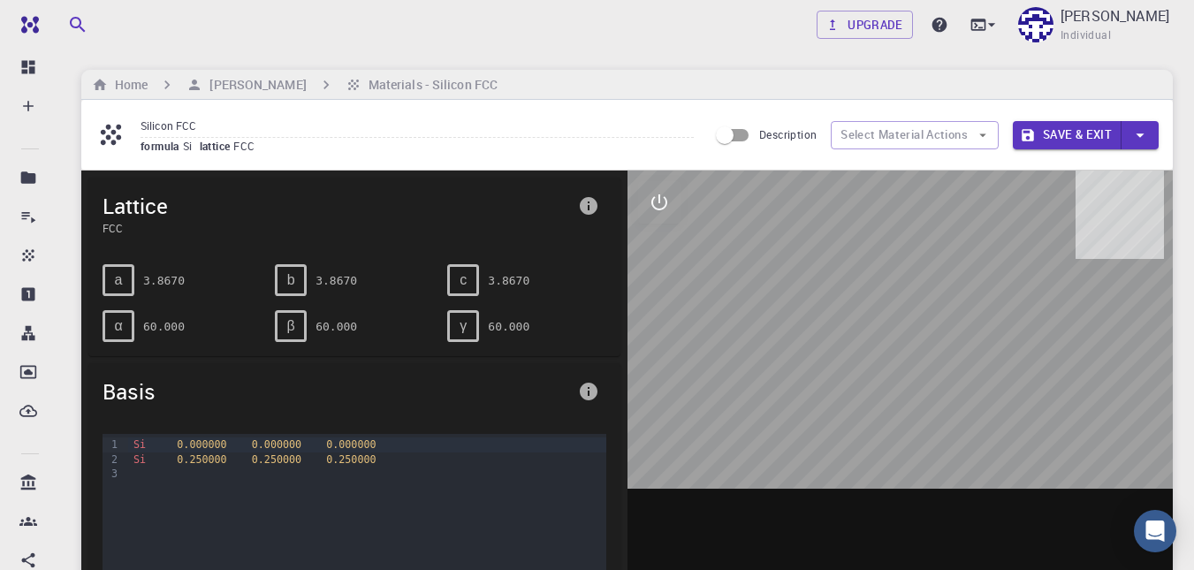
click at [913, 268] on div at bounding box center [900, 446] width 546 height 550
click at [653, 195] on icon "interactive" at bounding box center [659, 202] width 21 height 21
click at [661, 340] on icon "measurements" at bounding box center [659, 329] width 21 height 21
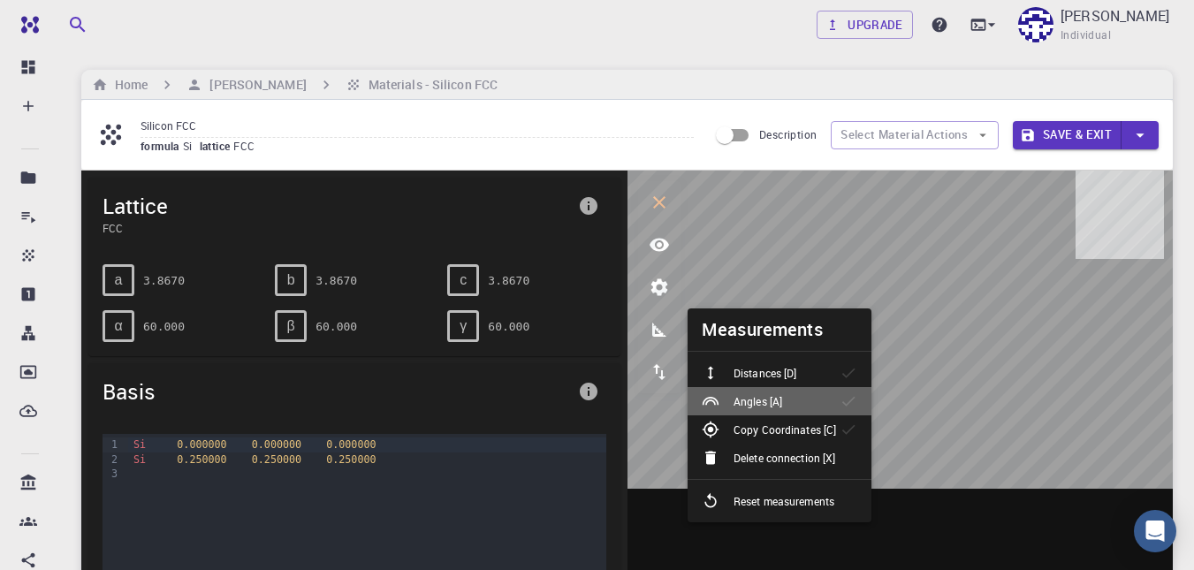
click at [772, 393] on p "Angles [A]" at bounding box center [757, 401] width 49 height 16
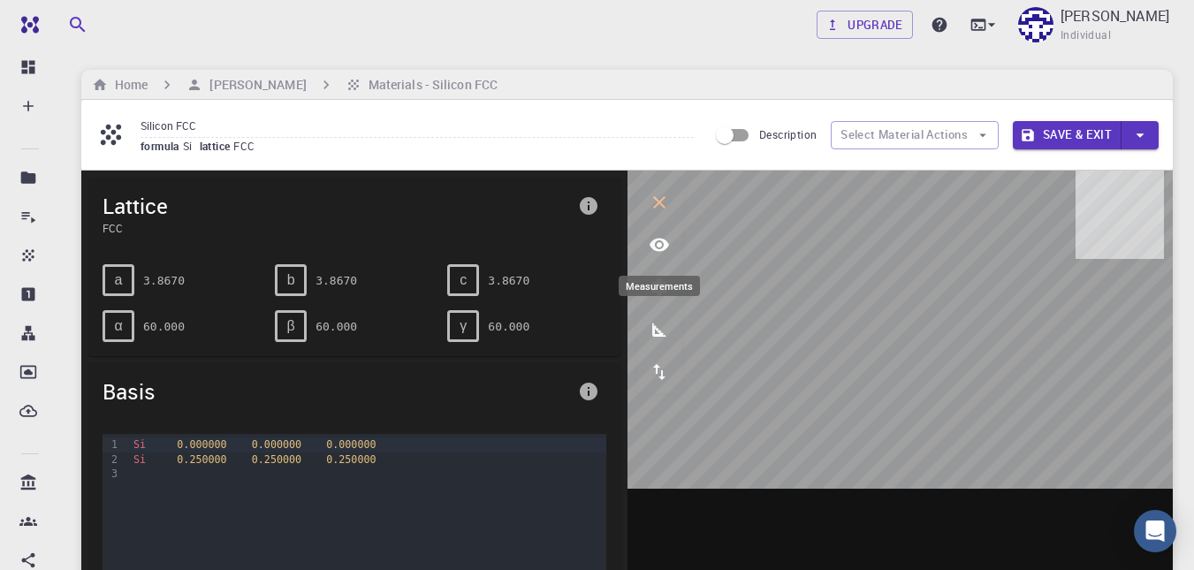
click at [655, 329] on icon "measurements" at bounding box center [659, 330] width 14 height 14
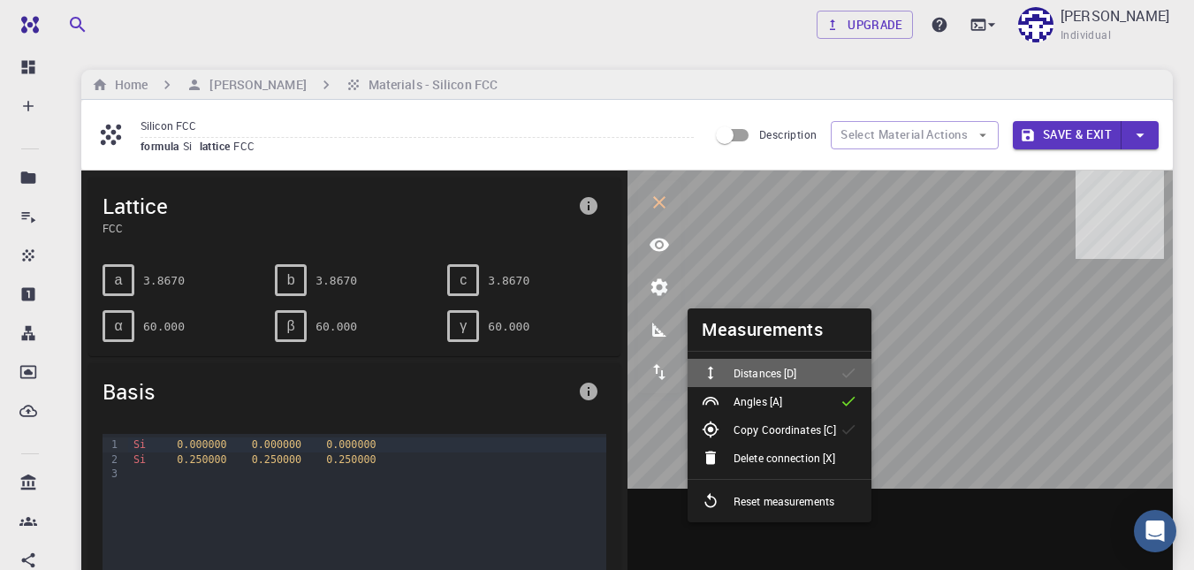
click at [829, 383] on li "Distances [D]" at bounding box center [779, 373] width 184 height 28
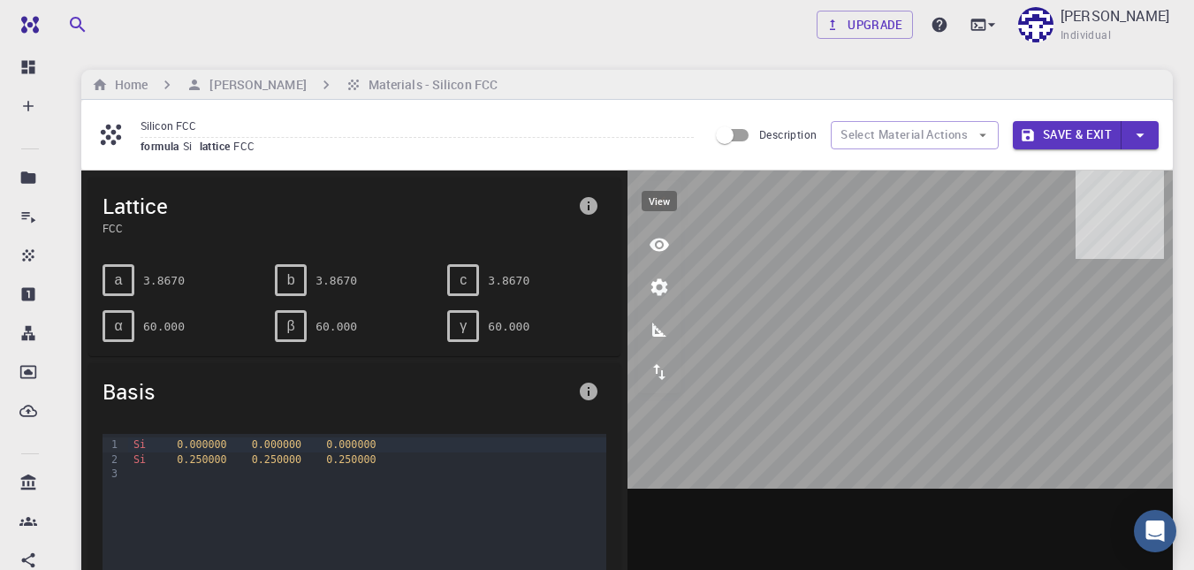
click at [658, 250] on icon "view" at bounding box center [658, 245] width 19 height 13
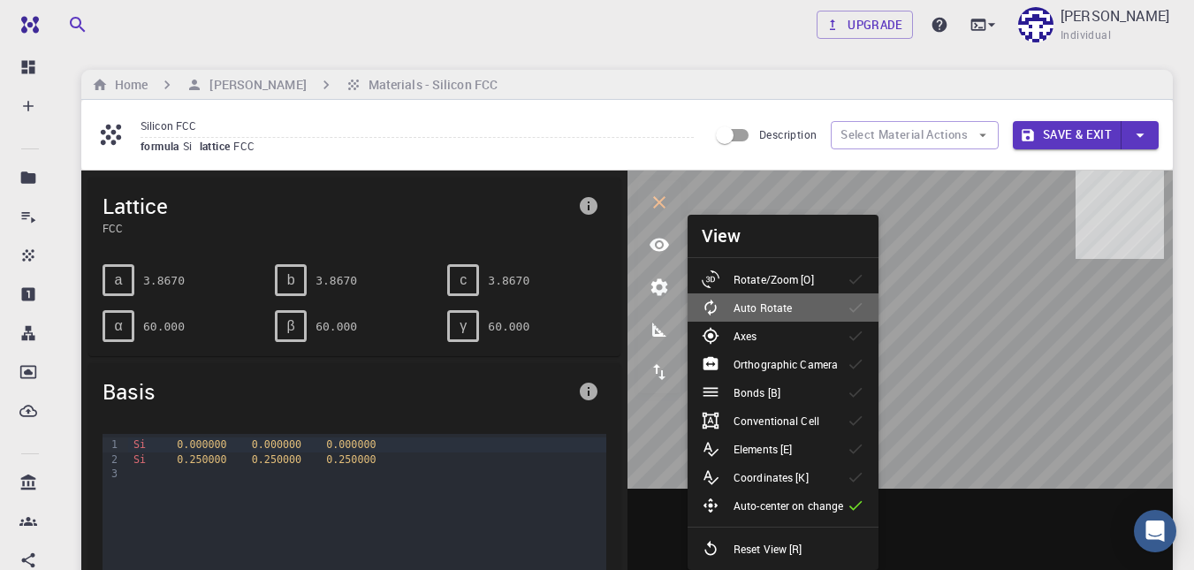
click at [784, 298] on li "Auto Rotate" at bounding box center [782, 307] width 191 height 28
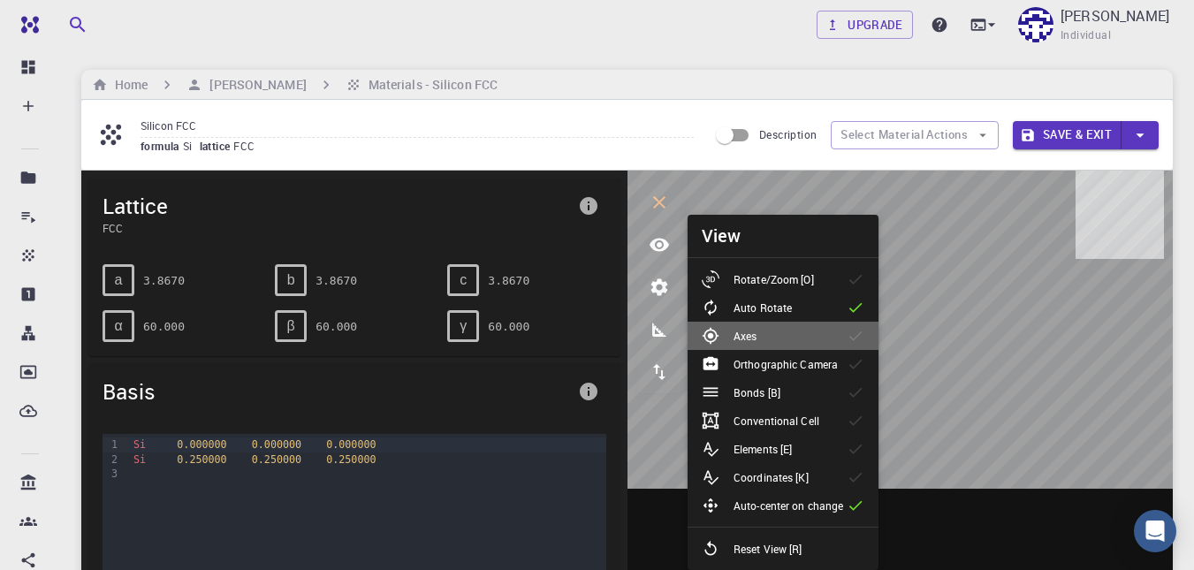
click at [737, 331] on p "Axes" at bounding box center [744, 336] width 23 height 16
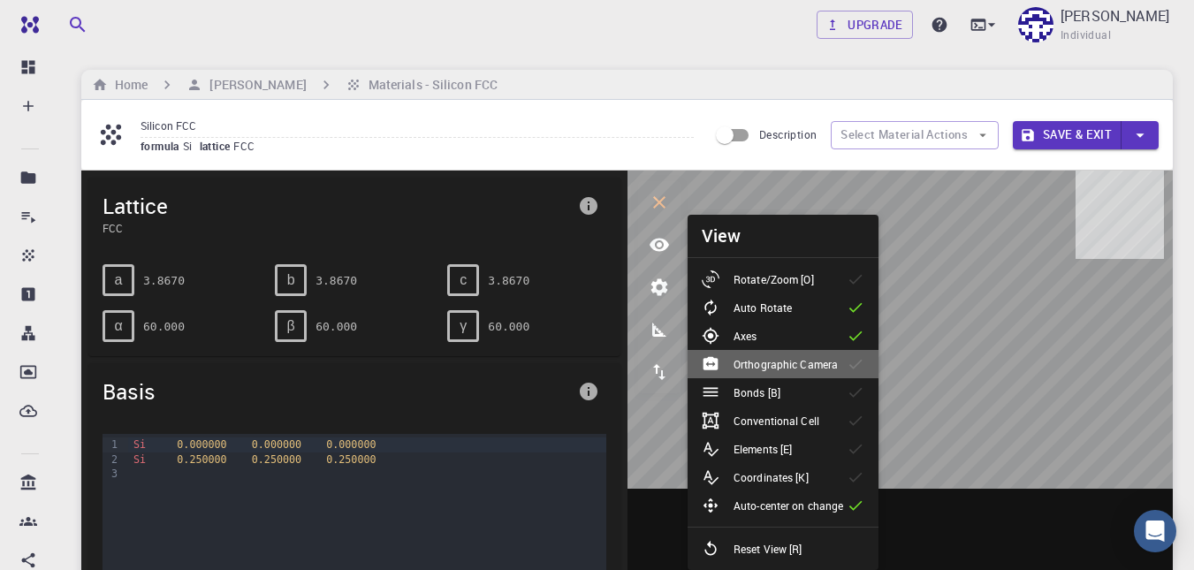
click at [793, 366] on p "Orthographic Camera" at bounding box center [785, 364] width 104 height 16
click at [781, 346] on li "Axes" at bounding box center [782, 336] width 191 height 28
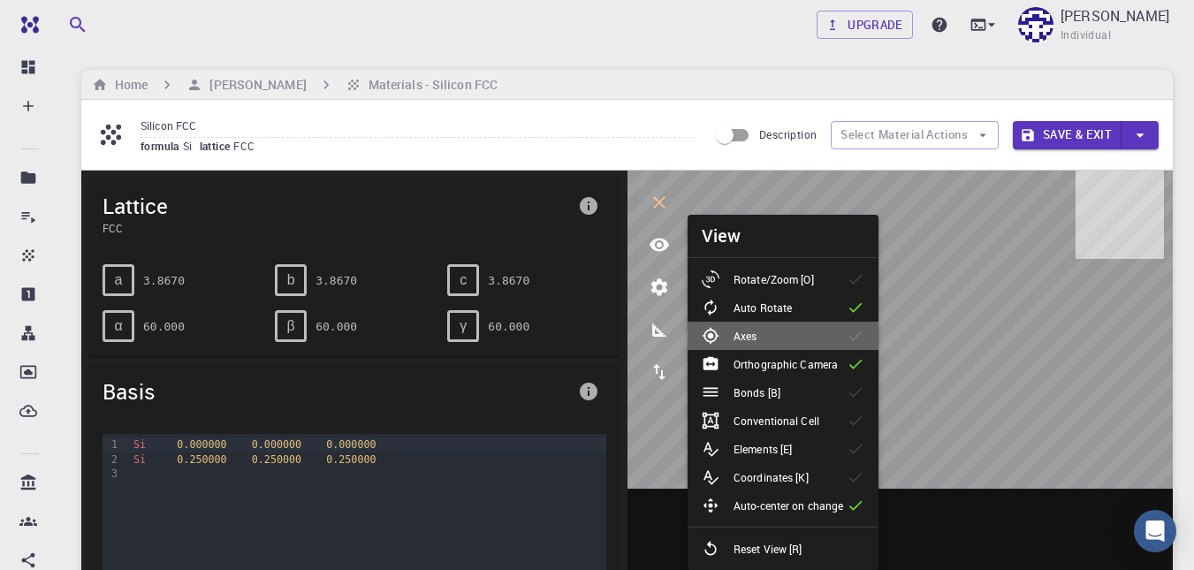
click at [781, 346] on li "Axes" at bounding box center [782, 336] width 191 height 28
click at [773, 391] on p "Bonds [B]" at bounding box center [756, 392] width 47 height 16
click at [768, 444] on p "Elements [E]" at bounding box center [762, 449] width 58 height 16
click at [767, 480] on p "Coordinates [K]" at bounding box center [770, 477] width 75 height 16
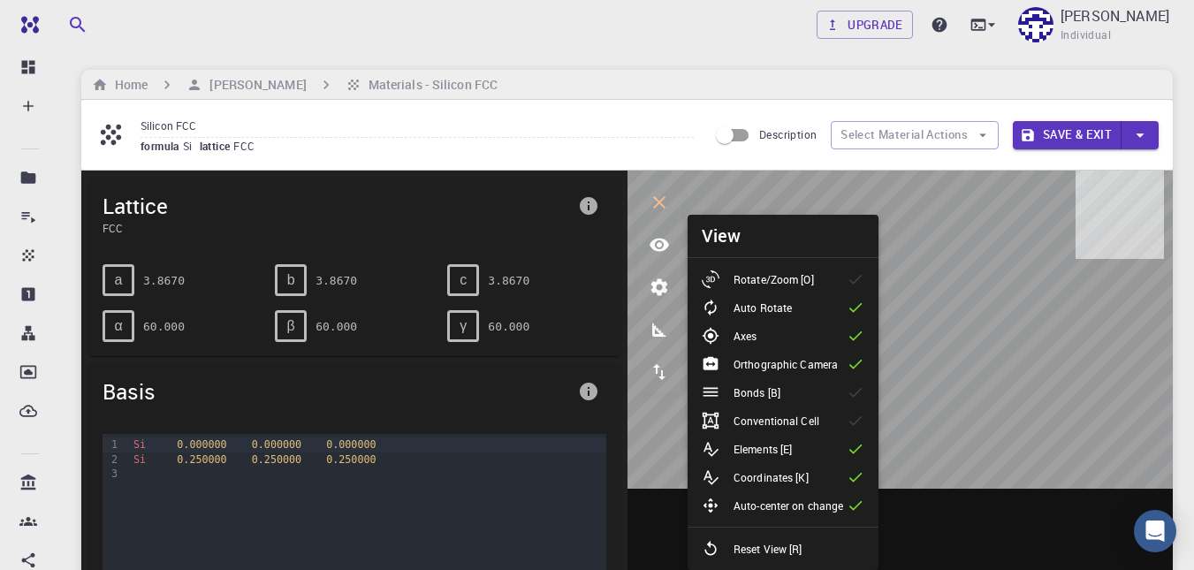
click at [767, 480] on p "Coordinates [K]" at bounding box center [770, 477] width 75 height 16
click at [769, 500] on p "Auto-center on change" at bounding box center [788, 505] width 110 height 16
click at [757, 385] on p "Bonds [B]" at bounding box center [756, 392] width 47 height 16
click at [749, 338] on p "Axes" at bounding box center [744, 336] width 23 height 16
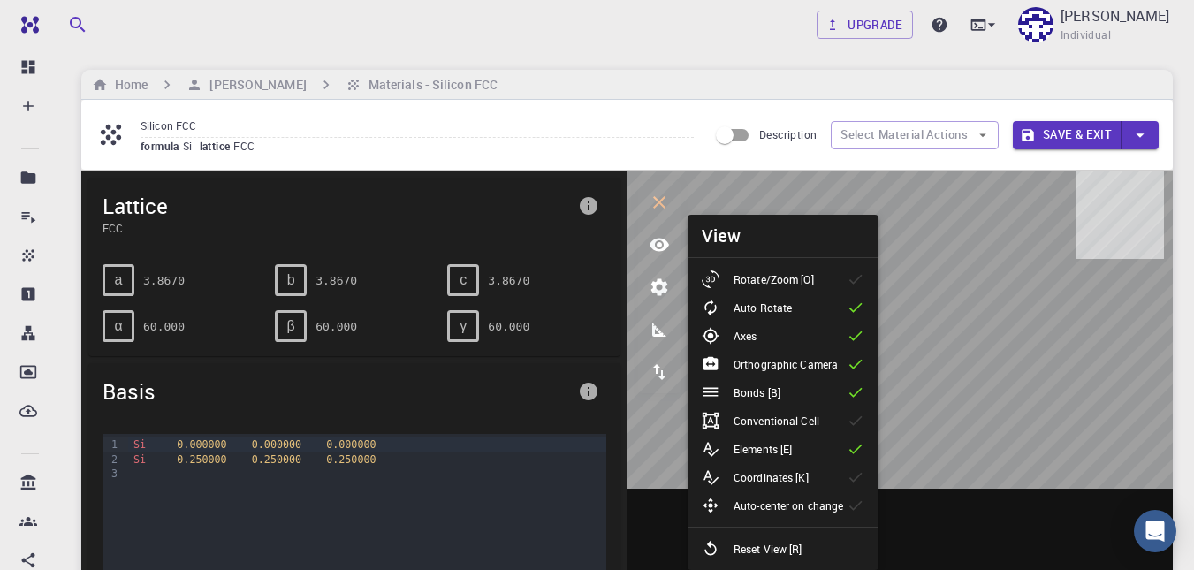
click at [756, 308] on p "Auto Rotate" at bounding box center [762, 308] width 58 height 16
click at [756, 276] on p "Rotate/Zoom [O]" at bounding box center [773, 279] width 80 height 16
click at [718, 361] on icon at bounding box center [710, 363] width 15 height 13
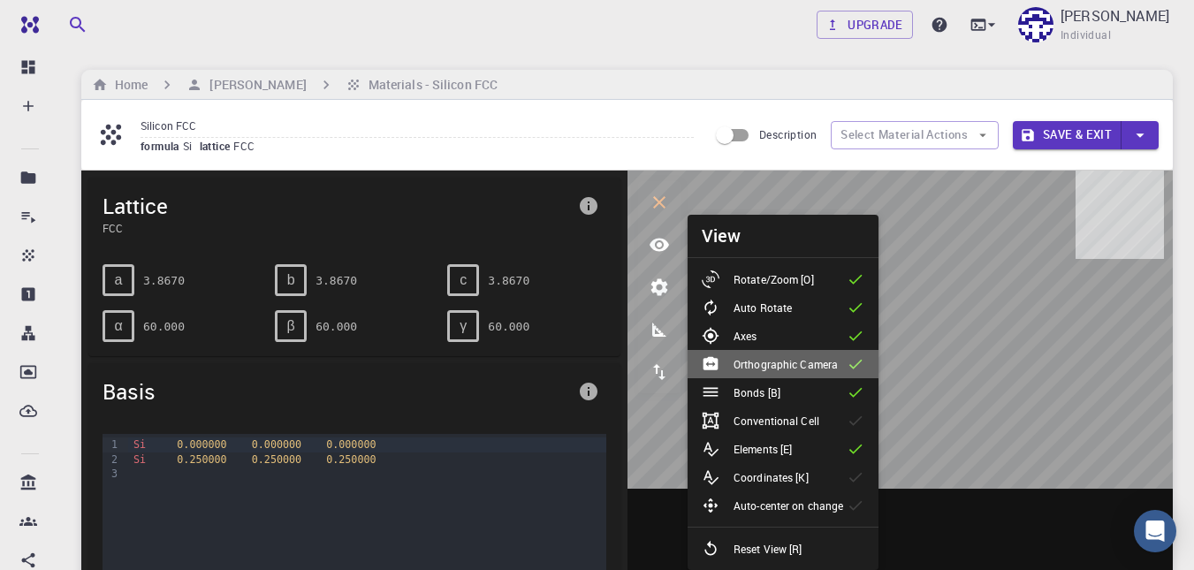
click at [718, 361] on icon at bounding box center [710, 363] width 15 height 13
click at [552, 352] on div "a 3.8670 b 3.8670 c 3.8670 α 60.000 β 60.000 γ 60.000" at bounding box center [354, 303] width 532 height 106
